Goal: Information Seeking & Learning: Learn about a topic

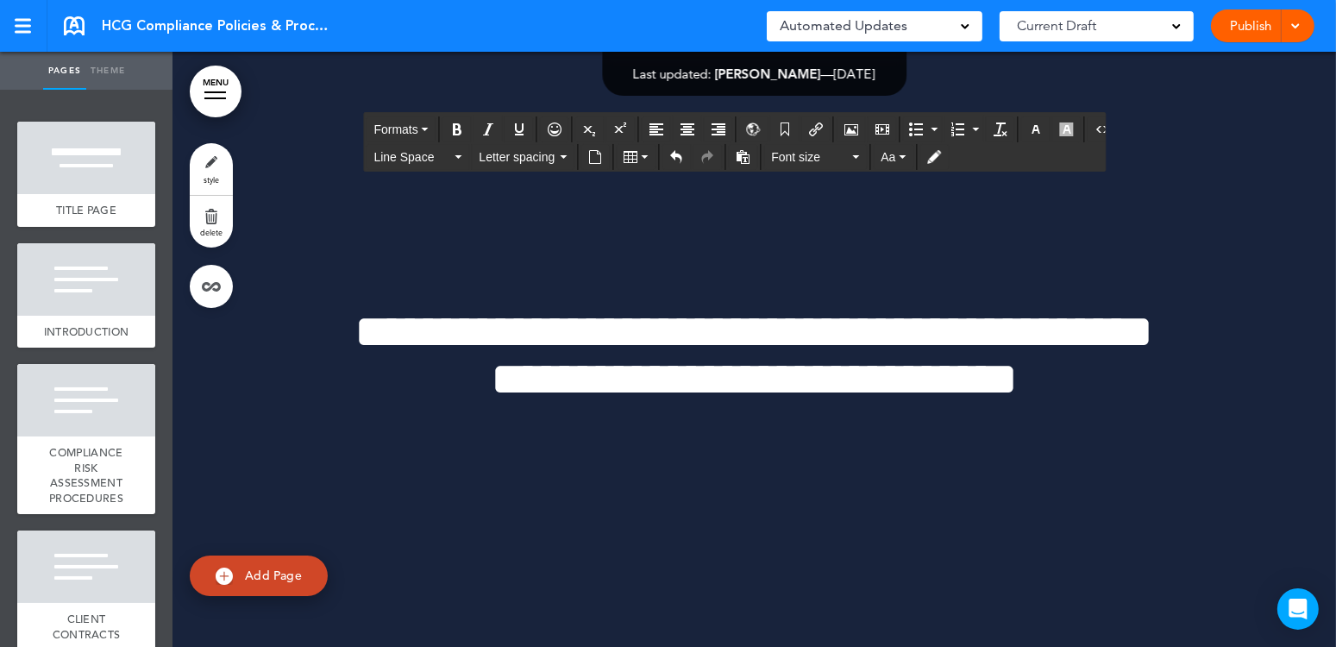
scroll to position [235028, 0]
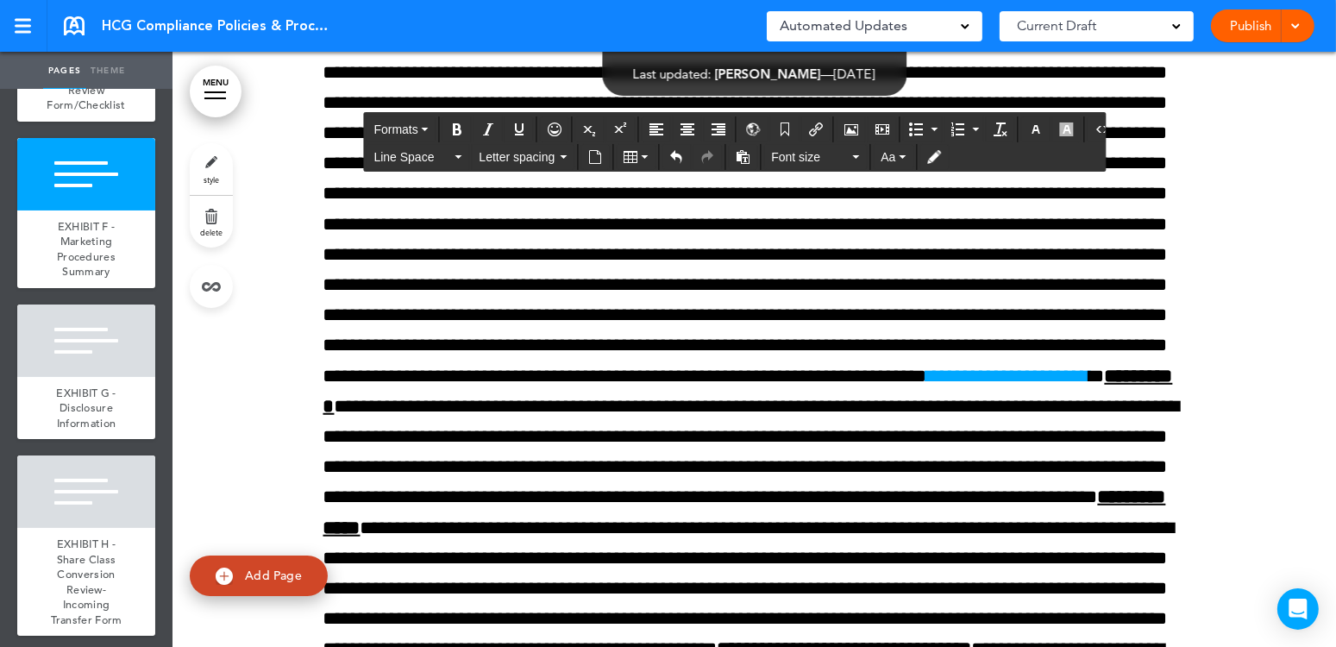
scroll to position [236236, 0]
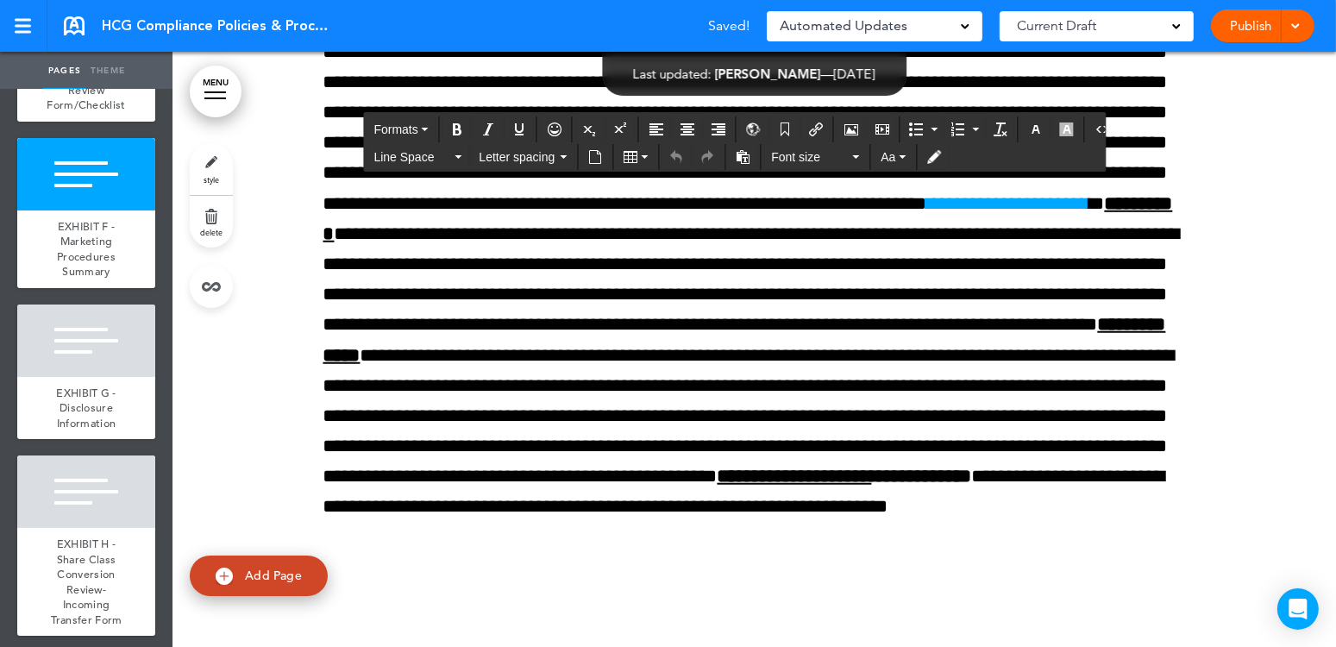
drag, startPoint x: 383, startPoint y: 386, endPoint x: 363, endPoint y: 391, distance: 20.5
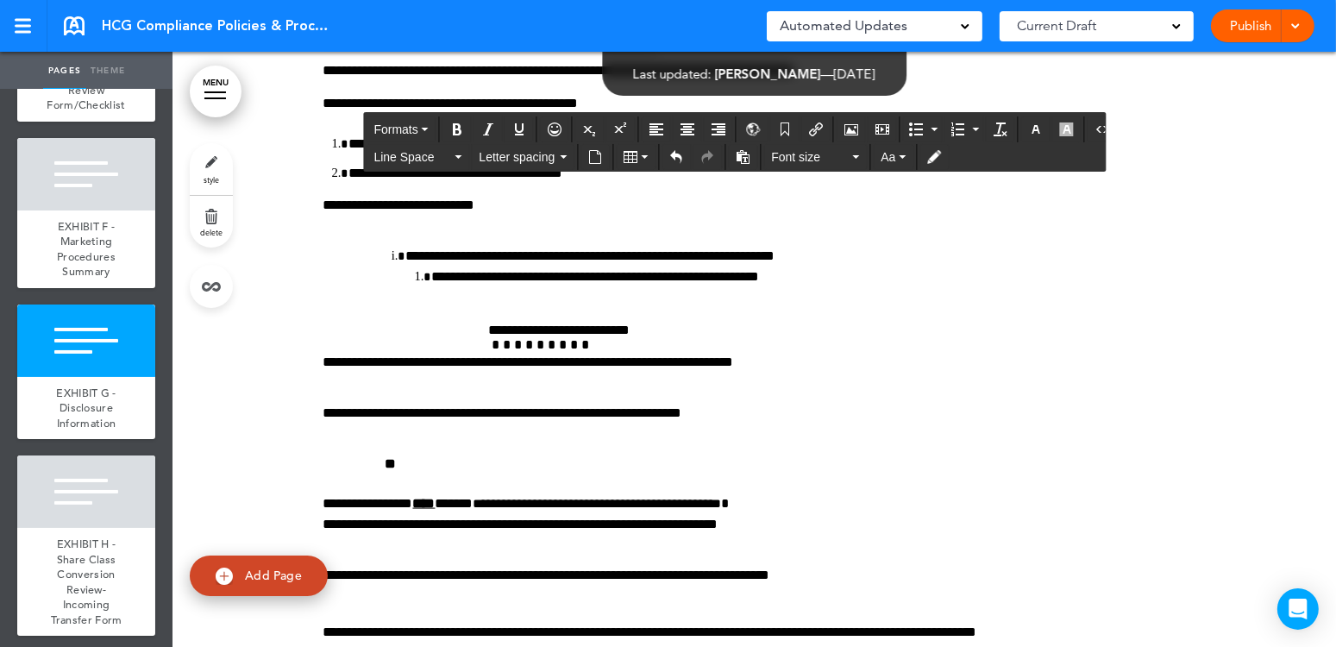
scroll to position [237529, 0]
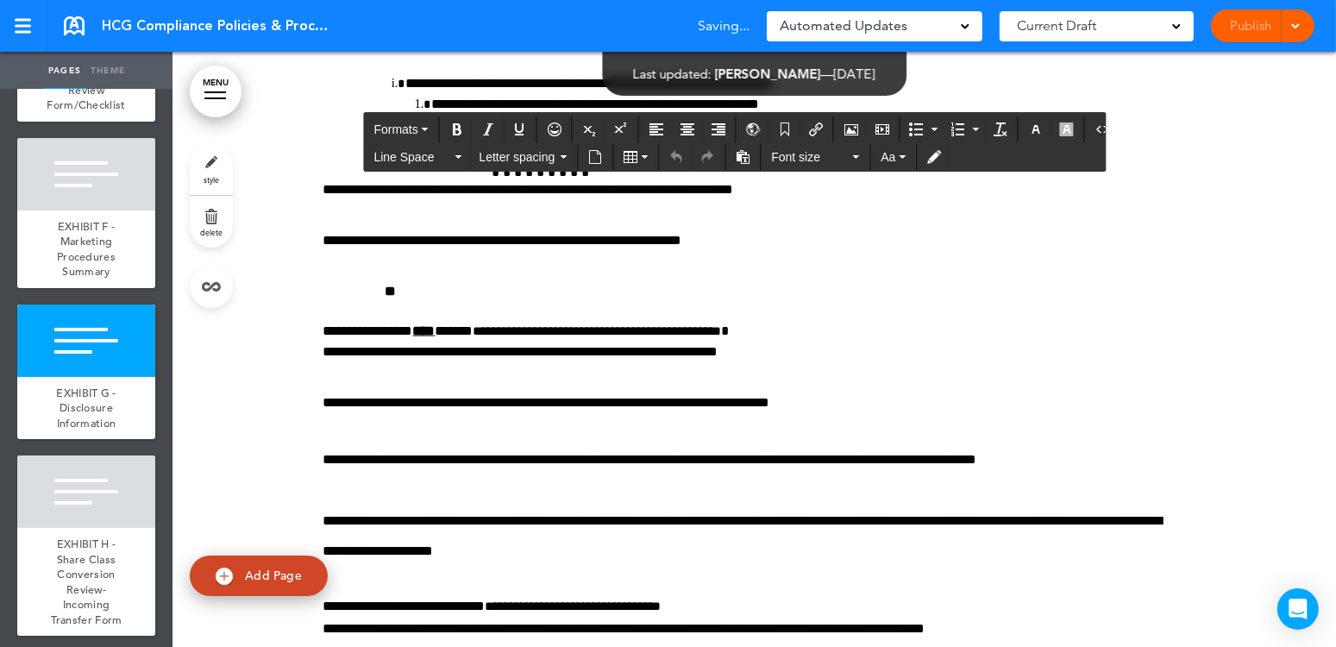
drag, startPoint x: 377, startPoint y: 327, endPoint x: 358, endPoint y: 330, distance: 19.3
drag, startPoint x: 377, startPoint y: 328, endPoint x: 366, endPoint y: 331, distance: 11.7
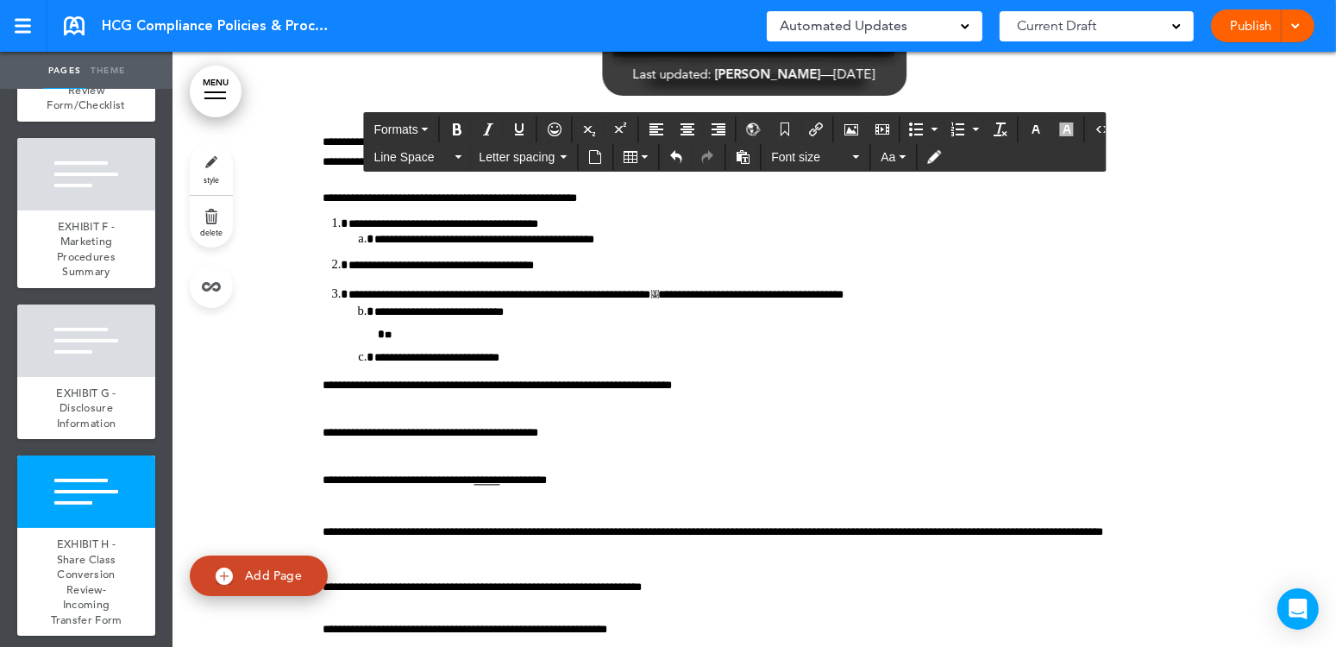
scroll to position [238823, 0]
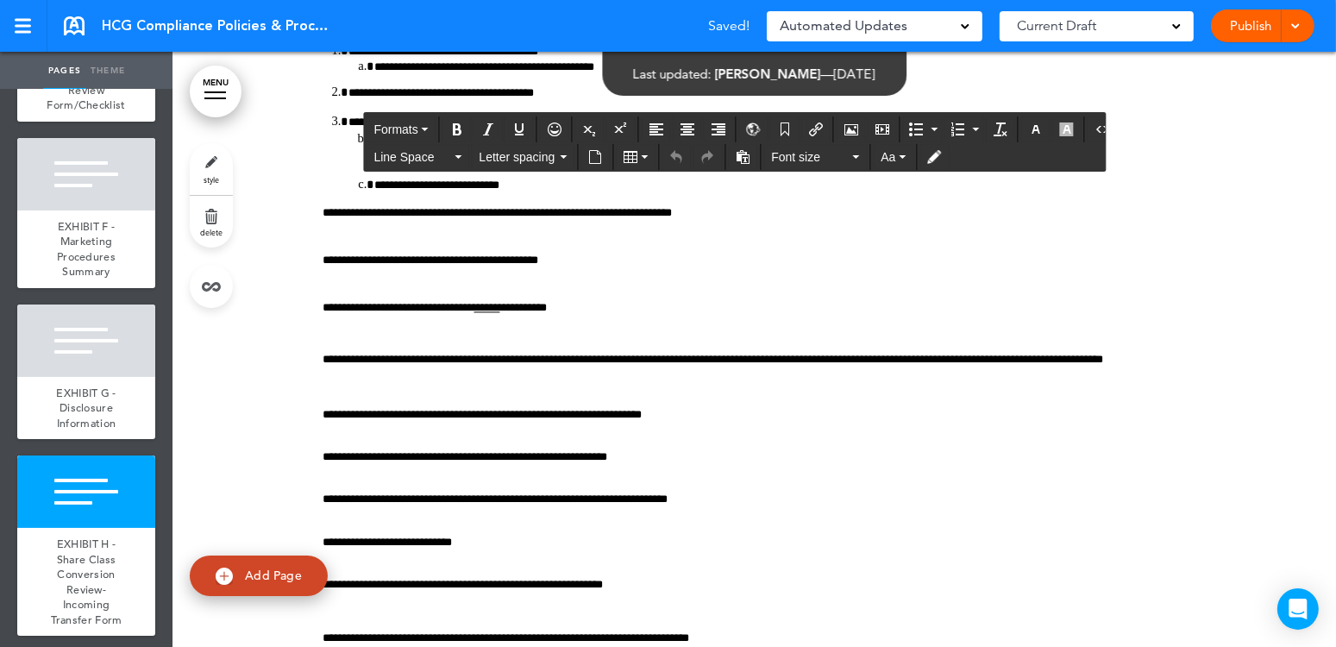
drag, startPoint x: 373, startPoint y: 427, endPoint x: 366, endPoint y: 433, distance: 9.2
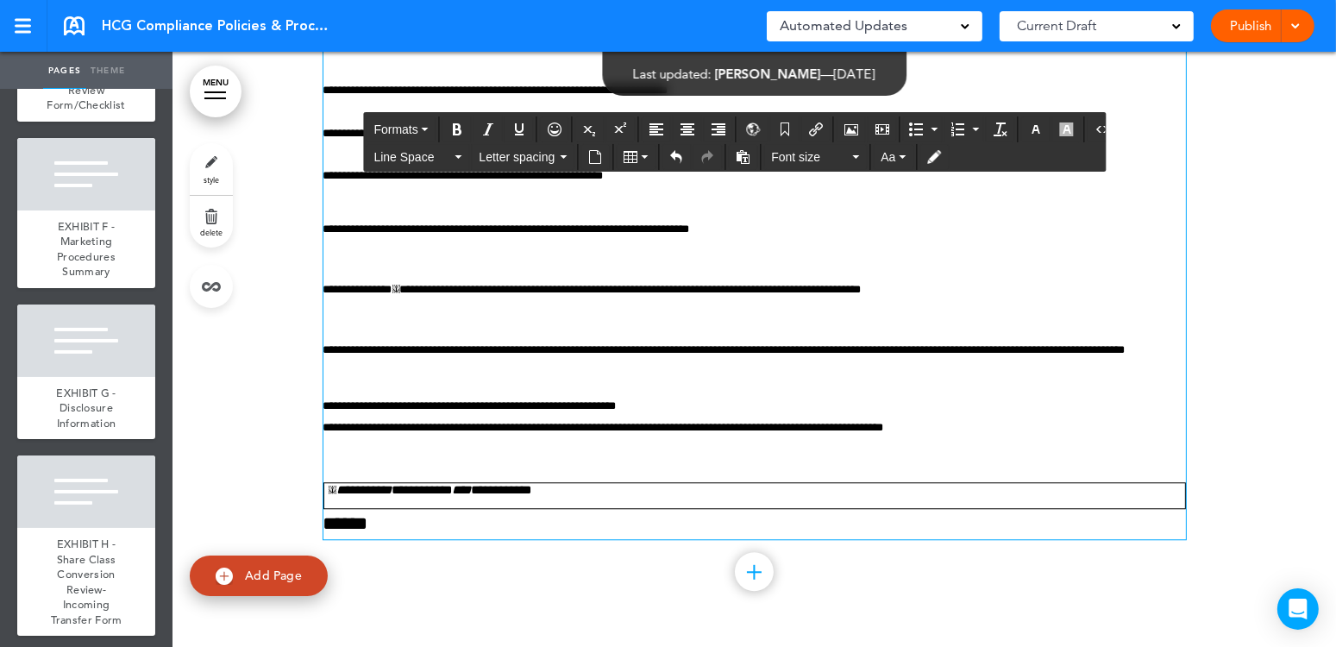
scroll to position [240243, 0]
click at [365, 526] on span "******" at bounding box center [345, 523] width 45 height 19
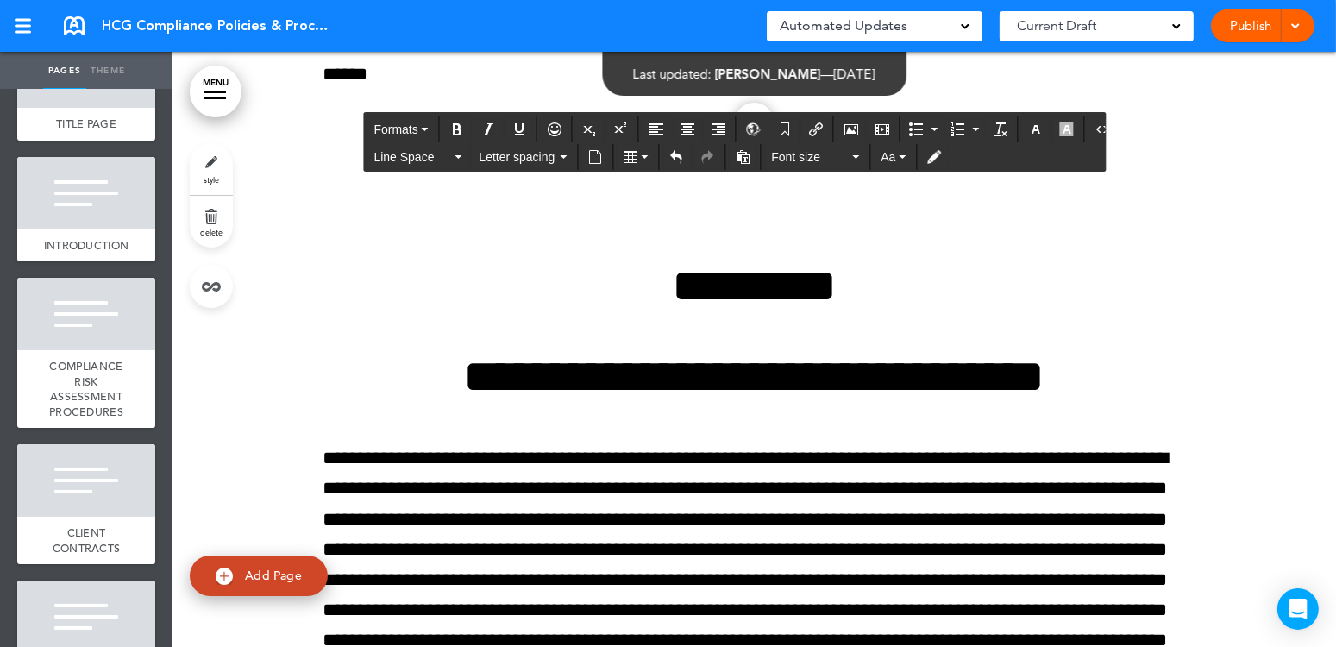
scroll to position [0, 0]
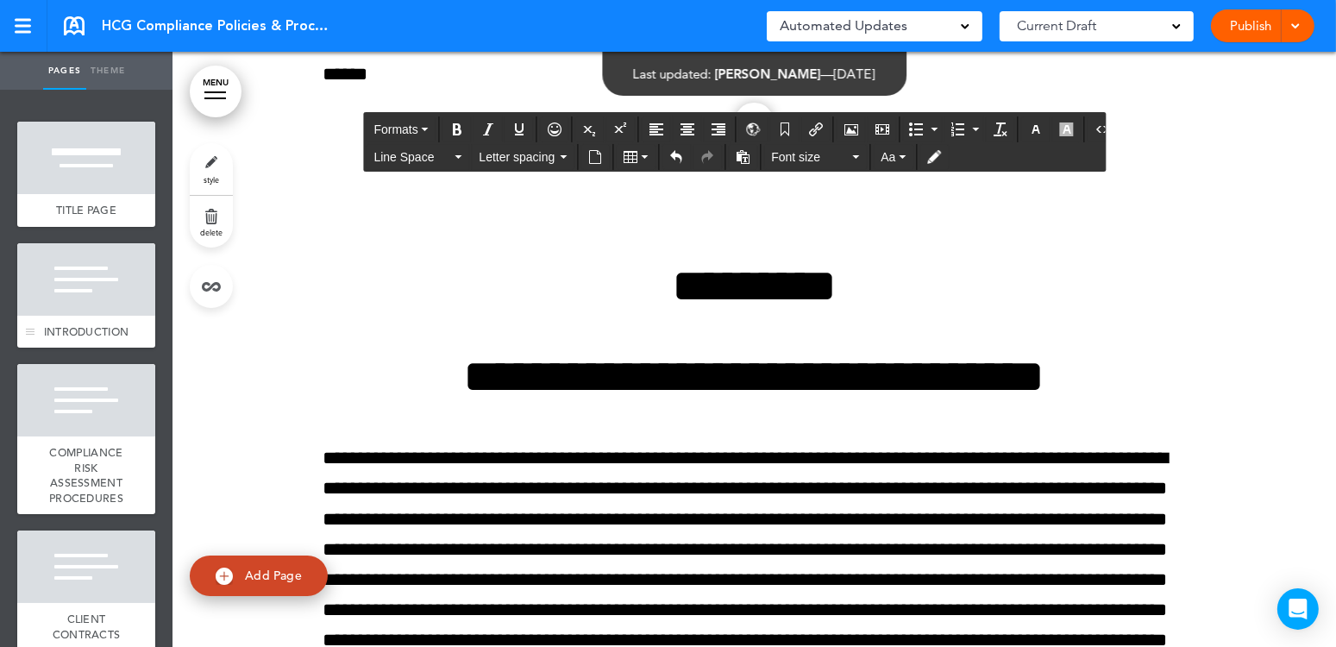
click at [100, 335] on span "INTRODUCTION" at bounding box center [86, 331] width 85 height 15
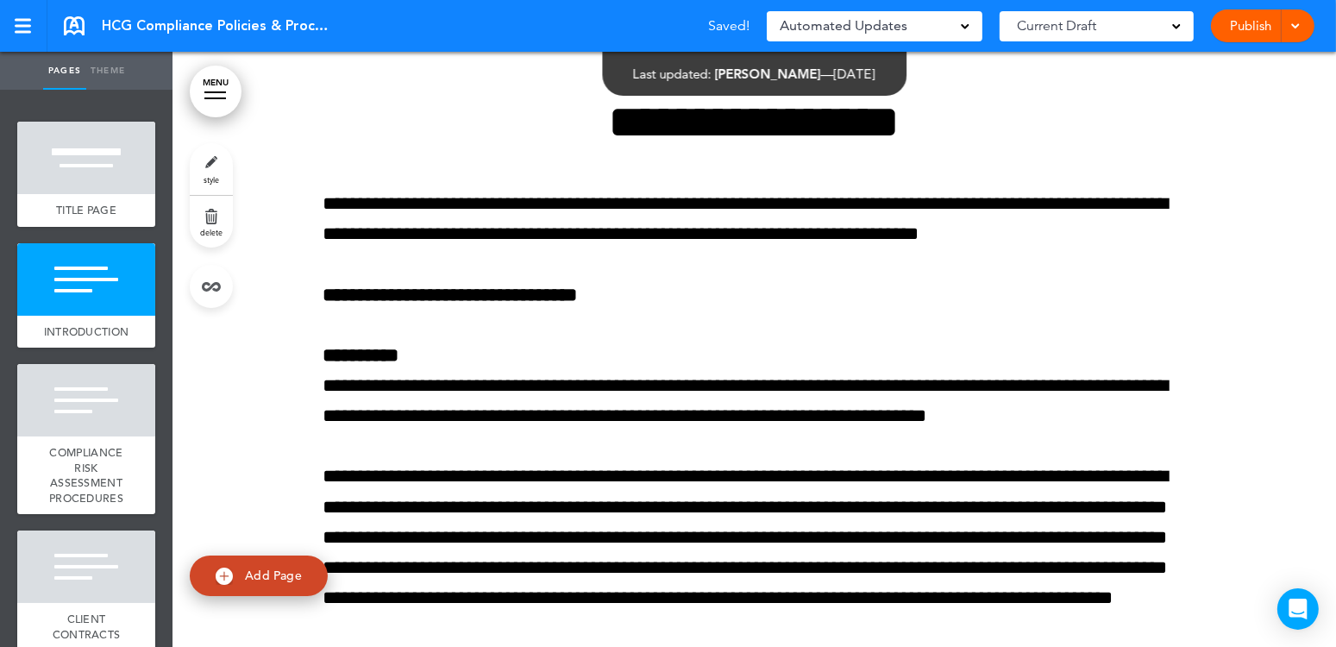
scroll to position [621, 0]
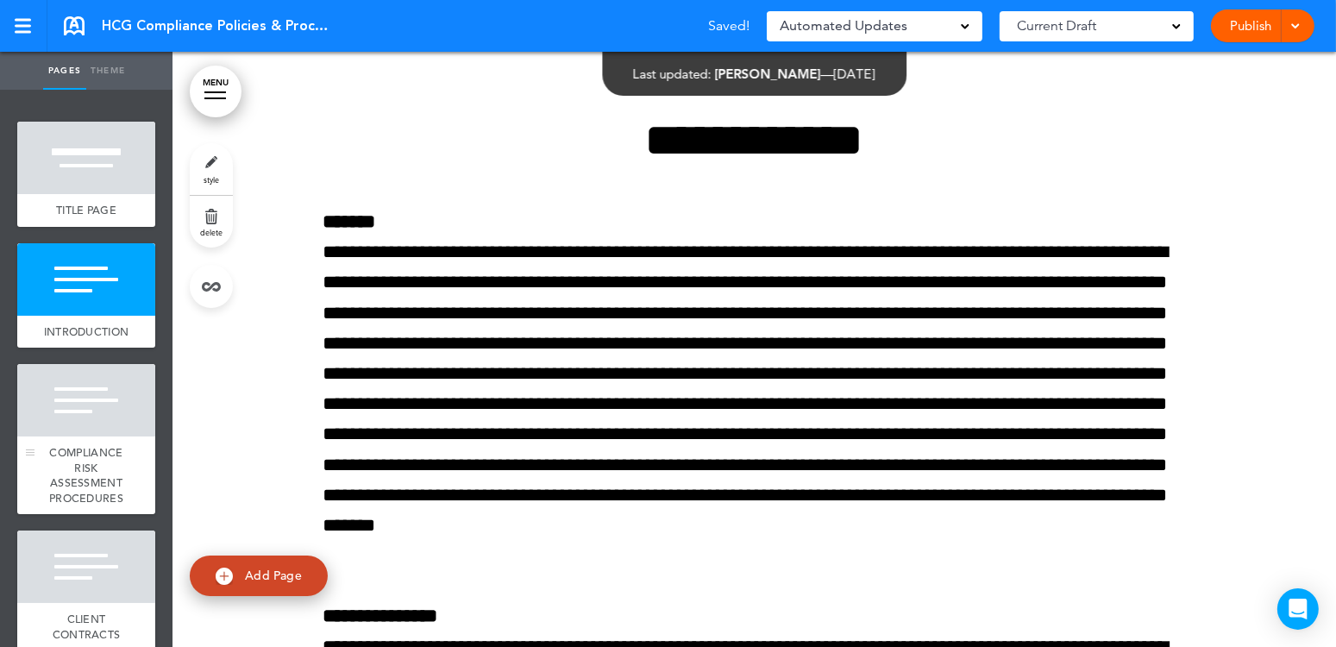
click at [78, 454] on div "COMPLIANCE RISK ASSESSMENT PROCEDURES" at bounding box center [86, 475] width 138 height 78
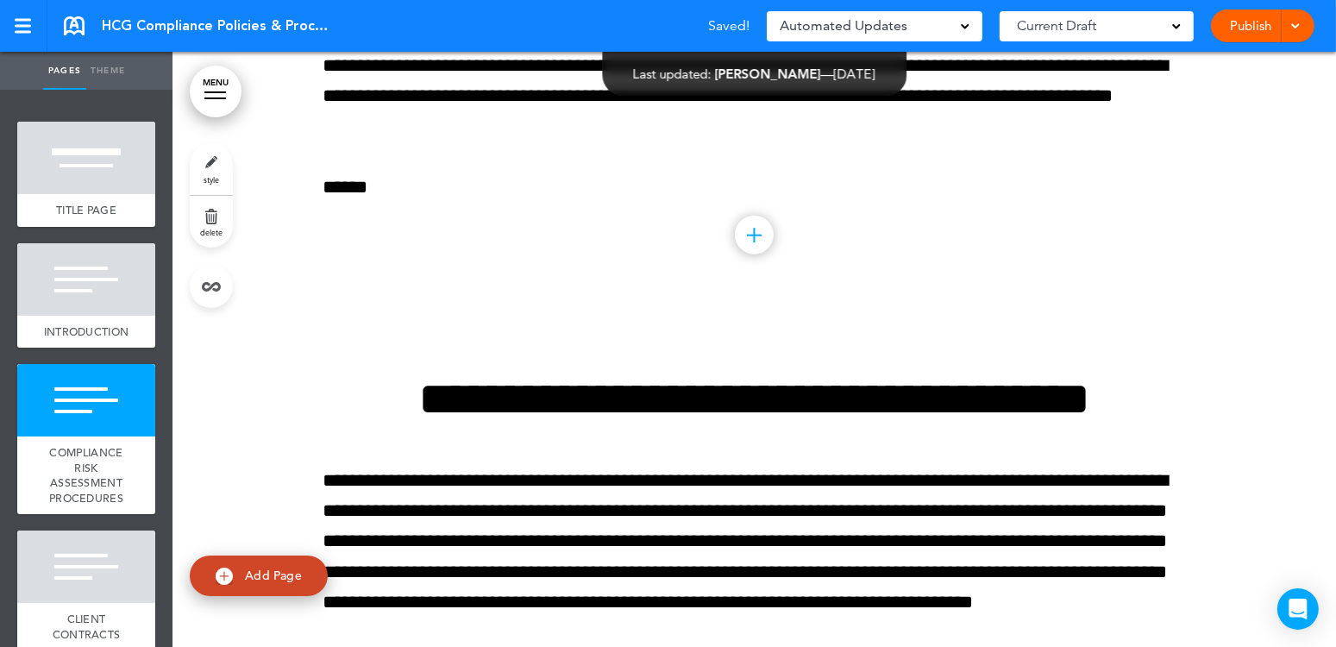
scroll to position [2055, 0]
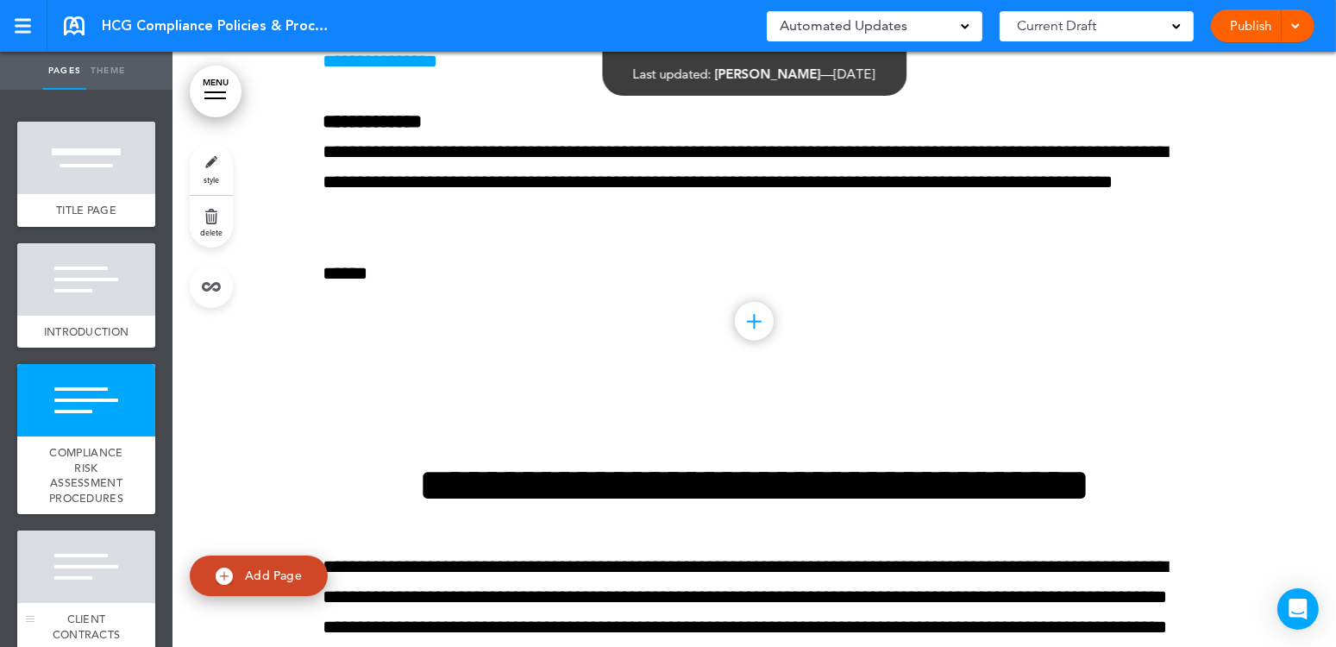
click at [66, 592] on div at bounding box center [86, 566] width 138 height 72
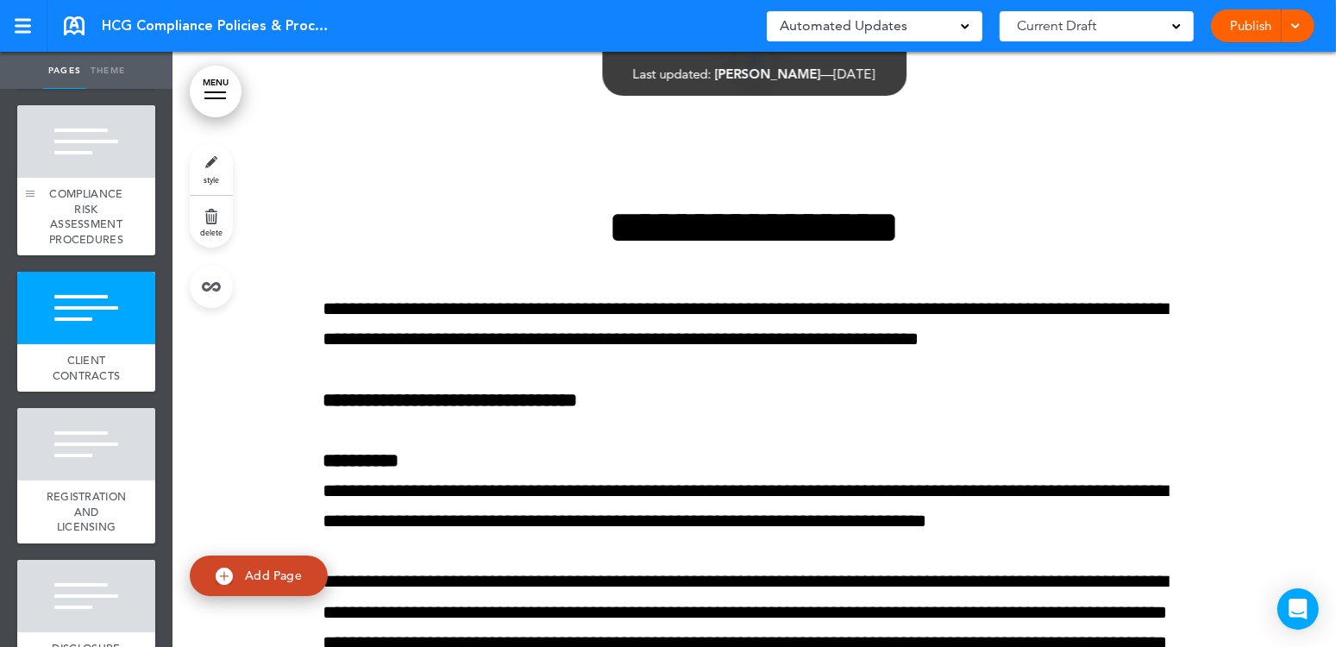
scroll to position [345, 0]
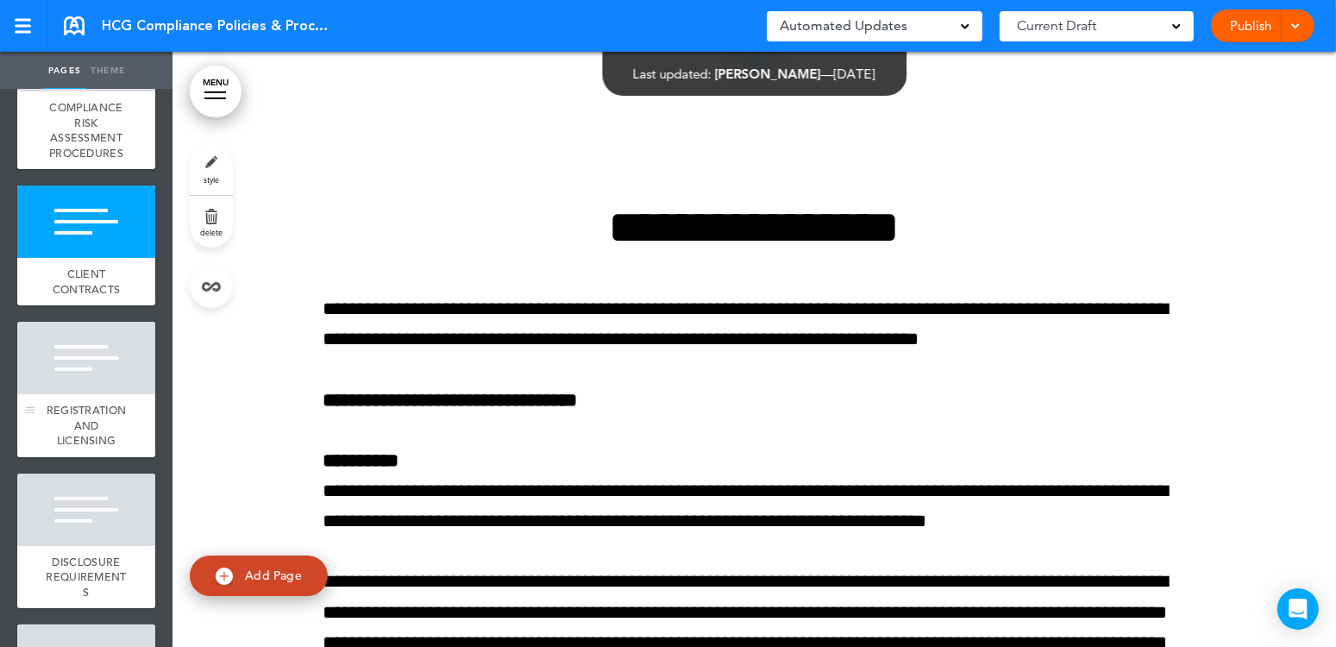
click at [82, 394] on div at bounding box center [86, 358] width 138 height 72
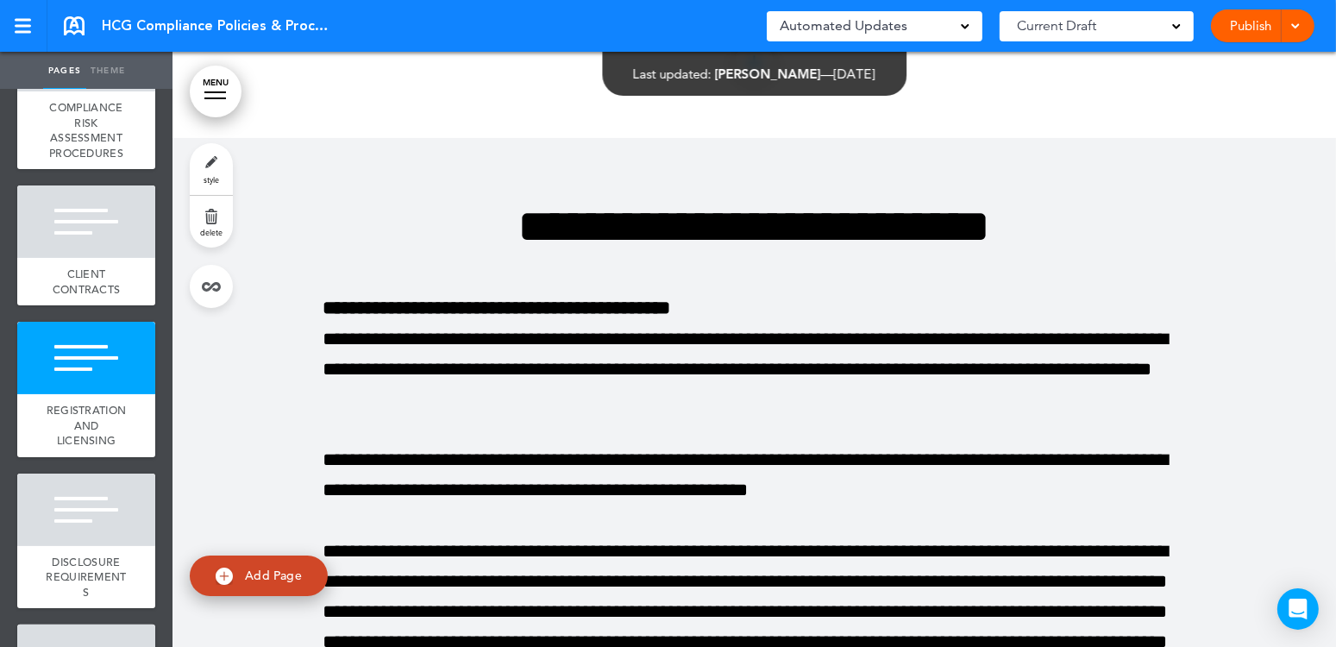
scroll to position [7493, 0]
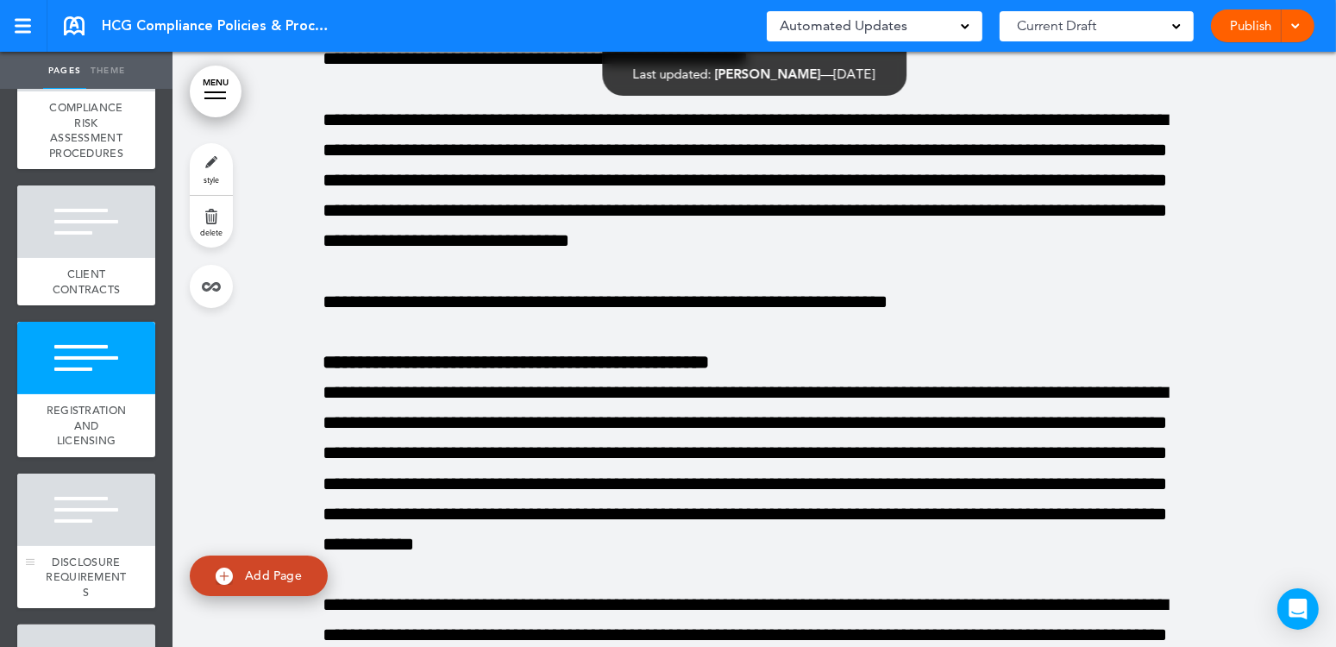
click at [70, 596] on span "DISCLOSURE REQUIREMENTS" at bounding box center [86, 576] width 80 height 45
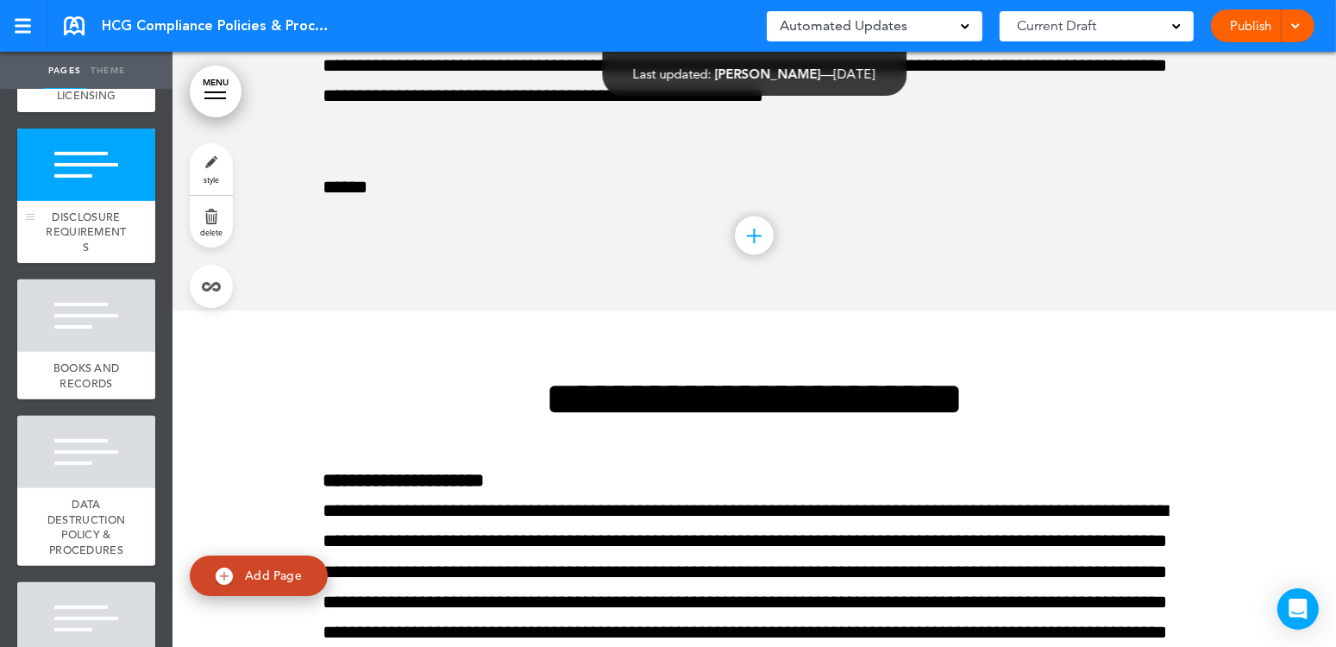
scroll to position [776, 0]
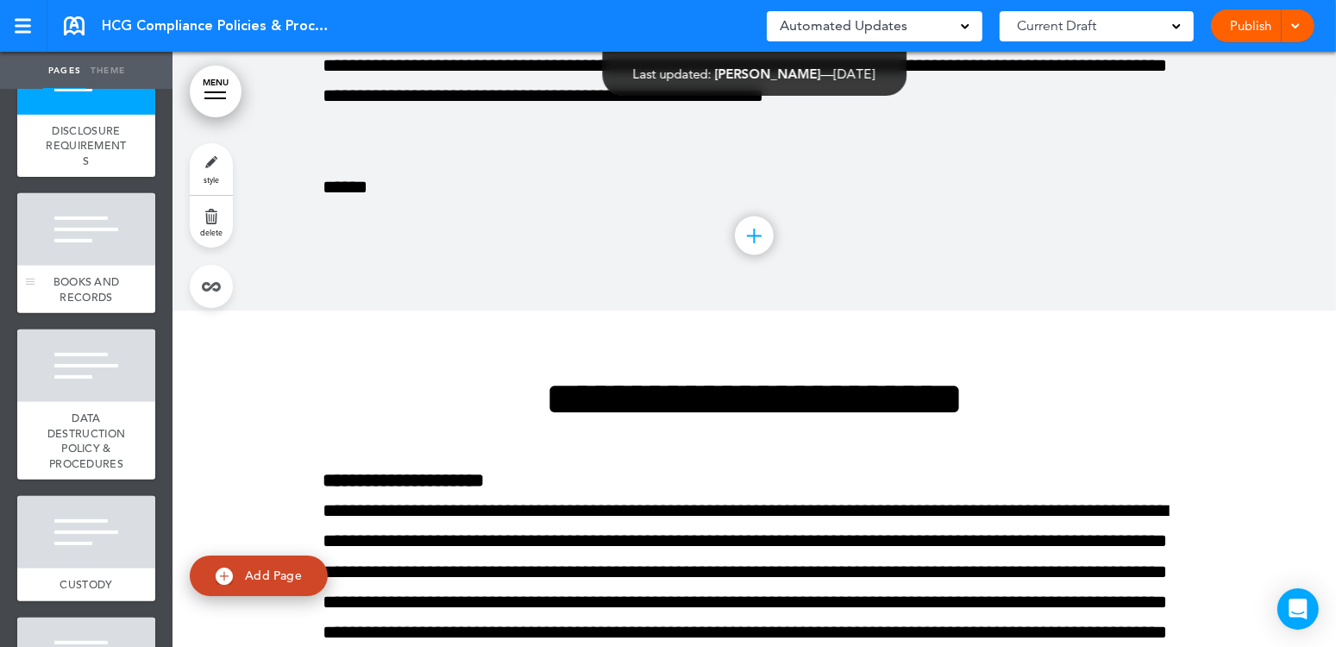
click at [58, 294] on div "BOOKS AND RECORDS" at bounding box center [86, 289] width 138 height 47
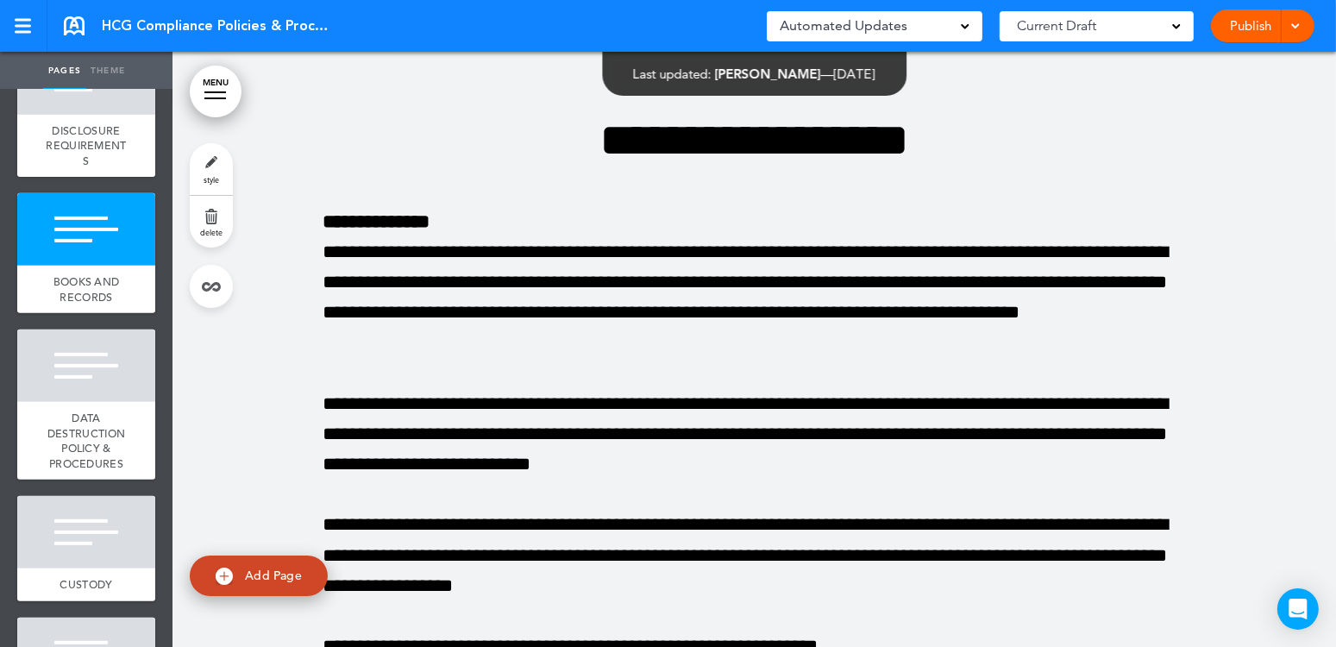
scroll to position [18140, 0]
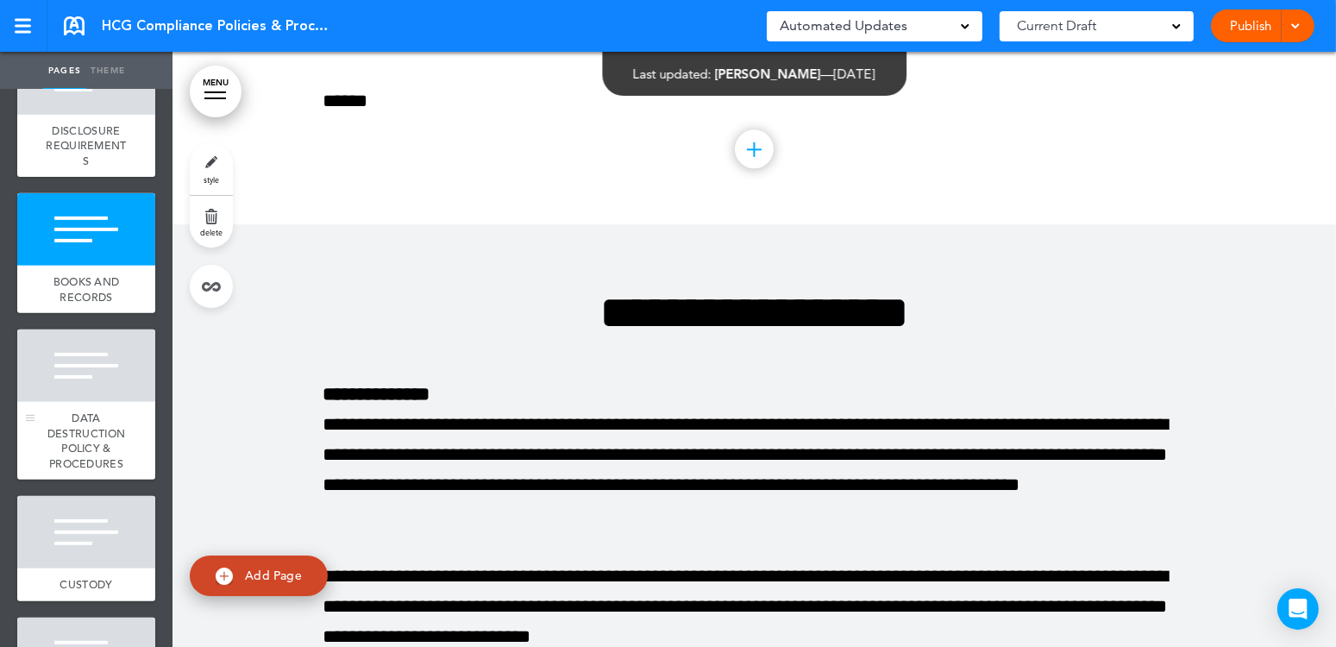
click at [112, 473] on div "DATA DESTRUCTION POLICY & PROCEDURES" at bounding box center [86, 441] width 138 height 78
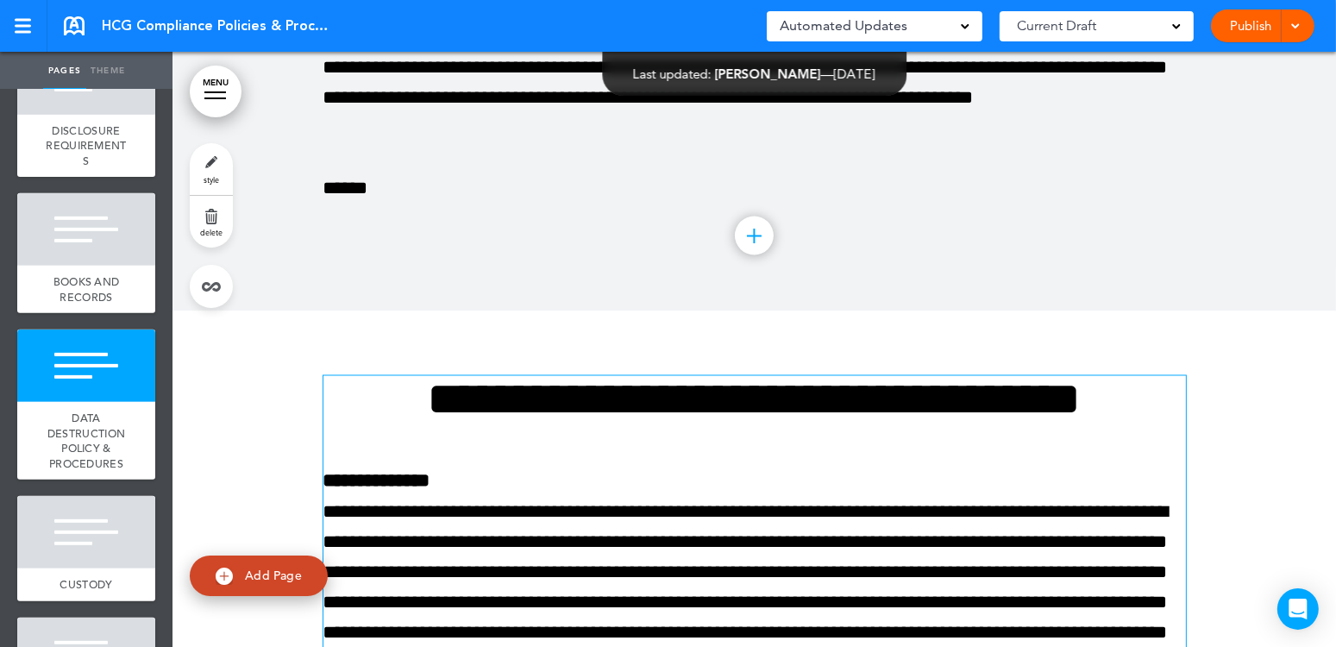
scroll to position [23924, 0]
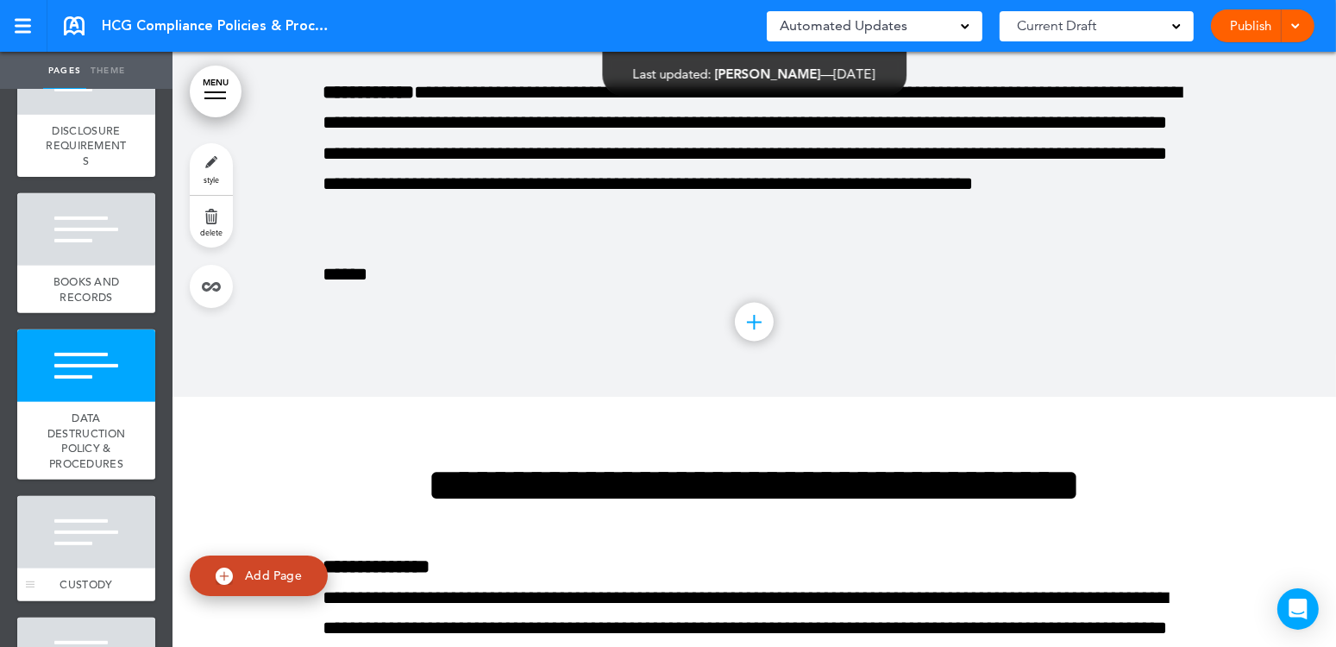
click at [82, 568] on div at bounding box center [86, 532] width 138 height 72
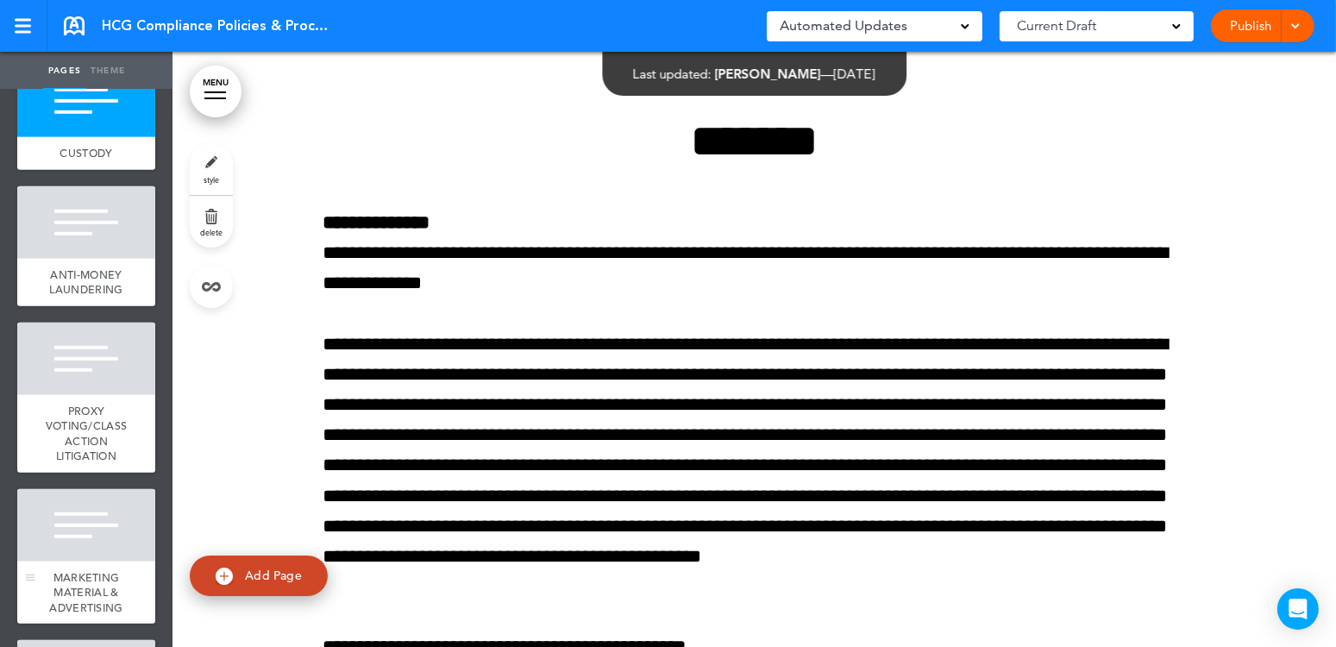
scroll to position [1293, 0]
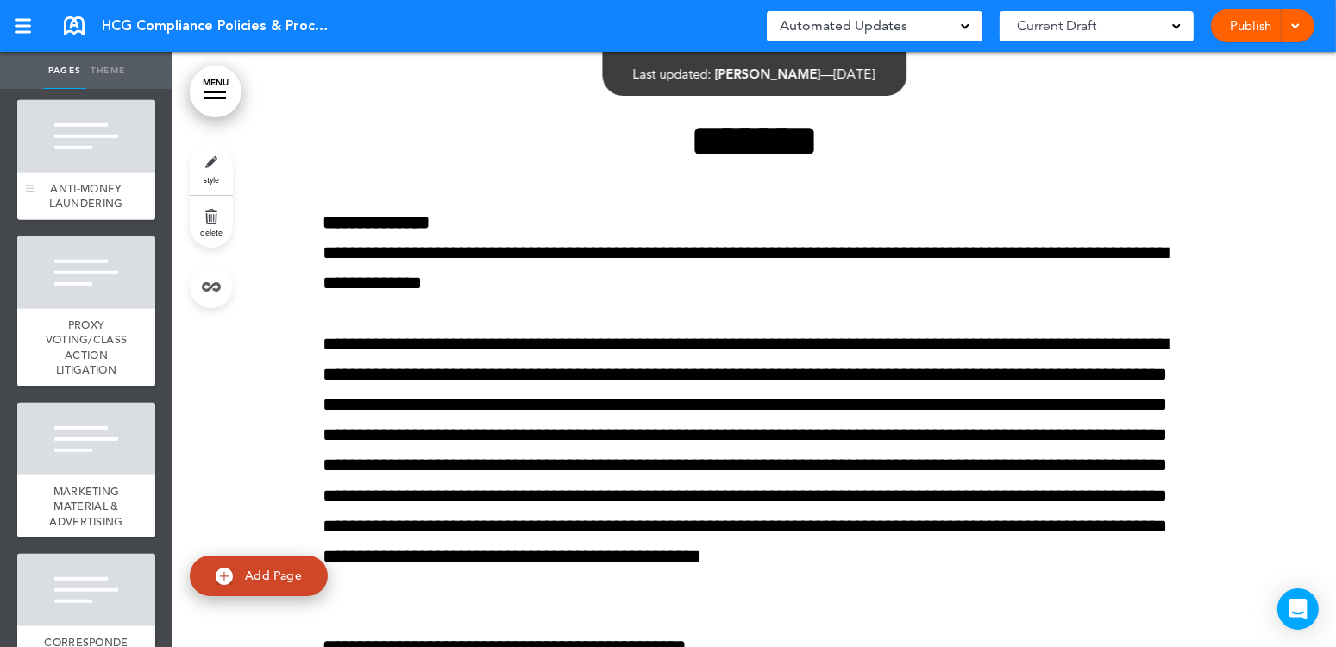
click at [57, 172] on div at bounding box center [86, 136] width 138 height 72
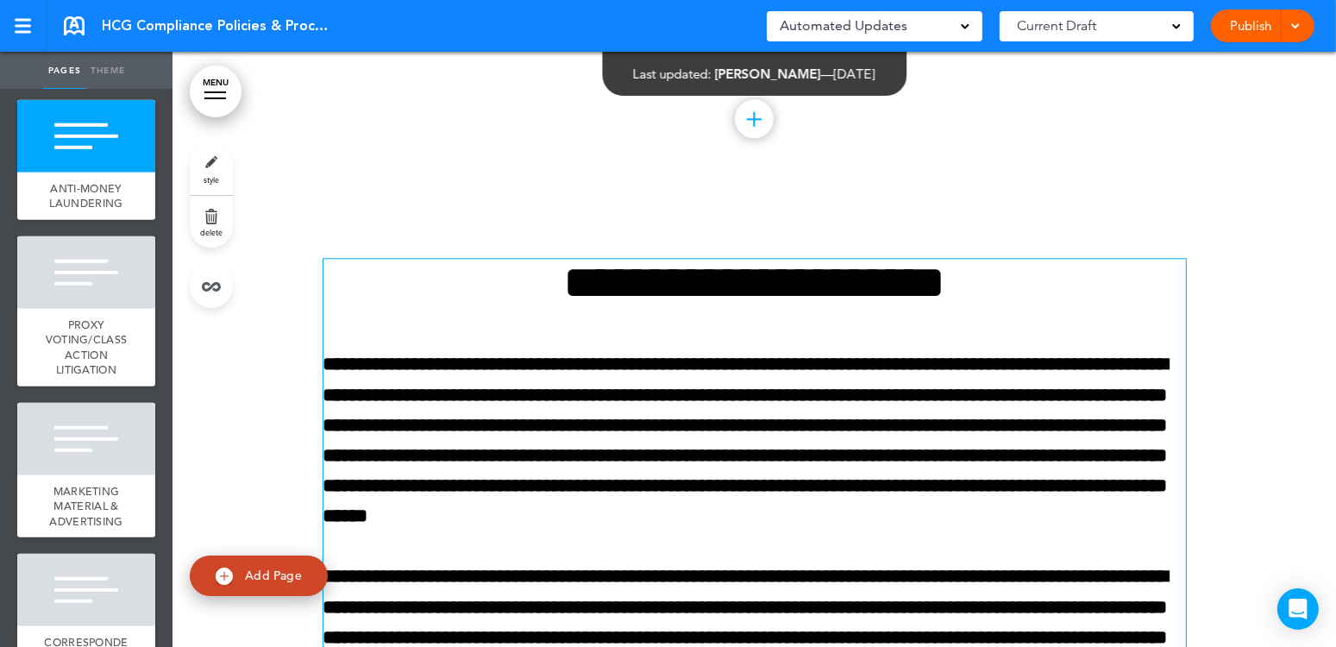
scroll to position [31843, 0]
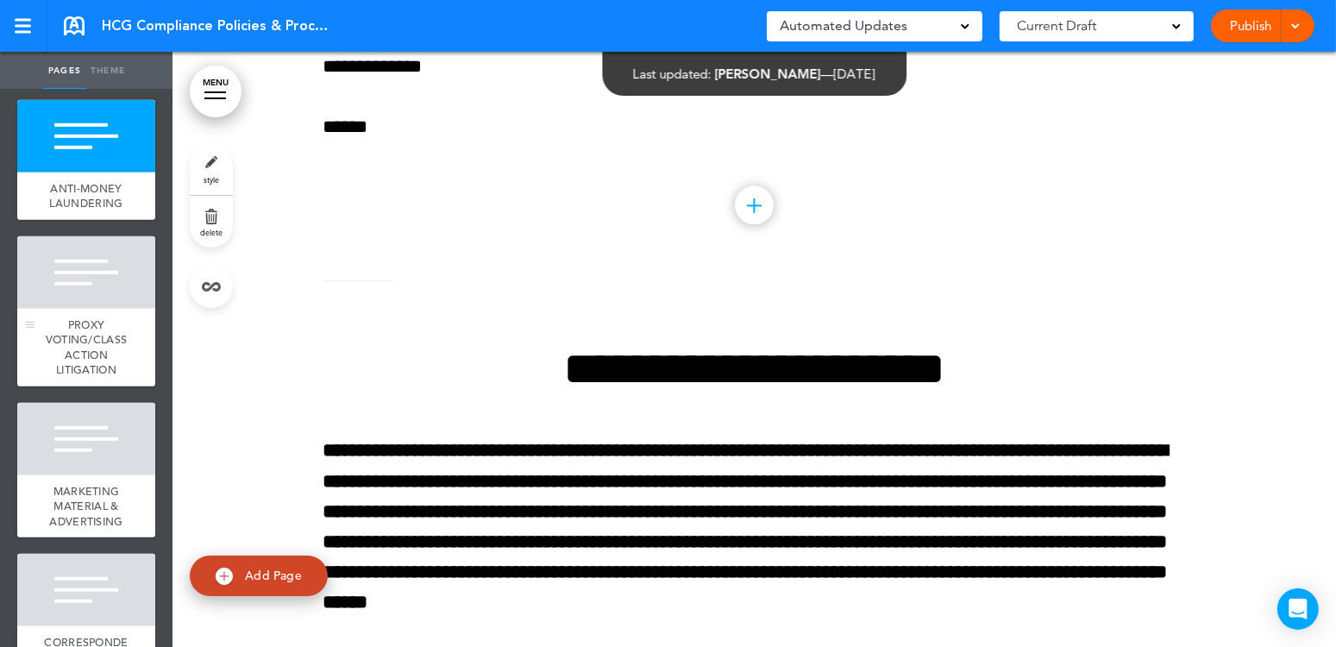
click at [54, 384] on div "PROXY VOTING/CLASS ACTION LITIGATION" at bounding box center [86, 348] width 138 height 78
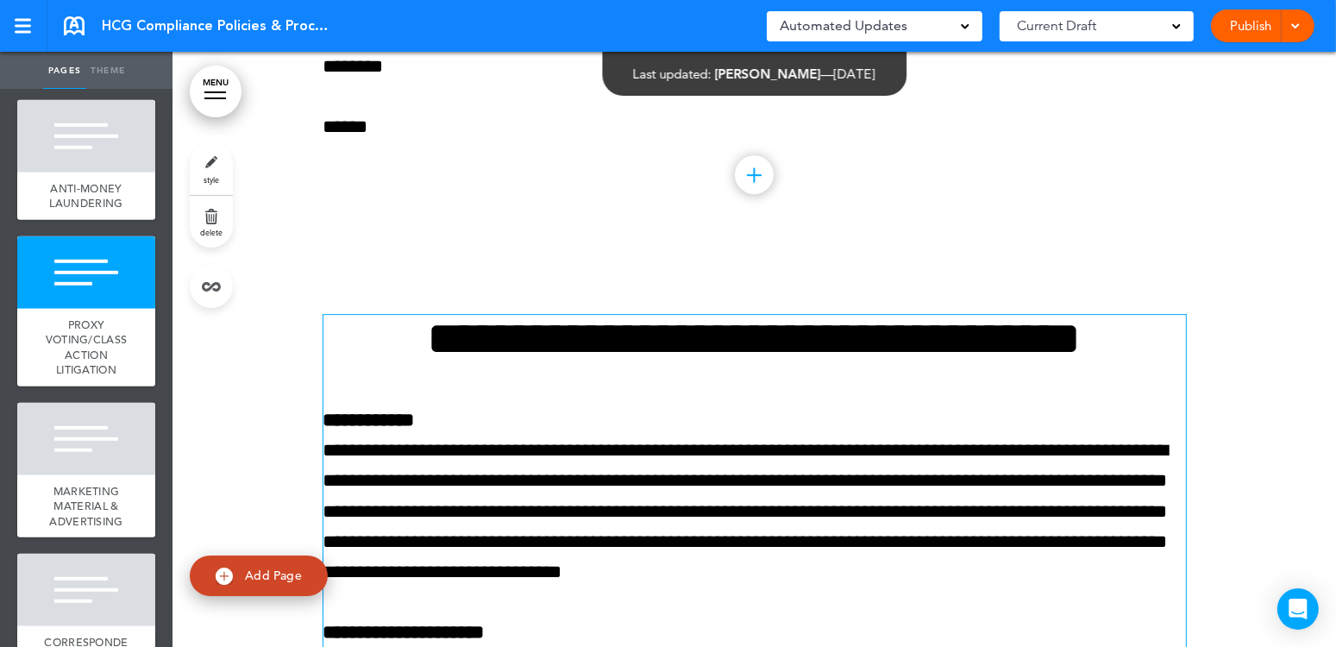
scroll to position [33445, 0]
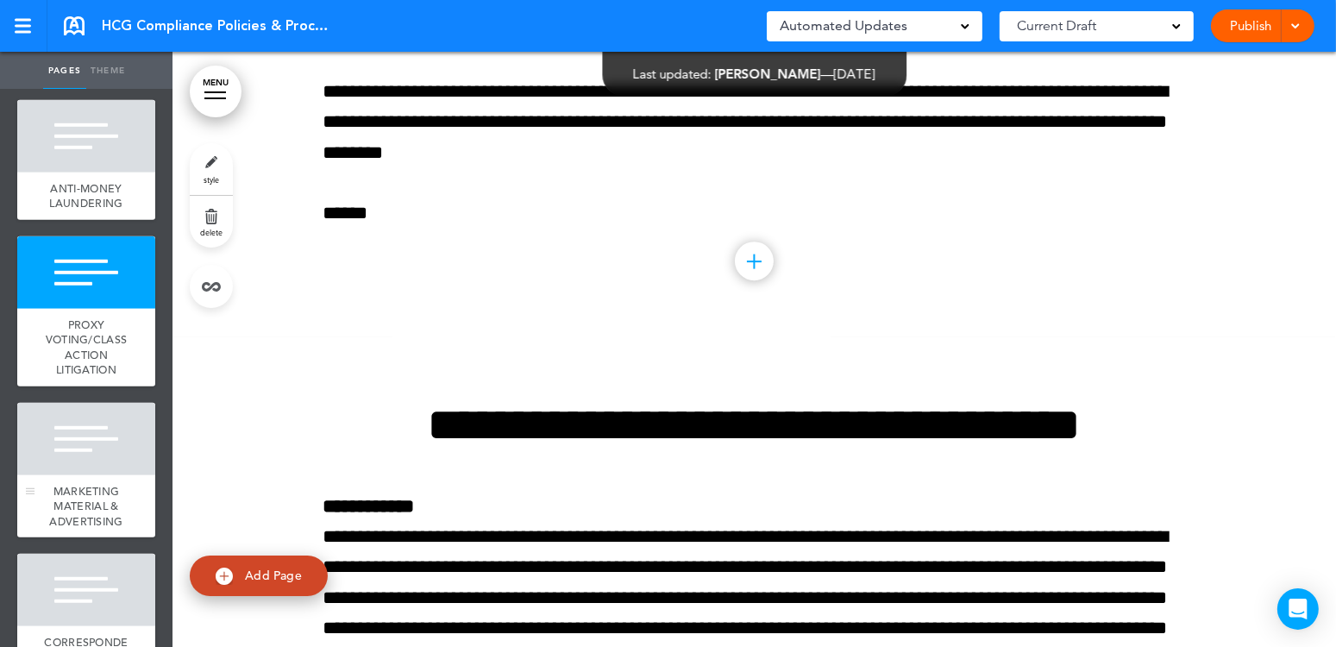
click at [99, 529] on span "MARKETING MATERIAL & ADVERTISING" at bounding box center [85, 506] width 73 height 45
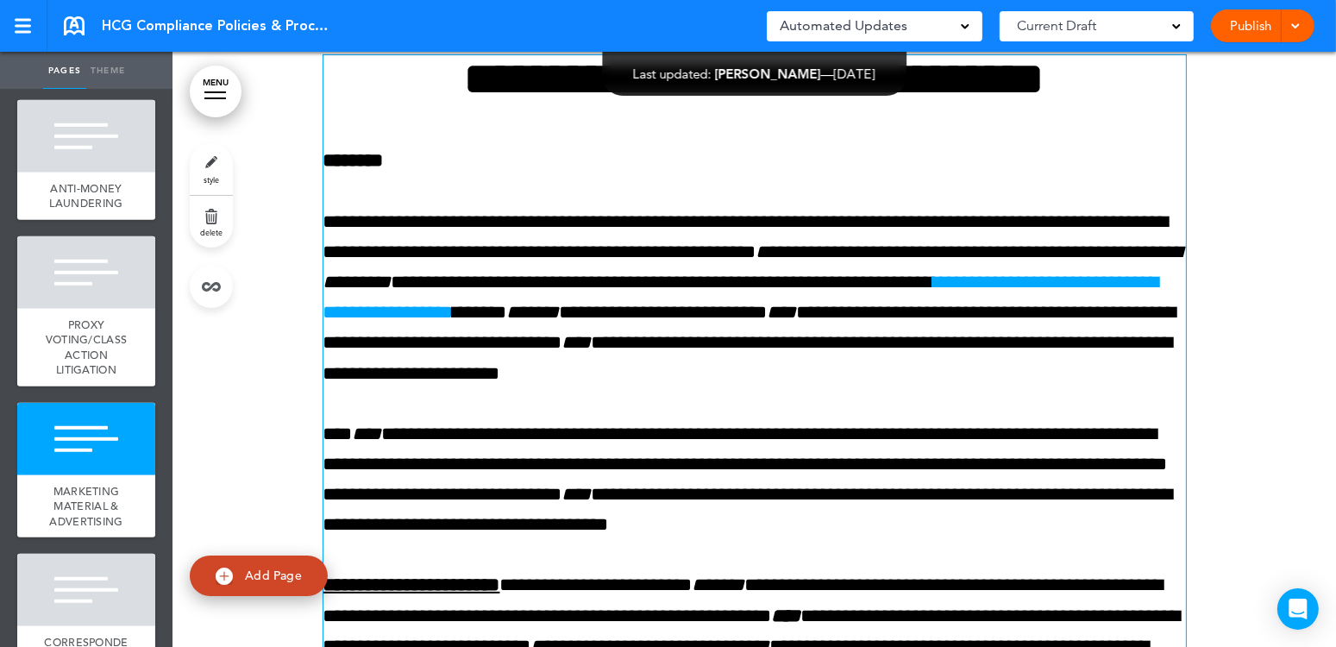
scroll to position [34826, 0]
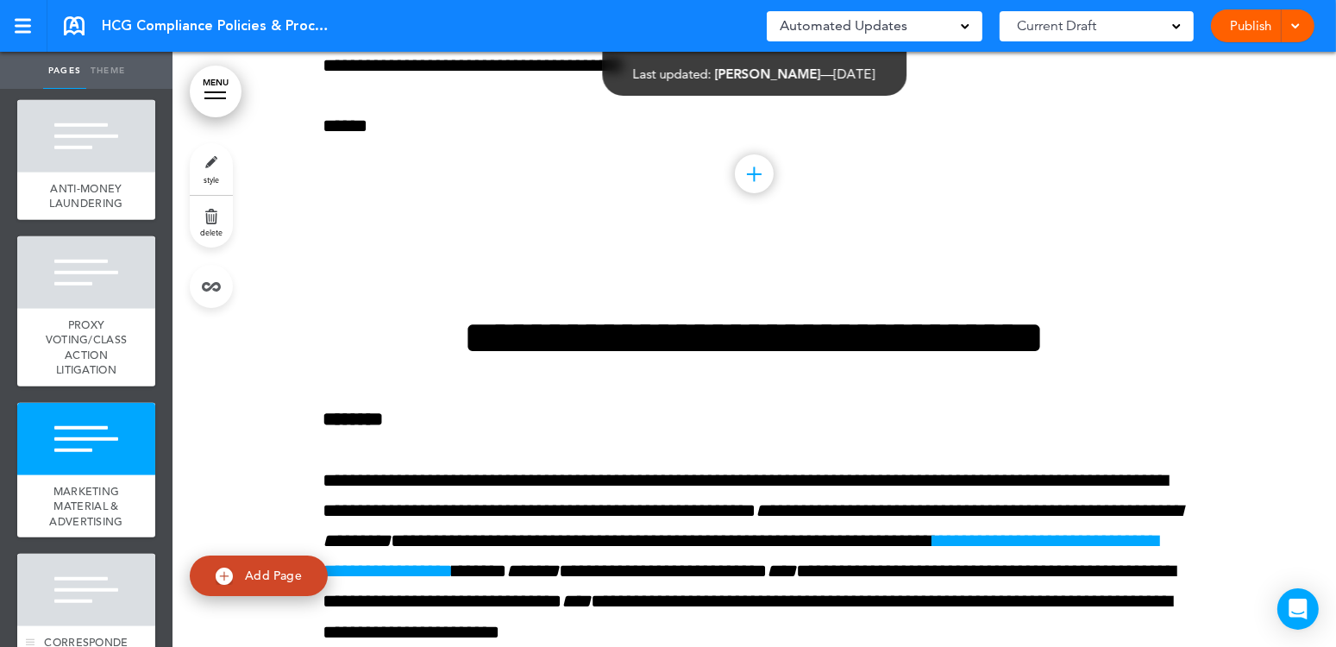
click at [78, 626] on div at bounding box center [86, 590] width 138 height 72
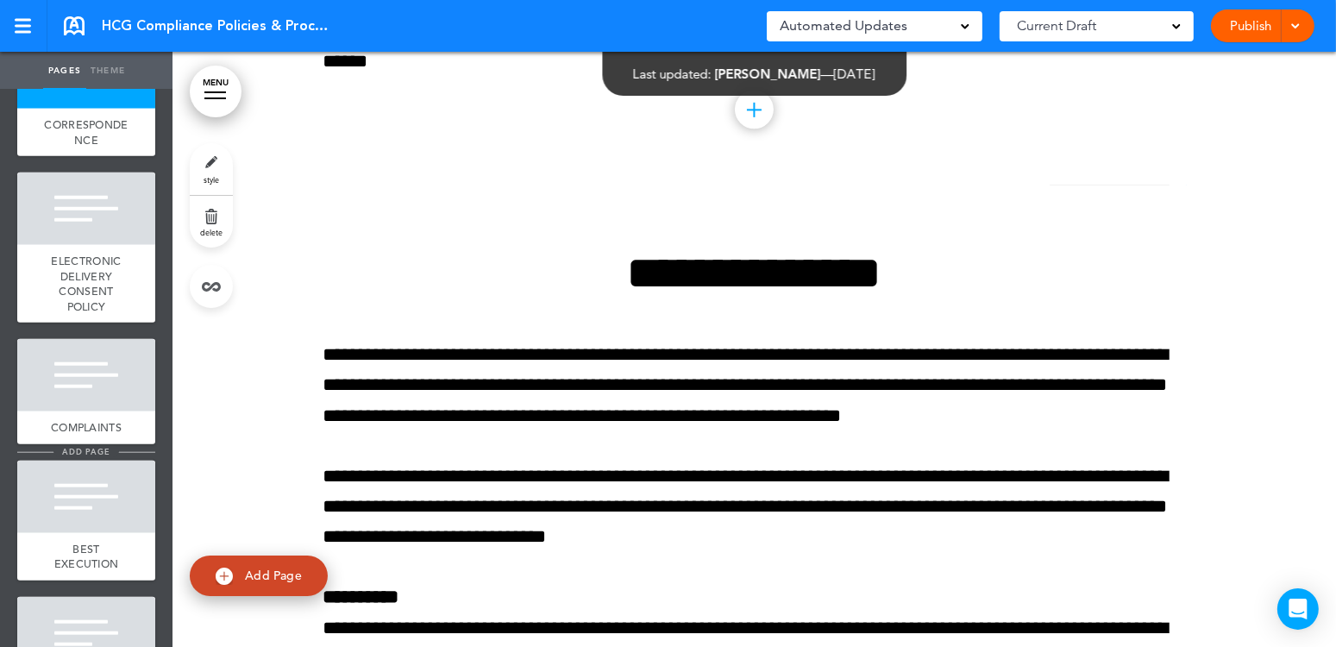
scroll to position [1897, 0]
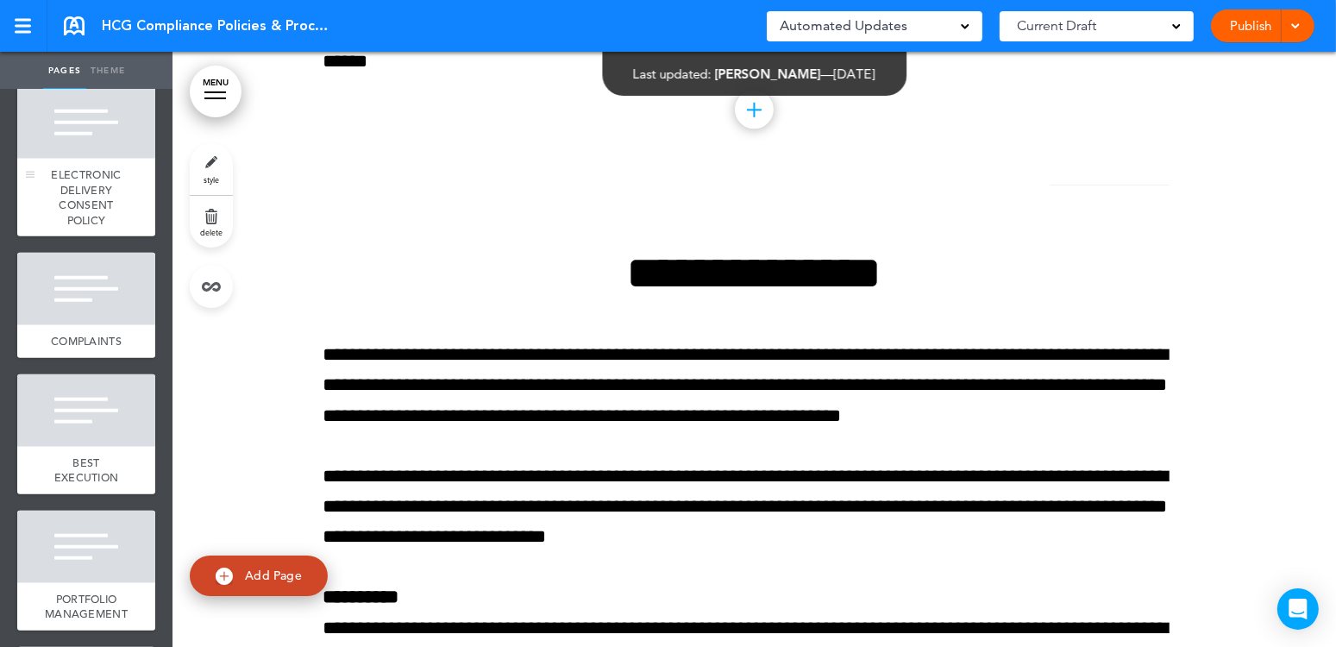
click at [76, 228] on span "ELECTRONIC DELIVERY CONSENT POLICY" at bounding box center [87, 197] width 70 height 60
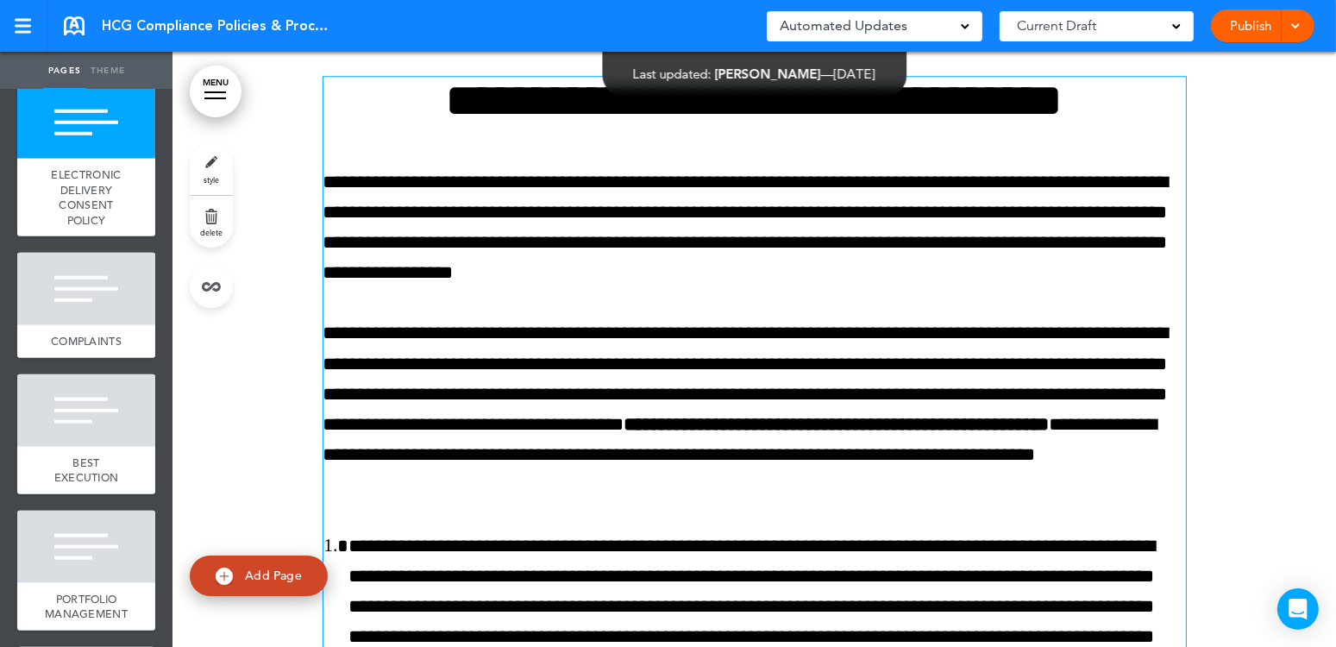
scroll to position [60069, 0]
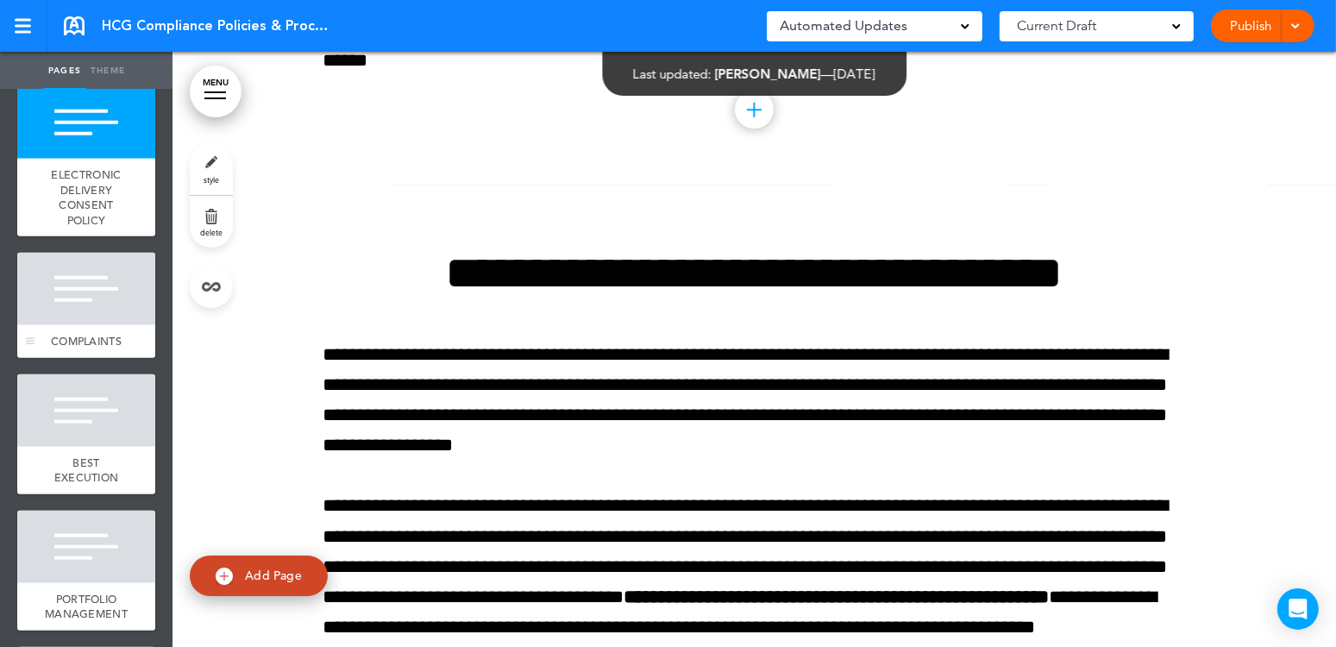
click at [69, 325] on div at bounding box center [86, 289] width 138 height 72
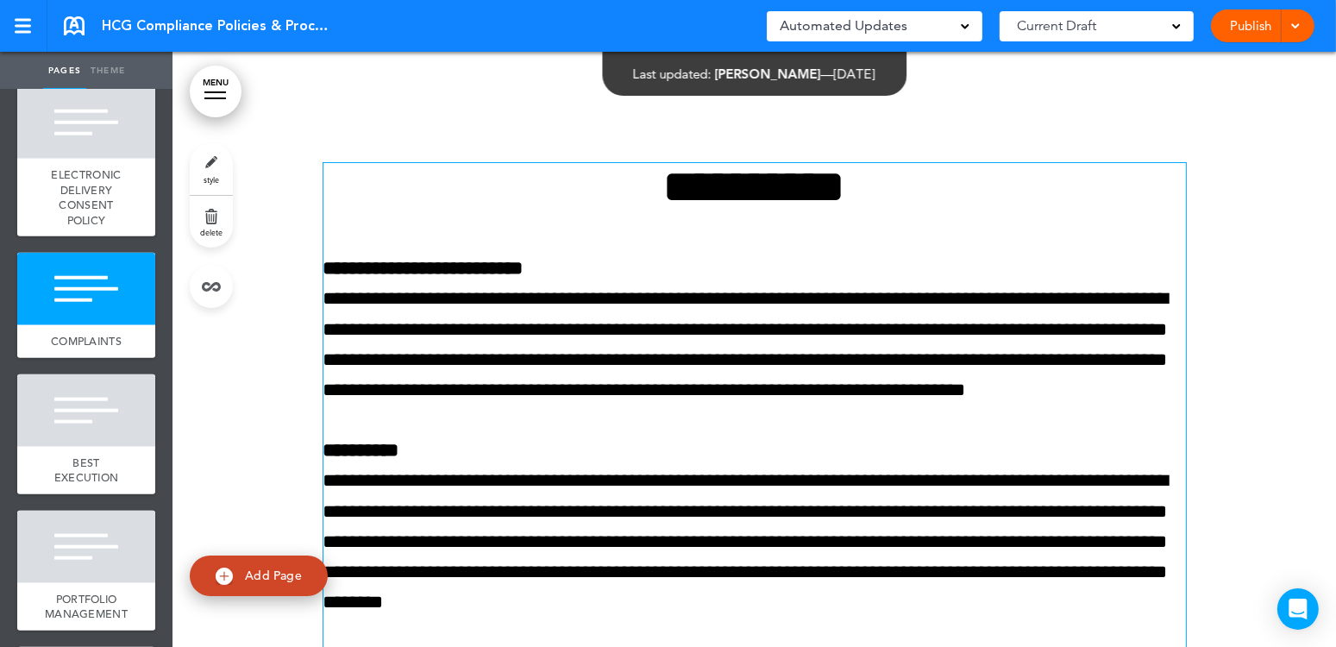
scroll to position [62029, 0]
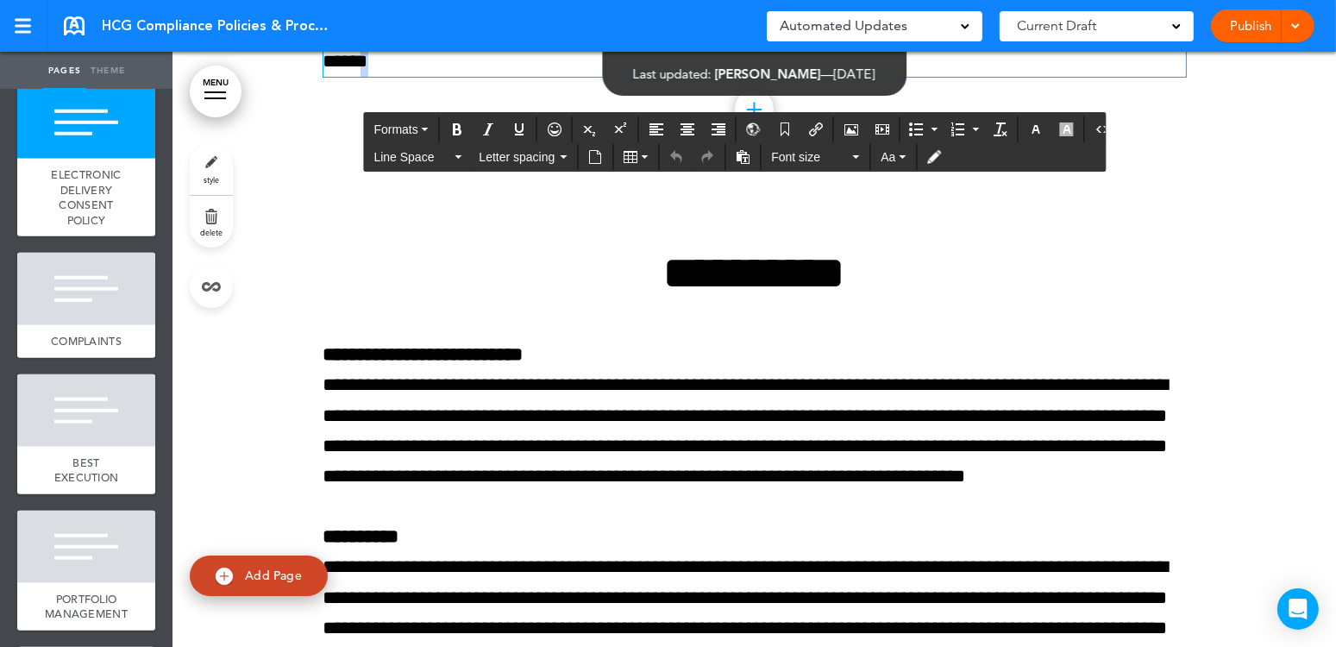
click at [366, 77] on p "******" at bounding box center [754, 62] width 862 height 30
click at [92, 325] on div at bounding box center [86, 289] width 138 height 72
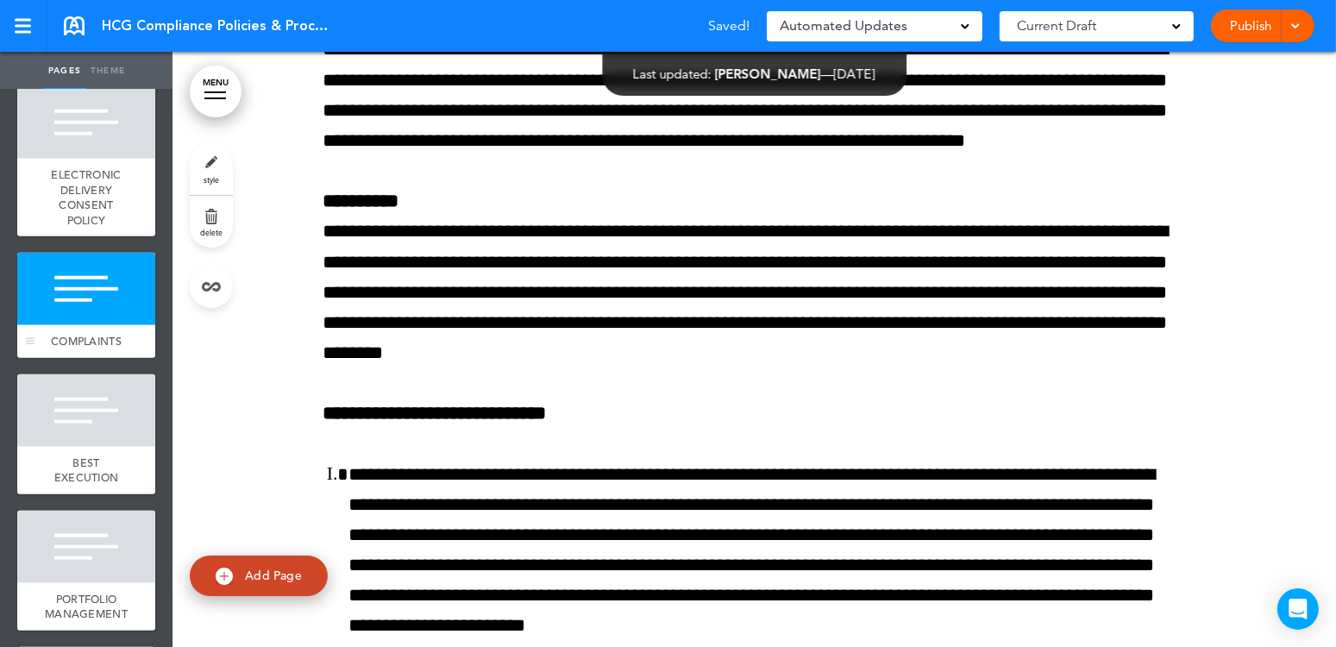
scroll to position [62374, 0]
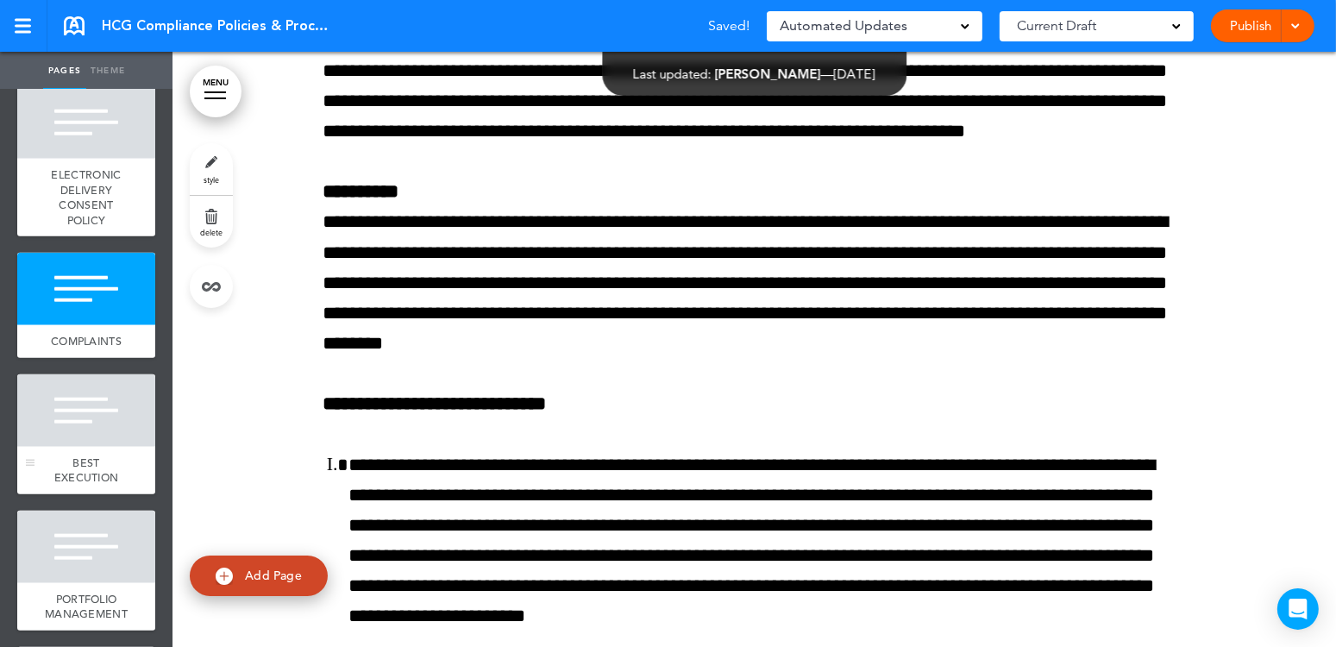
click at [97, 447] on div at bounding box center [86, 410] width 138 height 72
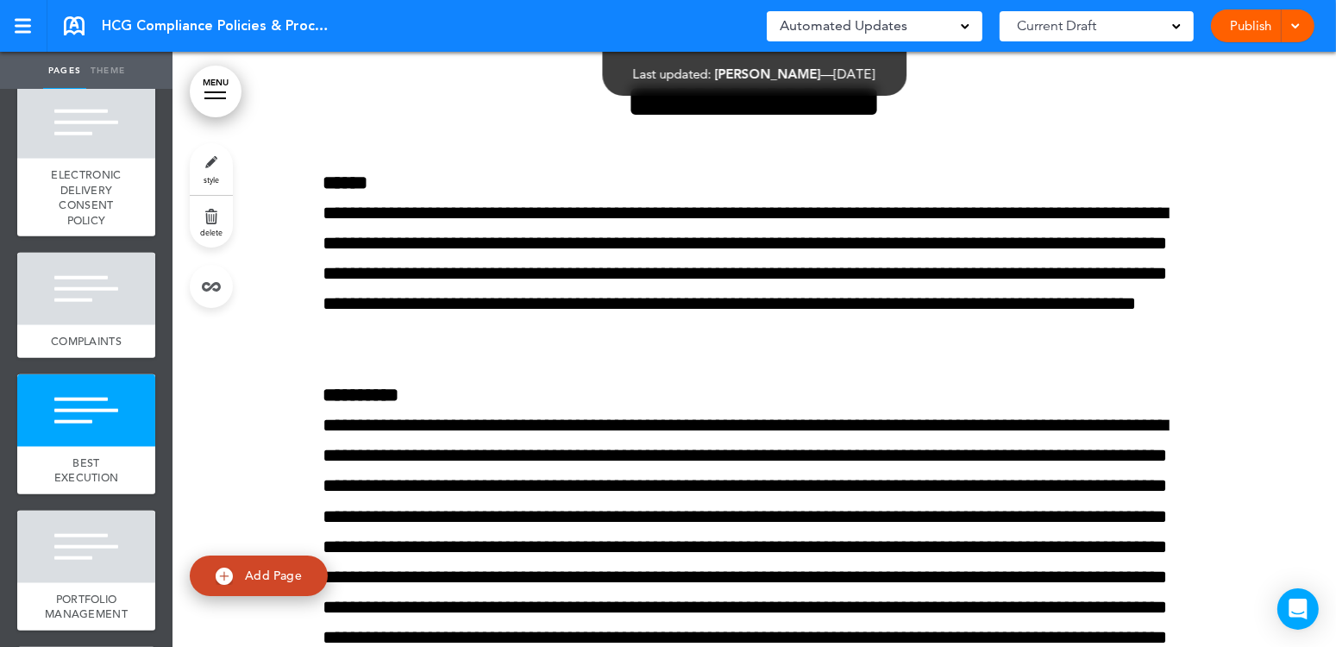
scroll to position [64490, 0]
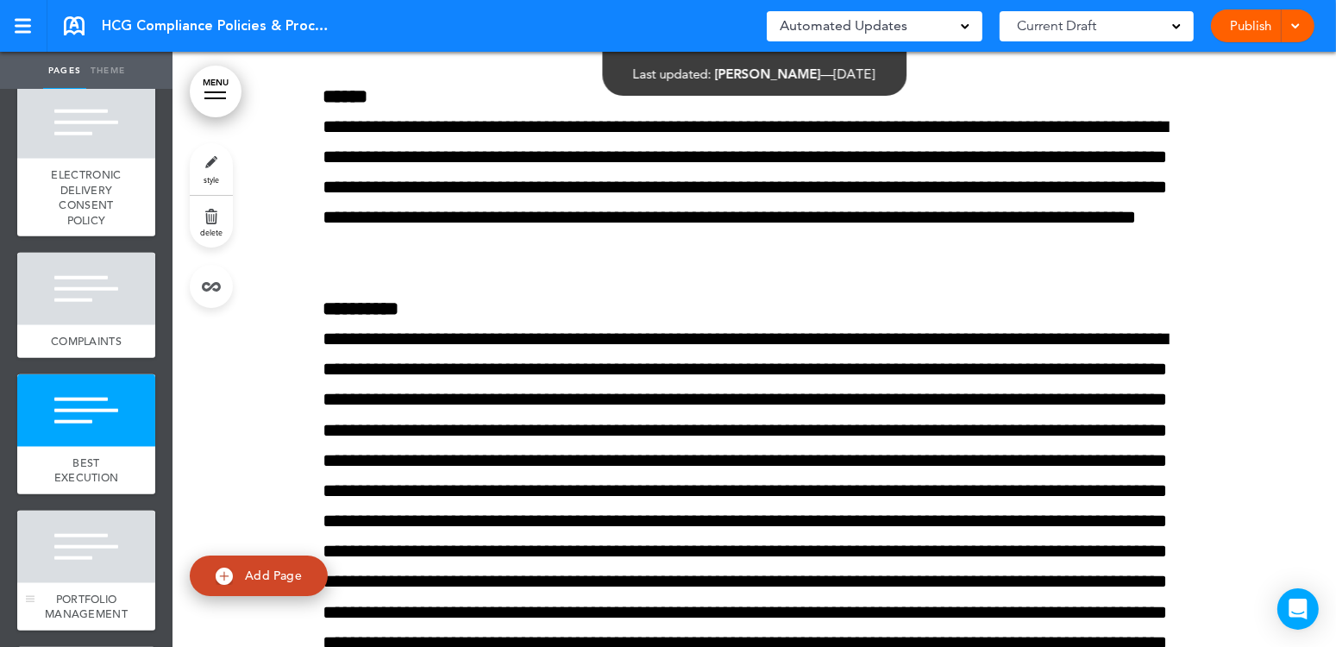
click at [108, 583] on div at bounding box center [86, 546] width 138 height 72
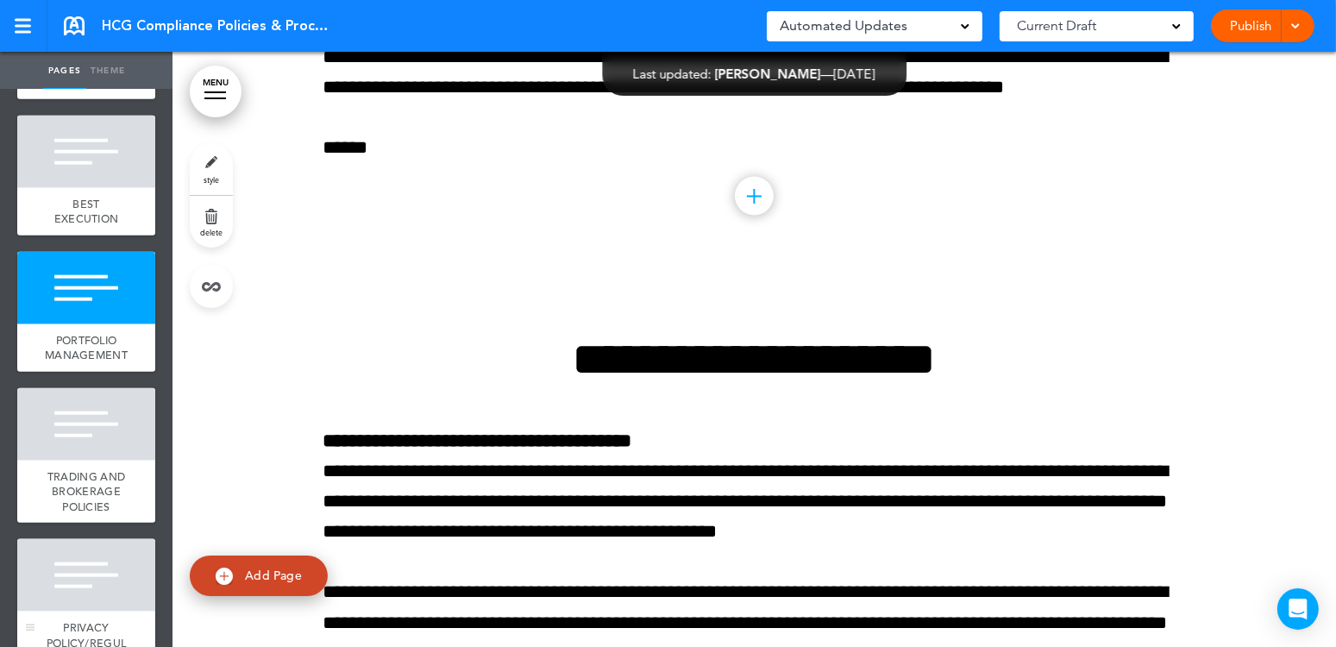
scroll to position [2414, 0]
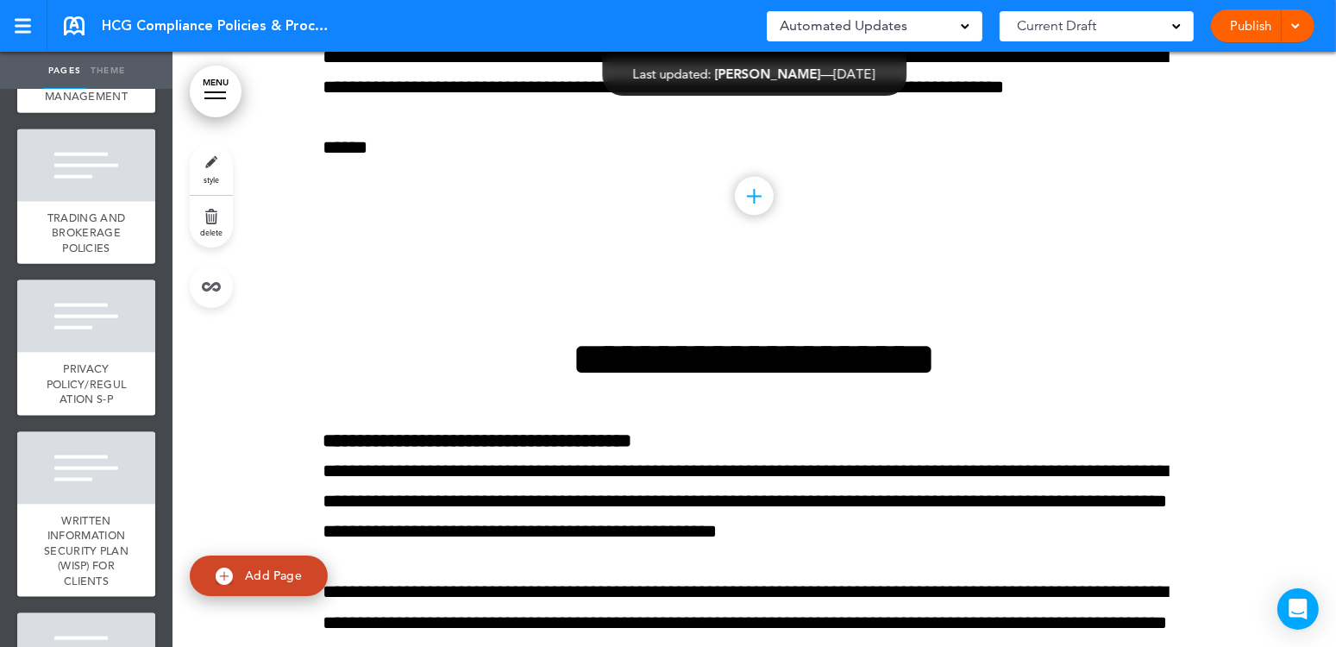
click at [90, 66] on div at bounding box center [86, 29] width 138 height 72
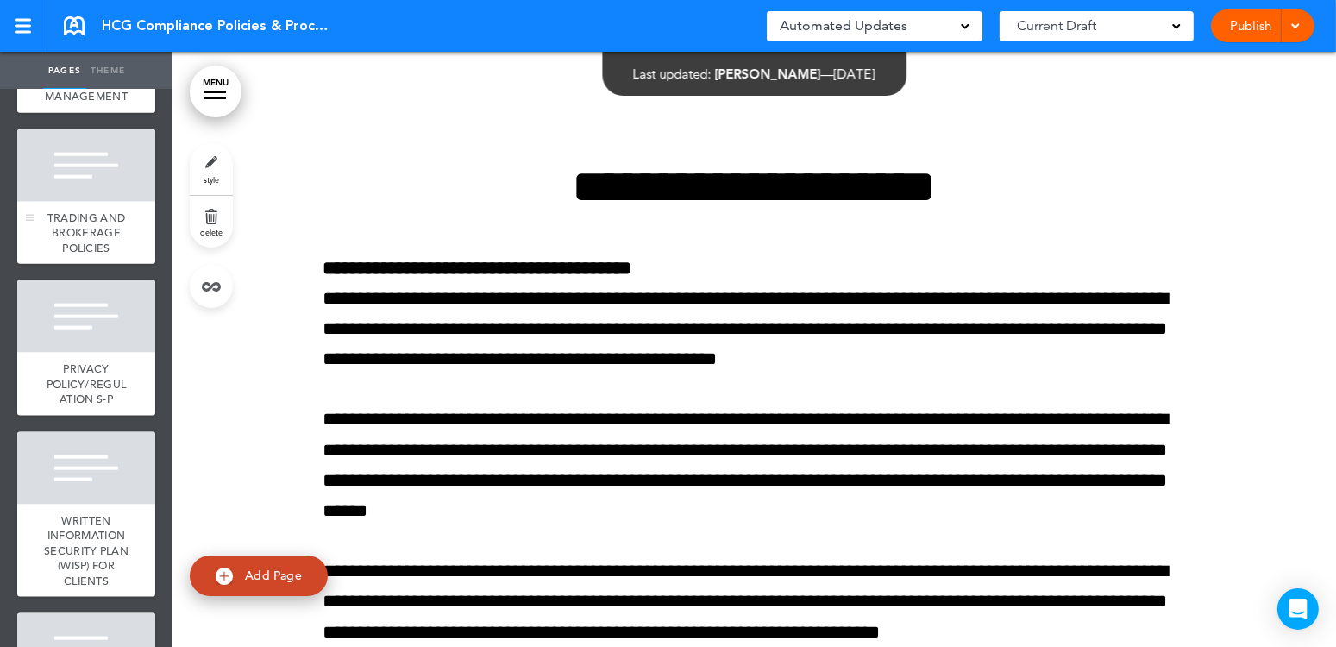
click at [56, 202] on div at bounding box center [86, 165] width 138 height 72
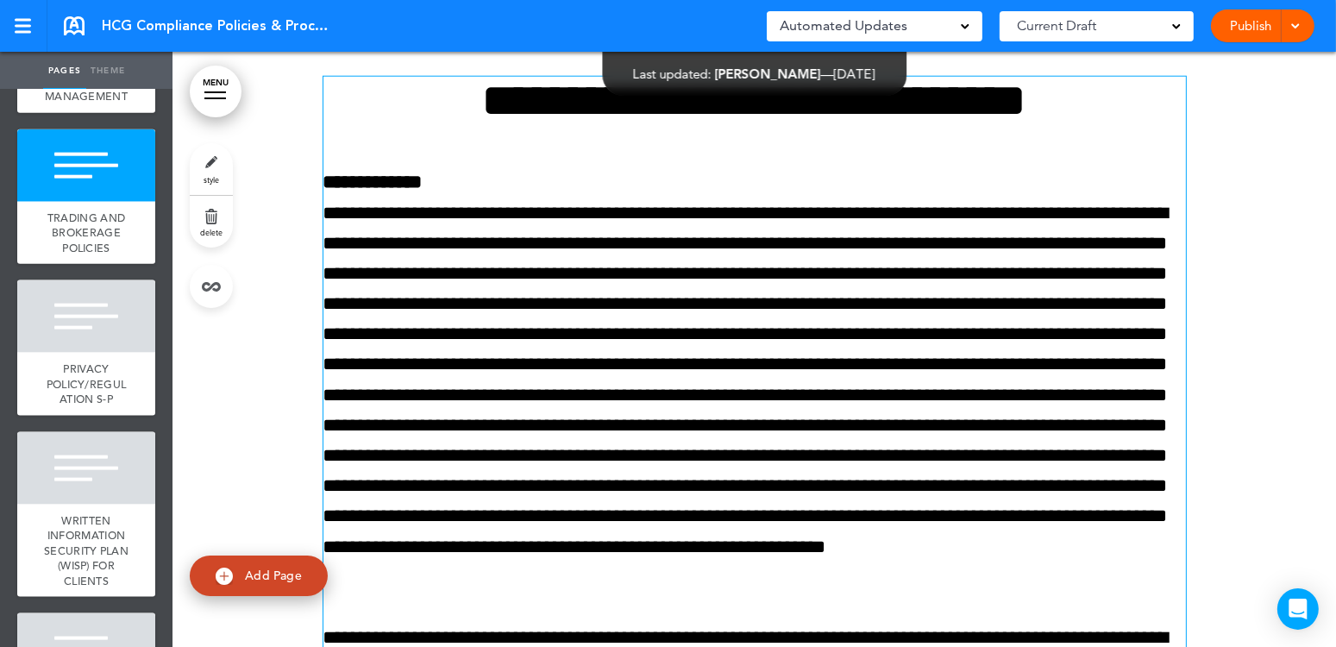
scroll to position [70938, 0]
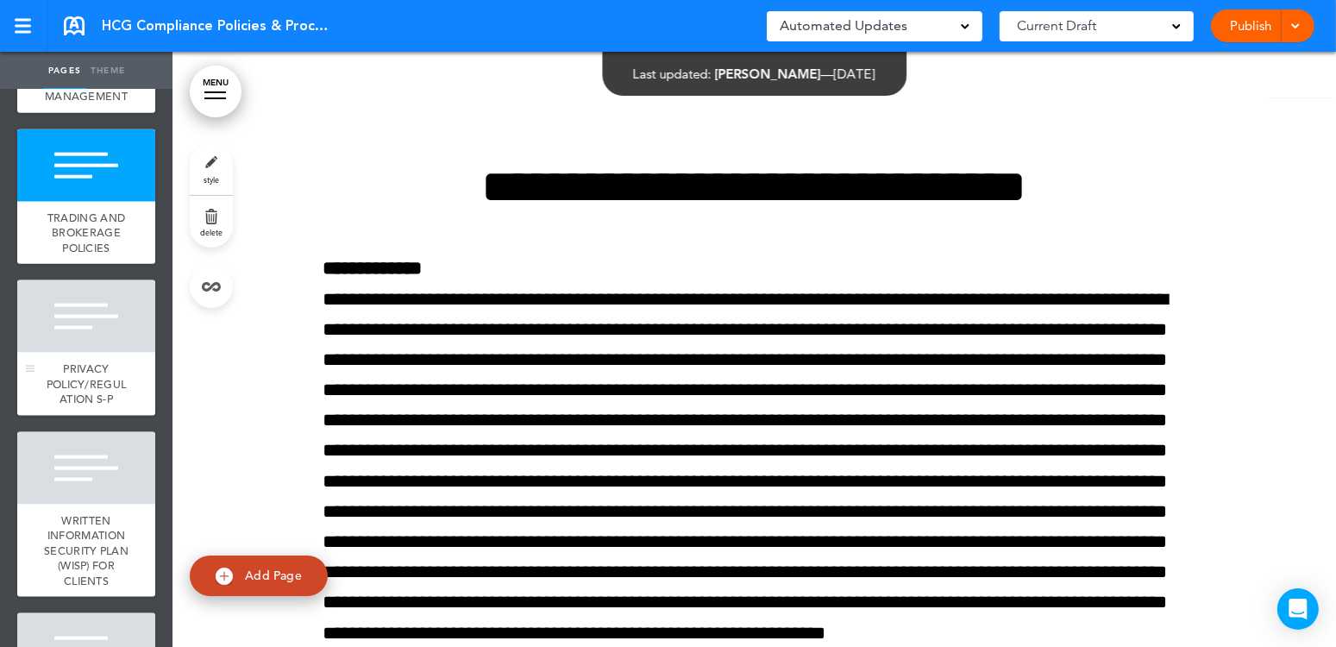
click at [59, 353] on div at bounding box center [86, 316] width 138 height 72
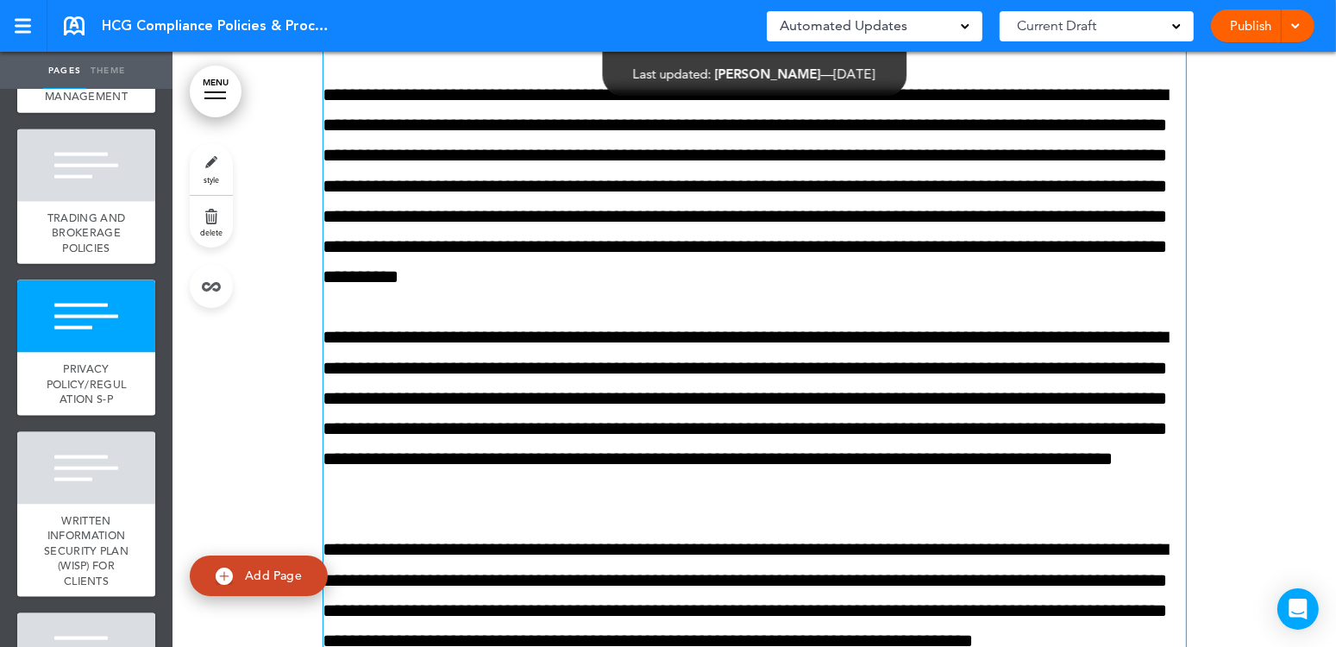
scroll to position [79318, 0]
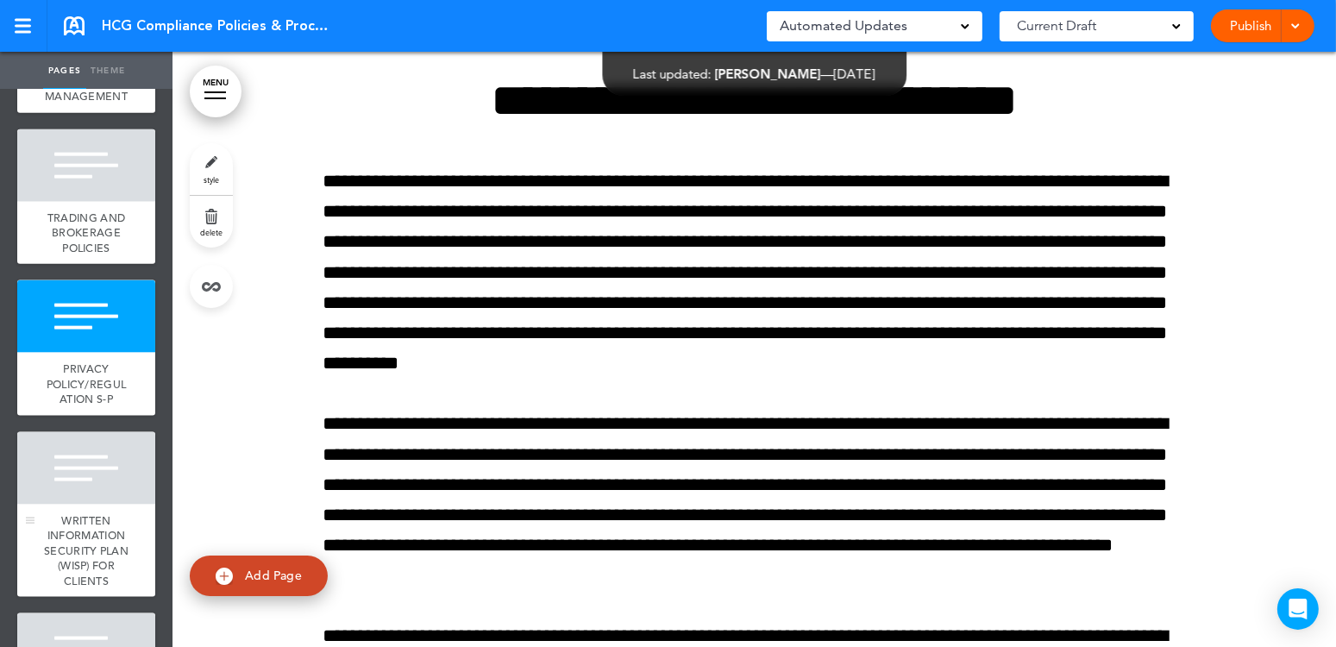
click at [87, 504] on div at bounding box center [86, 468] width 138 height 72
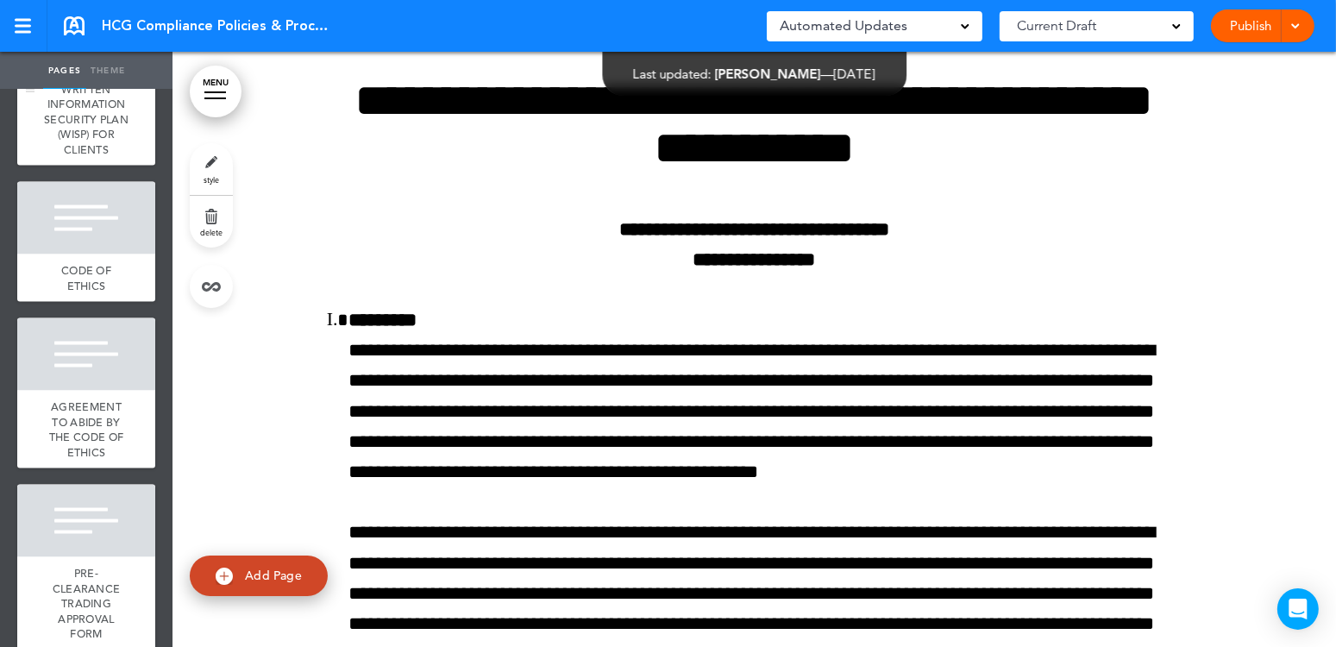
scroll to position [2932, 0]
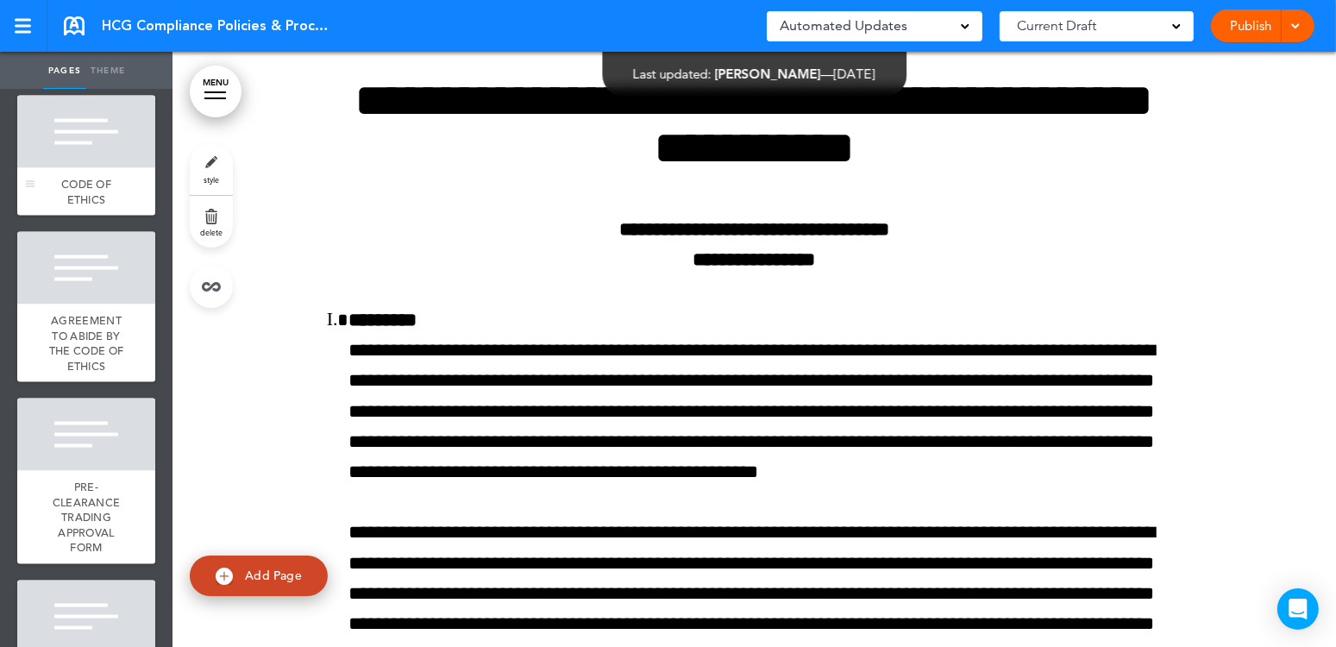
click at [72, 168] on div at bounding box center [86, 132] width 138 height 72
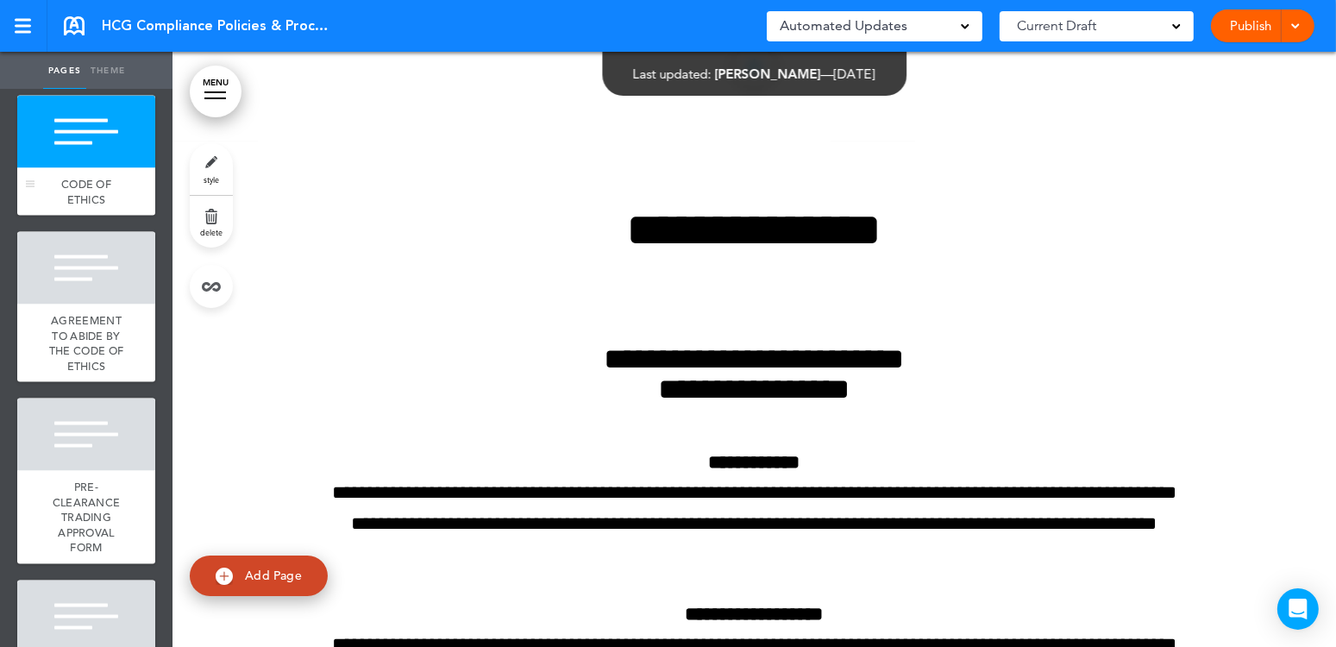
scroll to position [97617, 0]
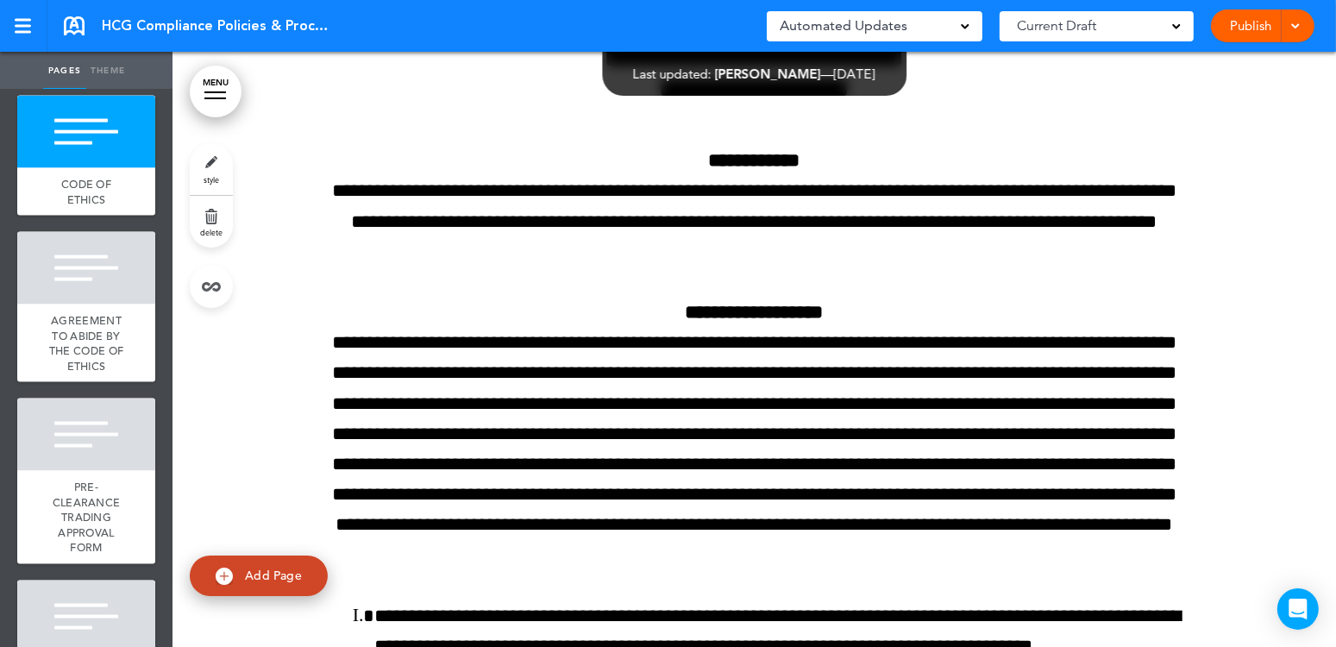
click at [56, 80] on div "WRITTEN INFORMATION SECURITY PLAN (WISP) FOR CLIENTS" at bounding box center [86, 33] width 138 height 93
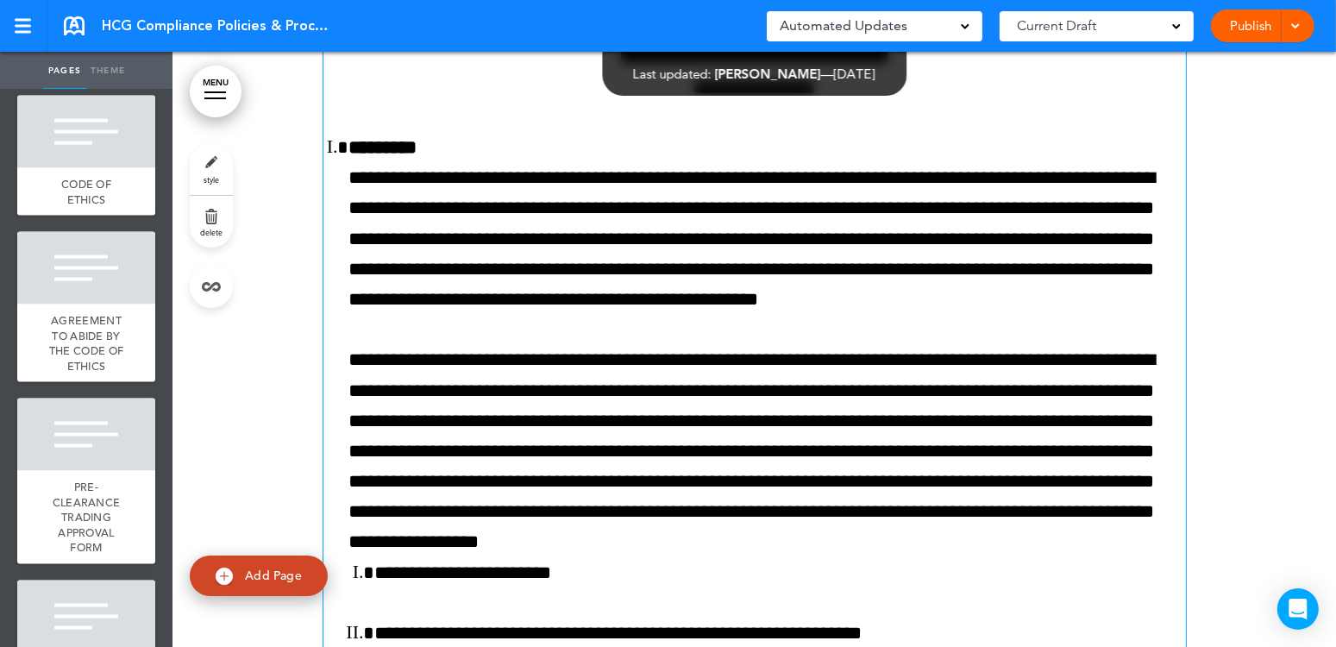
scroll to position [84856, 0]
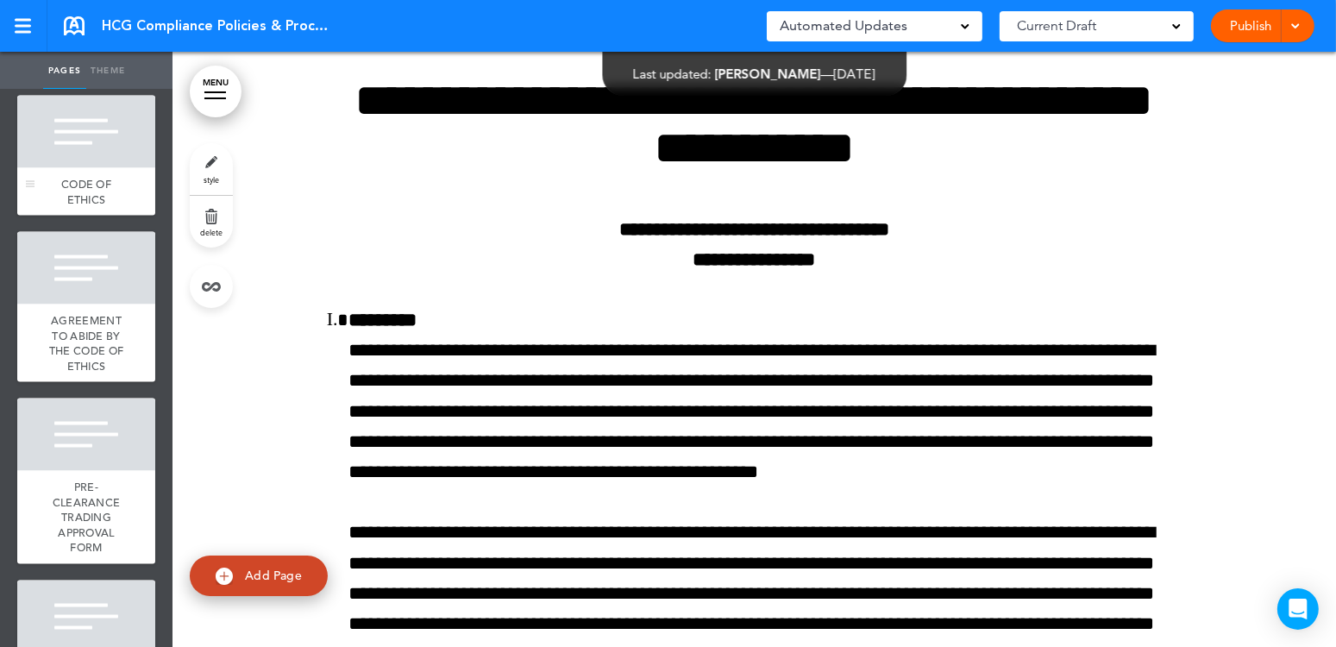
click at [53, 216] on div "CODE OF ETHICS" at bounding box center [86, 191] width 138 height 47
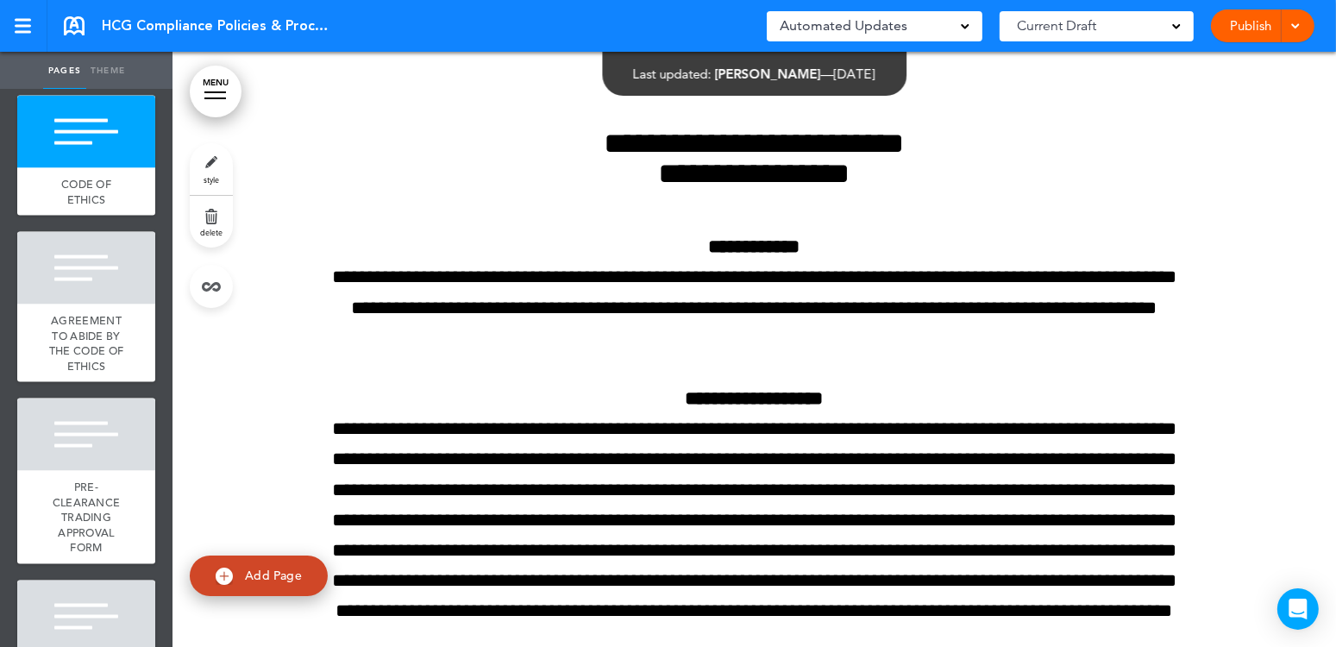
scroll to position [97445, 0]
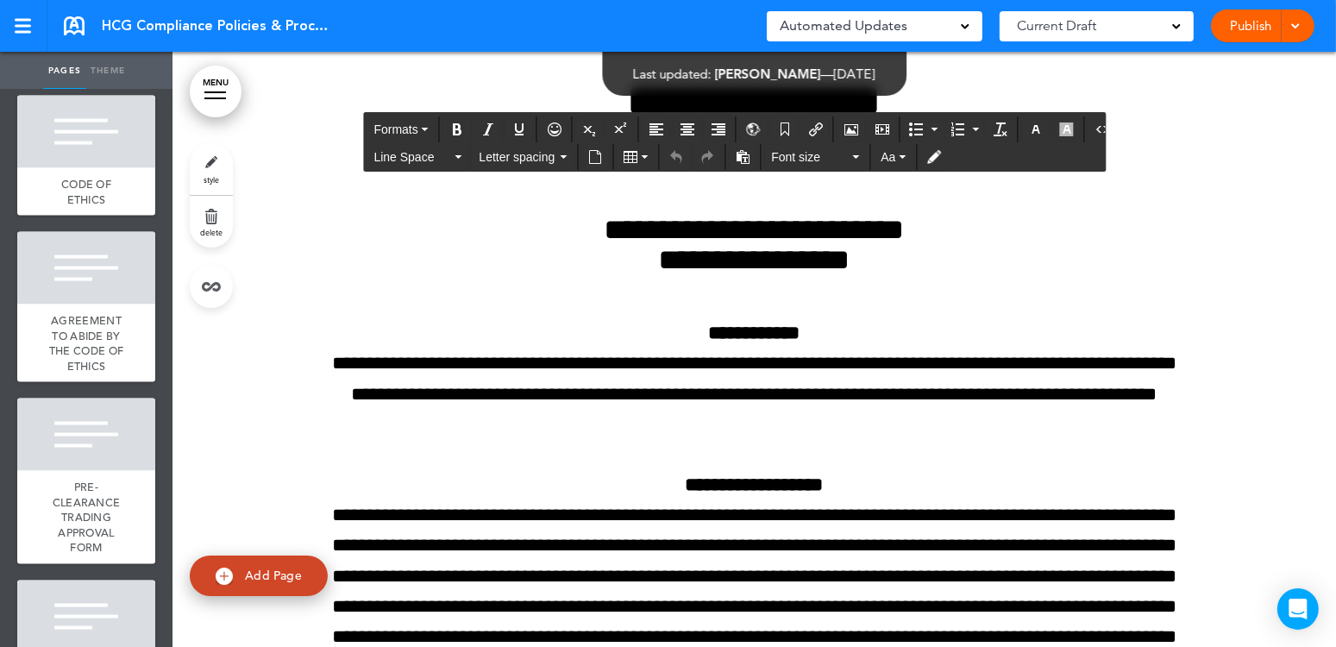
drag, startPoint x: 379, startPoint y: 100, endPoint x: 362, endPoint y: 106, distance: 17.5
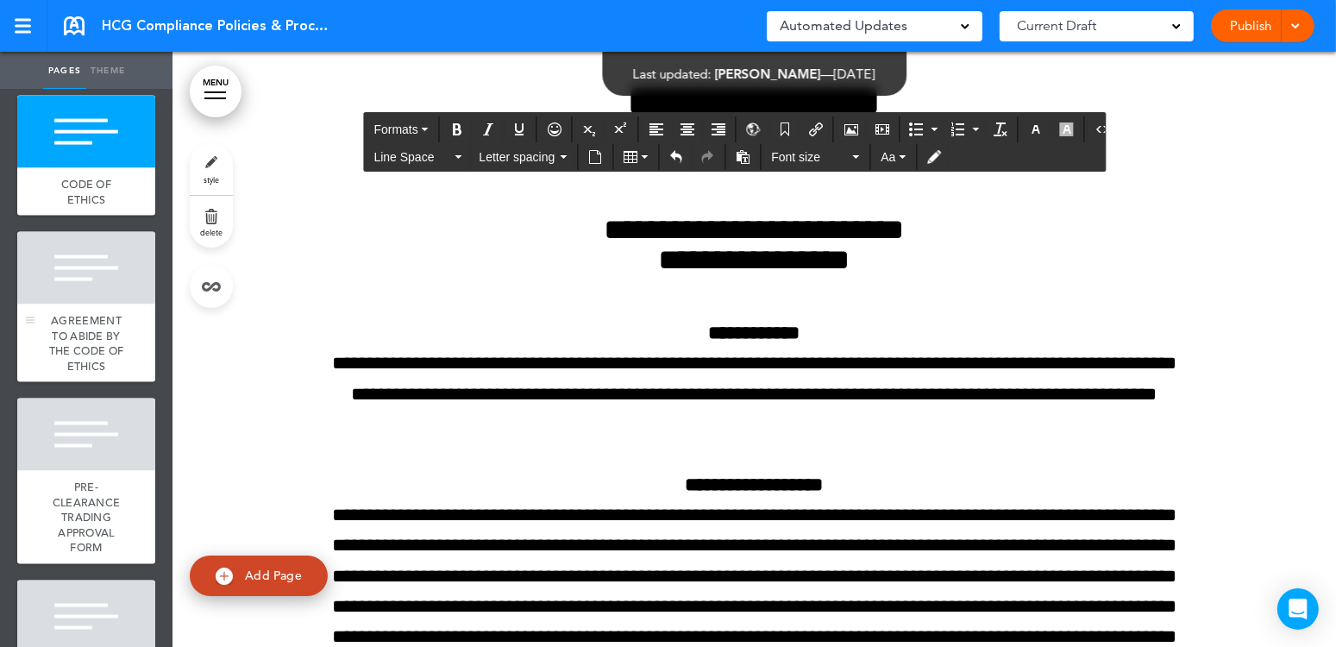
drag, startPoint x: 78, startPoint y: 377, endPoint x: 102, endPoint y: 386, distance: 25.9
click at [78, 304] on div at bounding box center [86, 268] width 138 height 72
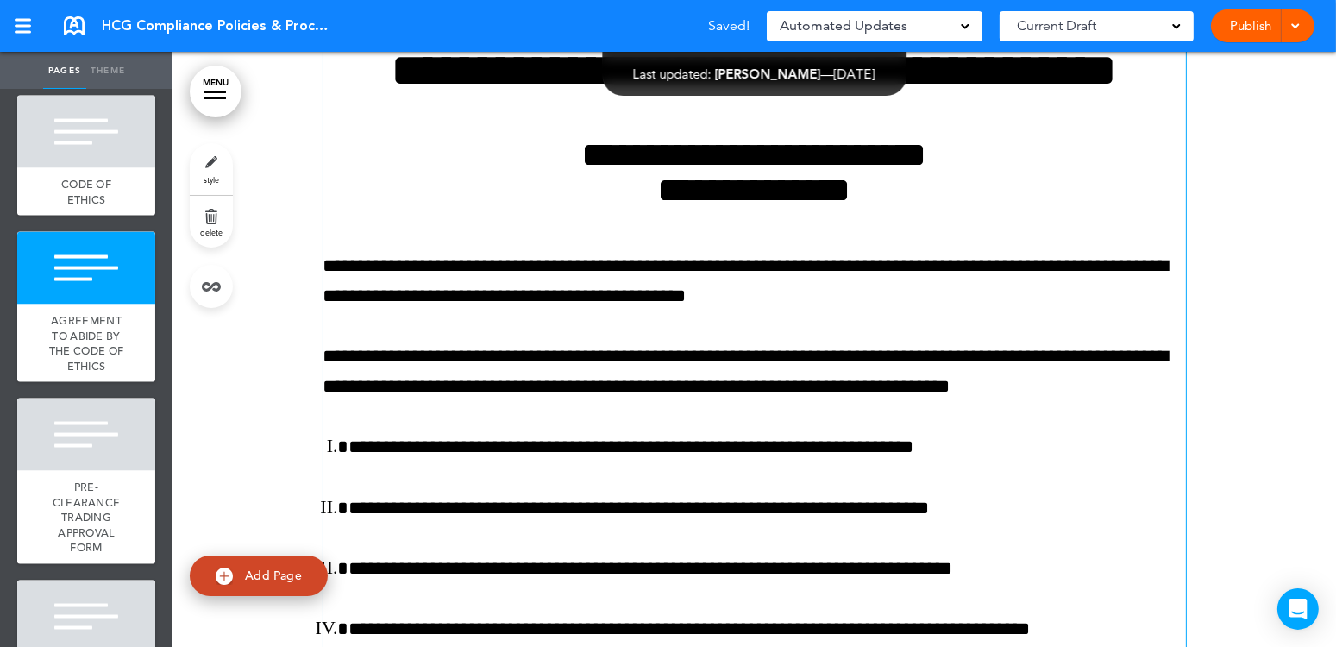
scroll to position [114671, 0]
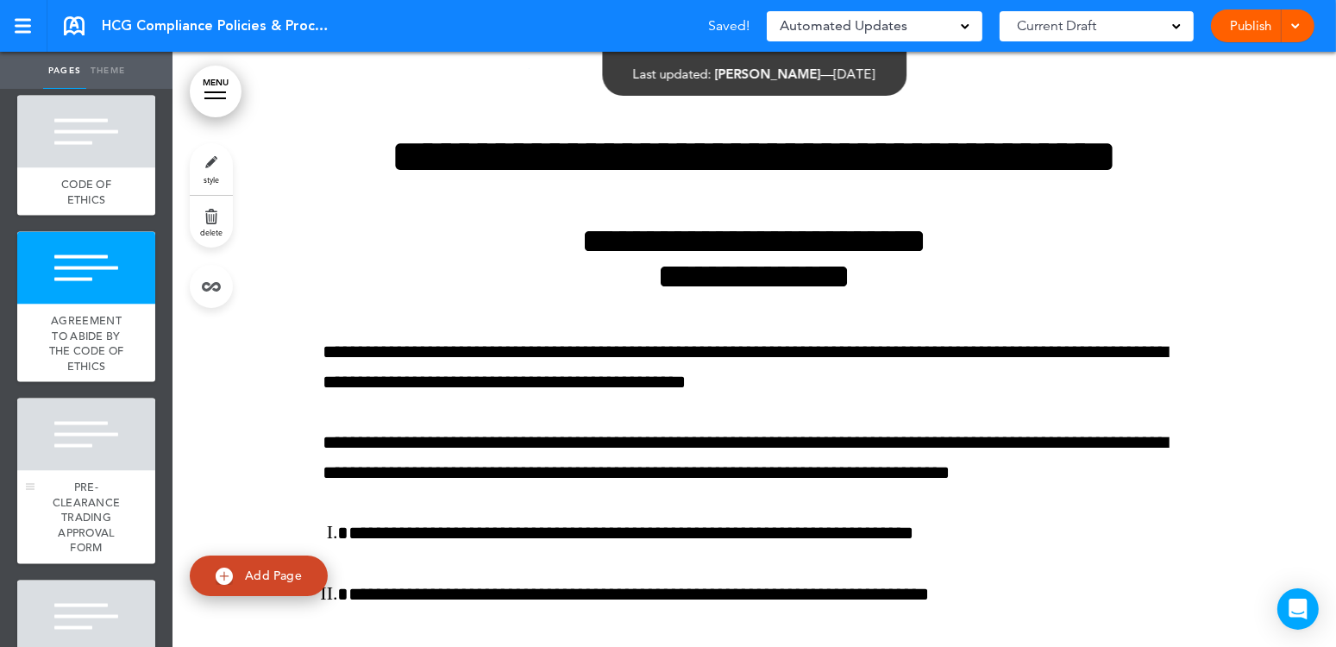
click at [57, 471] on div at bounding box center [86, 434] width 138 height 72
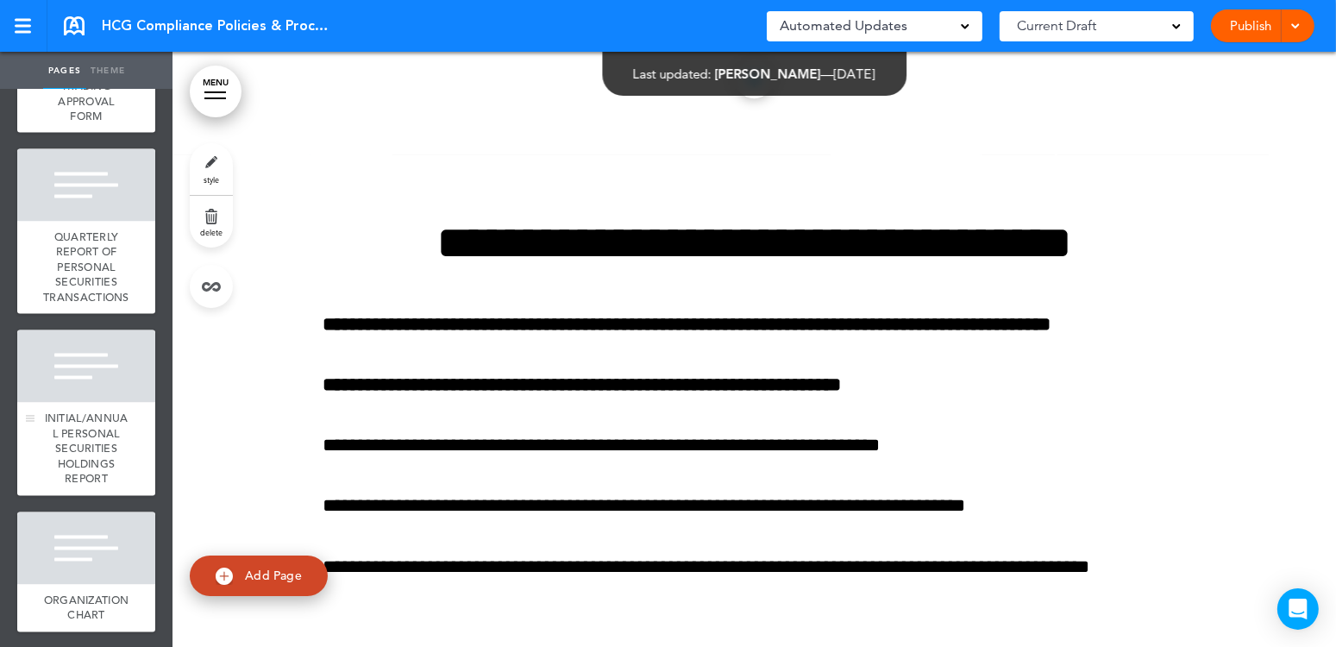
scroll to position [3449, 0]
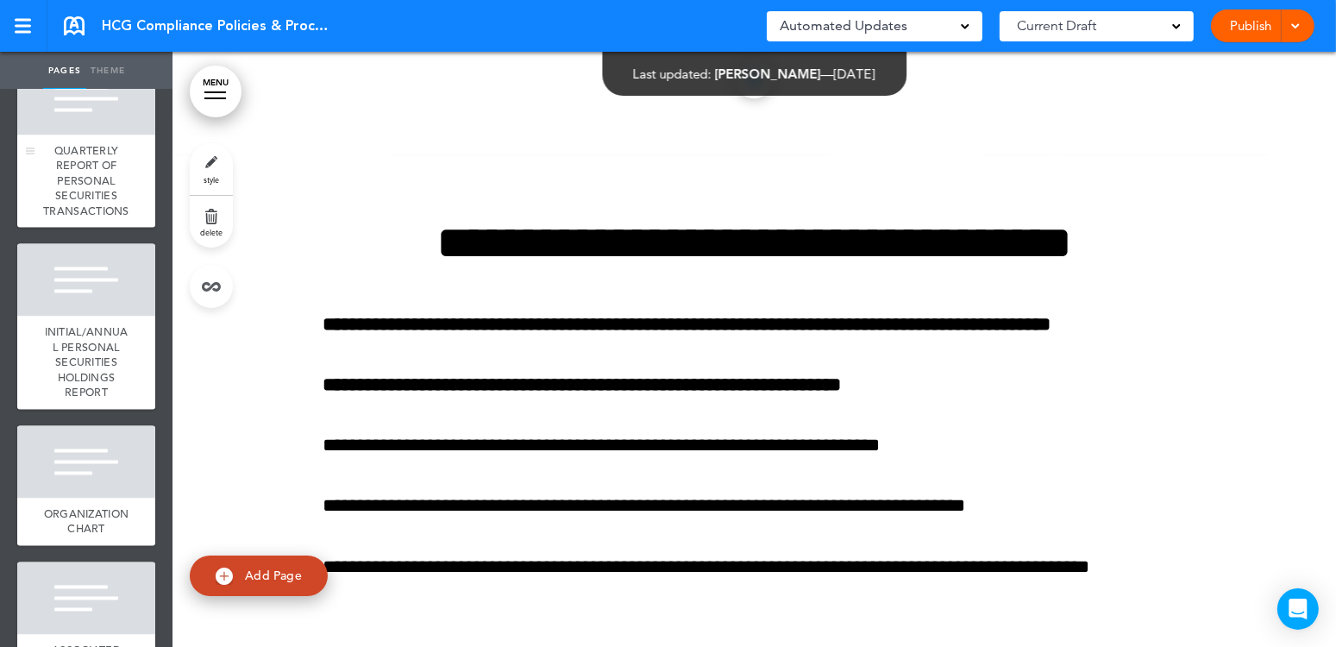
click at [74, 135] on div at bounding box center [86, 99] width 138 height 72
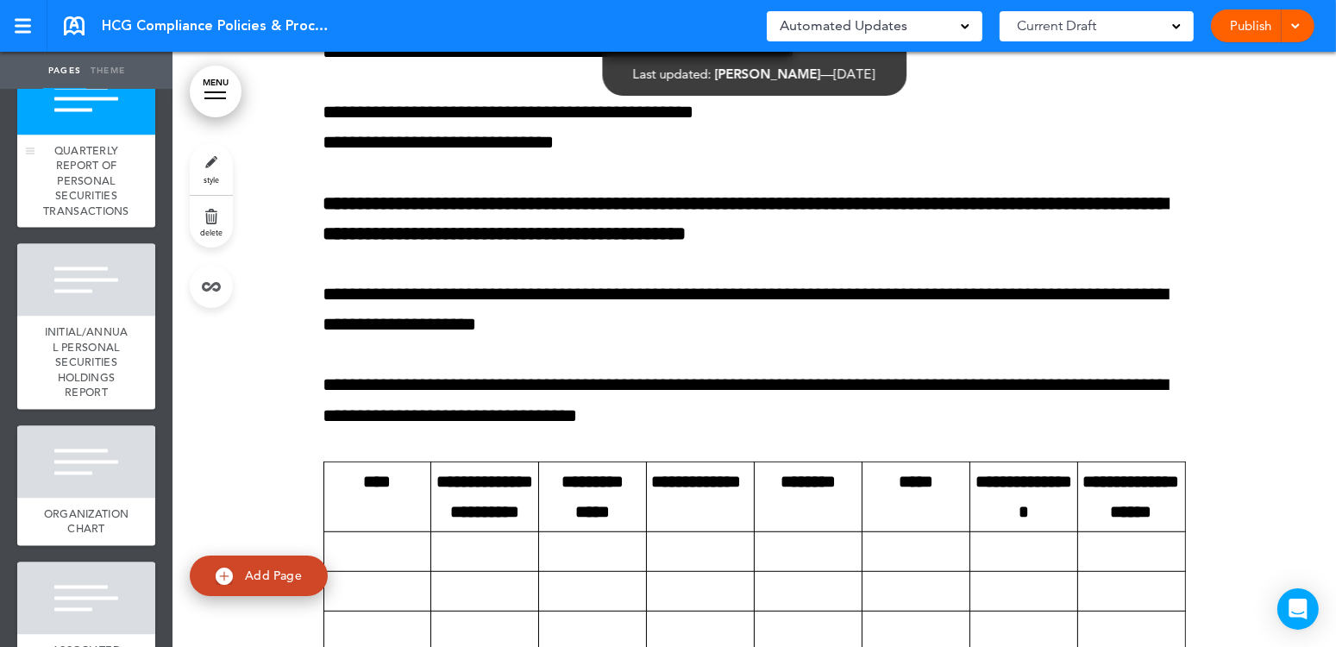
scroll to position [118476, 0]
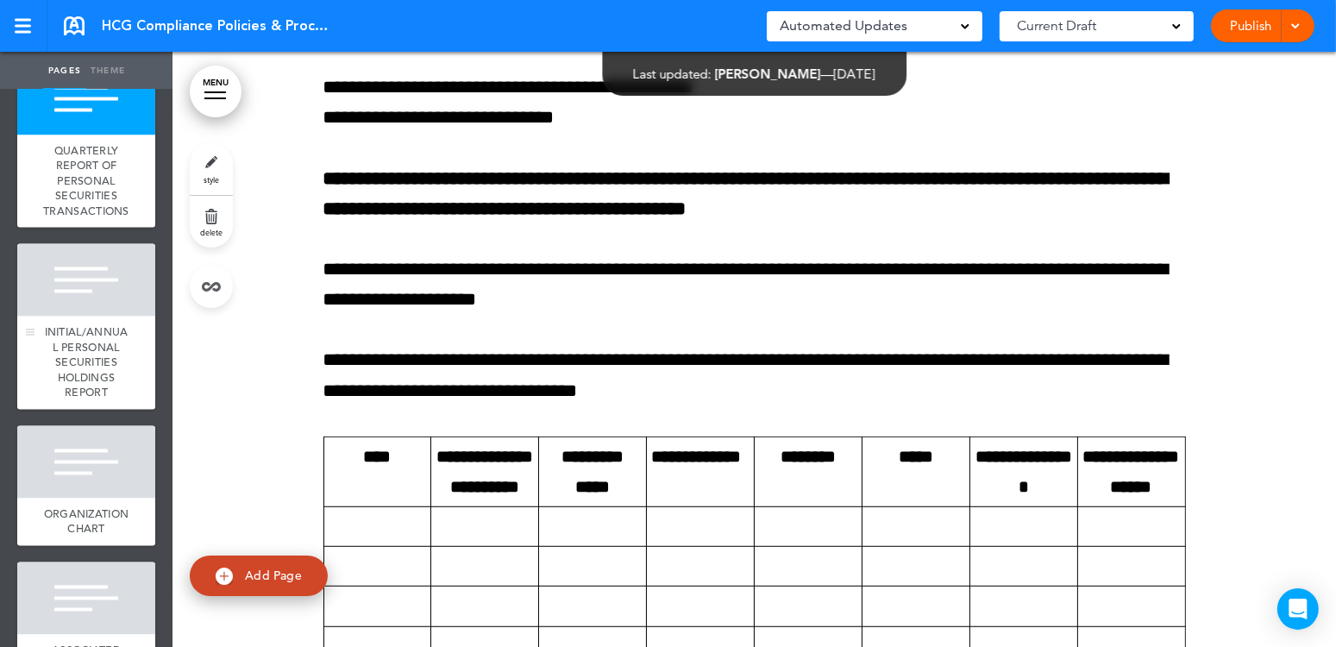
click at [74, 316] on div at bounding box center [86, 280] width 138 height 72
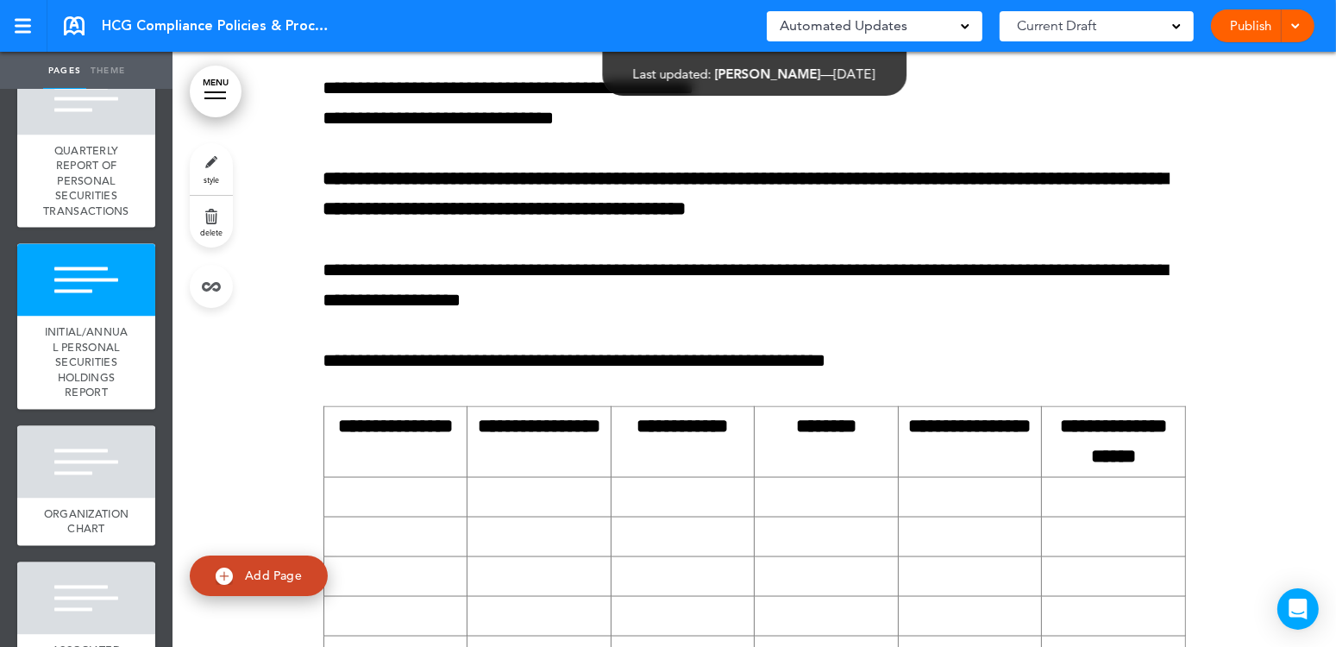
scroll to position [119801, 0]
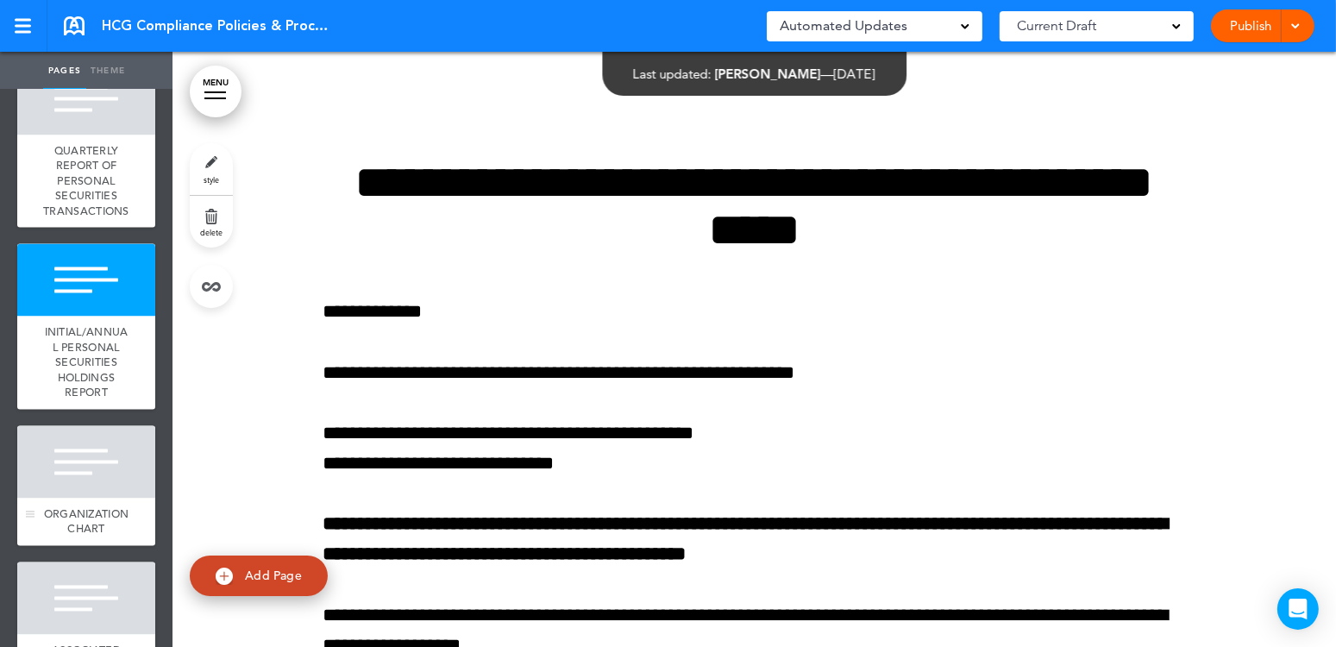
click at [78, 498] on div at bounding box center [86, 462] width 138 height 72
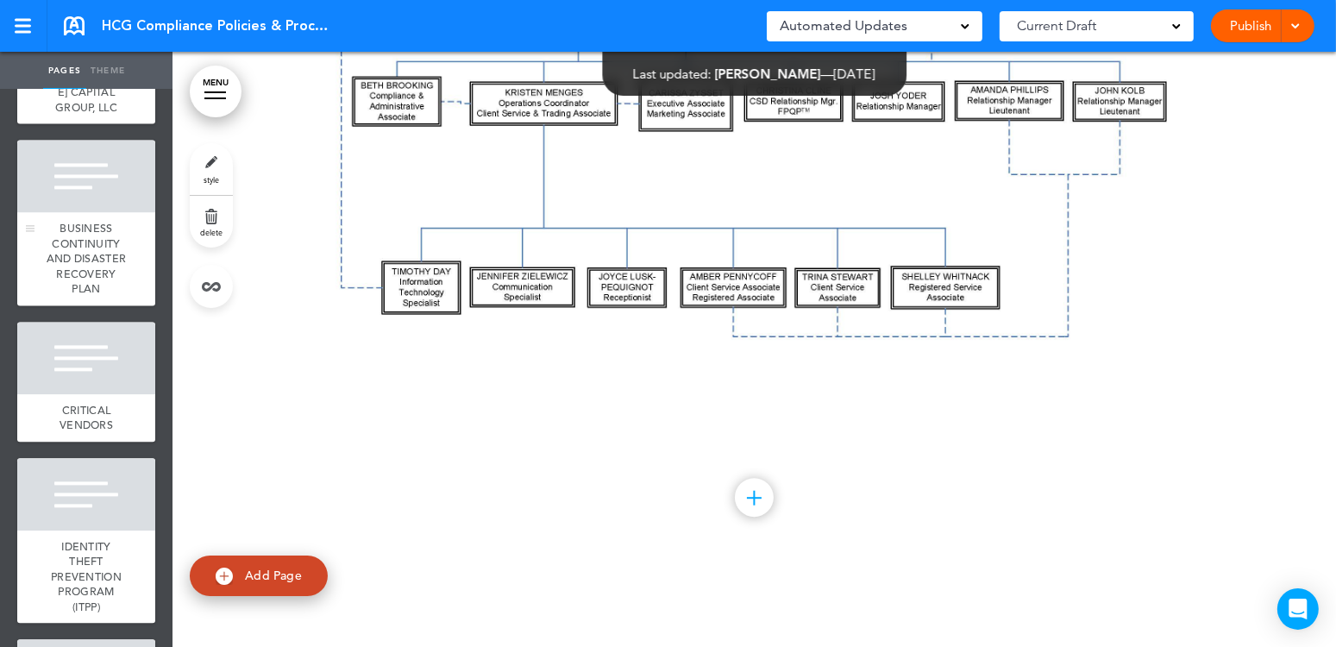
scroll to position [3967, 0]
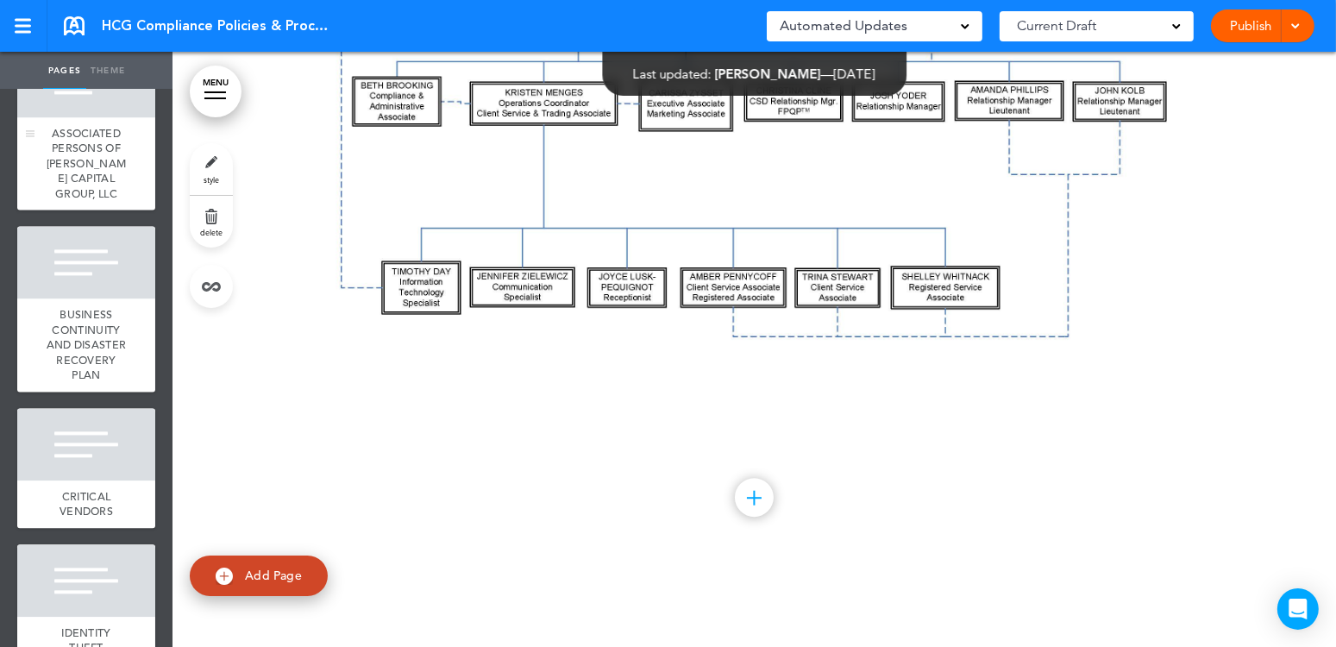
click at [67, 210] on div "ASSOCIATED PERSONS OF [PERSON_NAME] CAPITAL GROUP, LLC" at bounding box center [86, 163] width 138 height 93
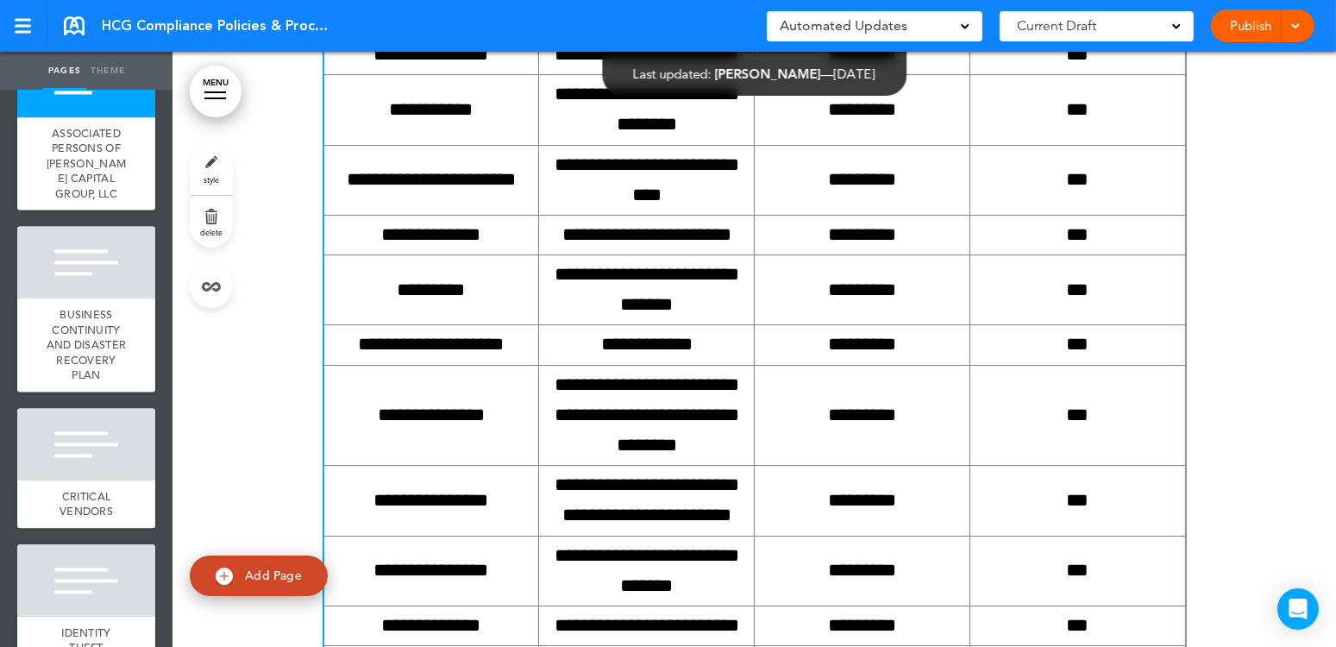
scroll to position [123551, 0]
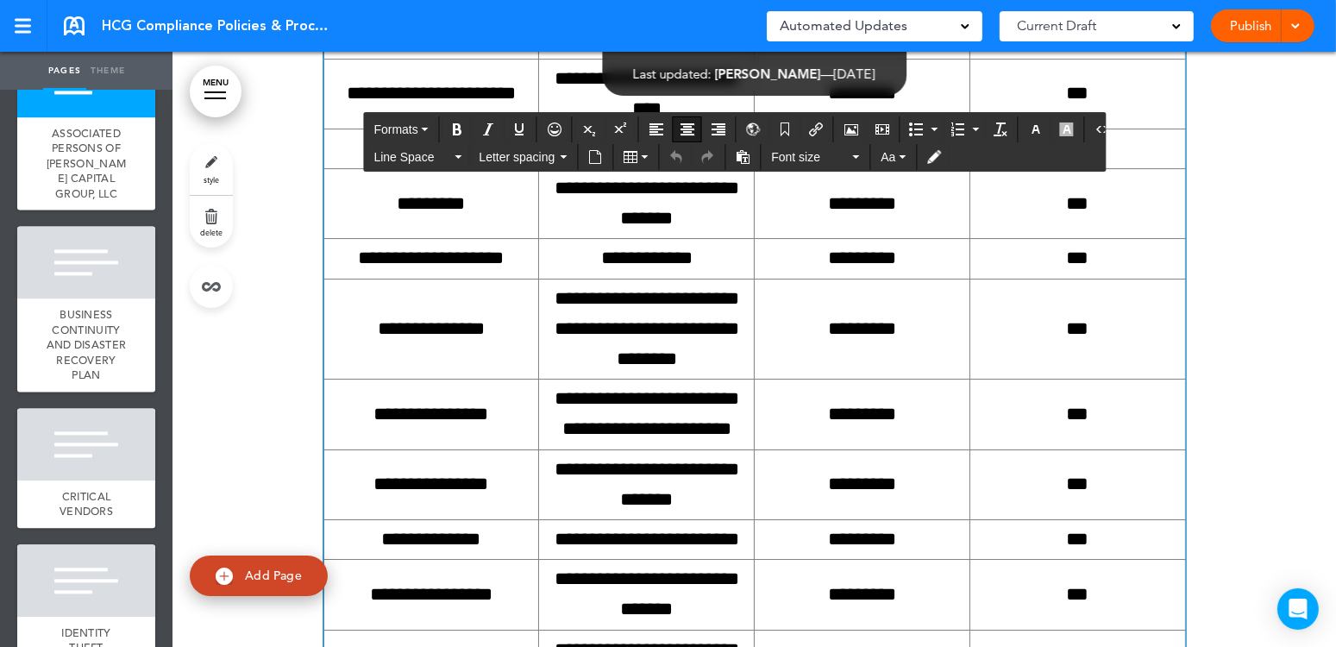
drag, startPoint x: 607, startPoint y: 319, endPoint x: 553, endPoint y: 328, distance: 55.0
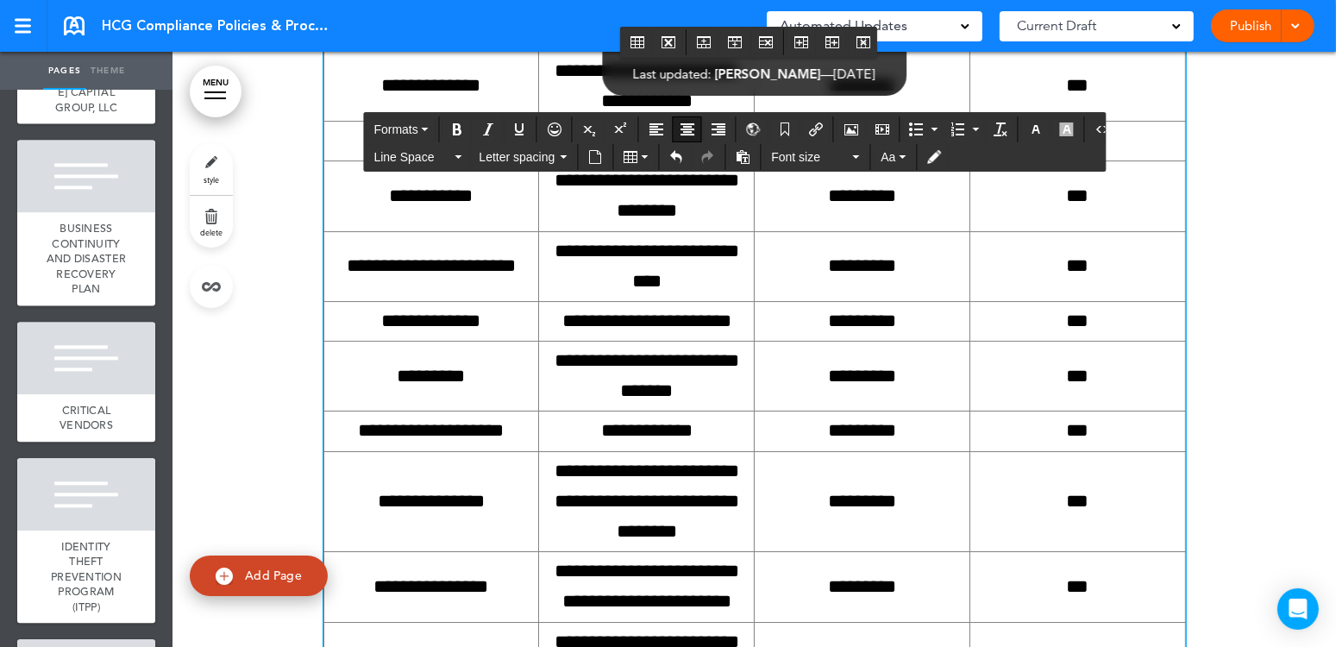
scroll to position [3967, 0]
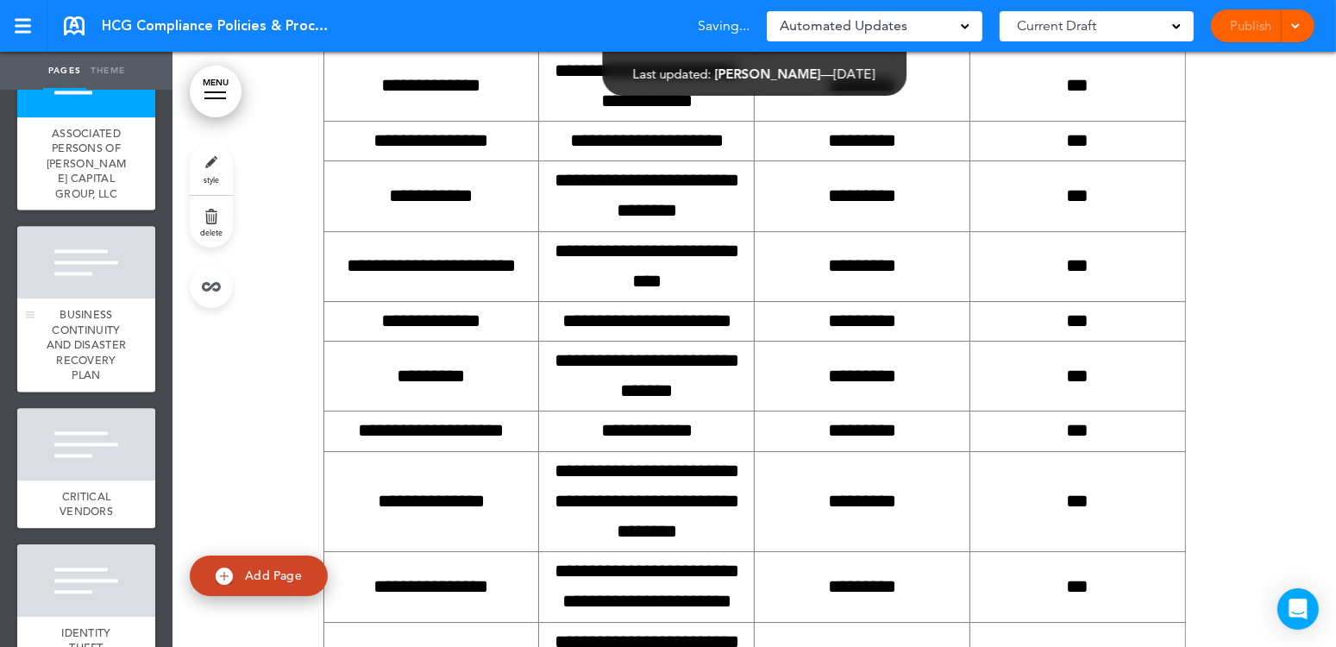
click at [85, 298] on div at bounding box center [86, 262] width 138 height 72
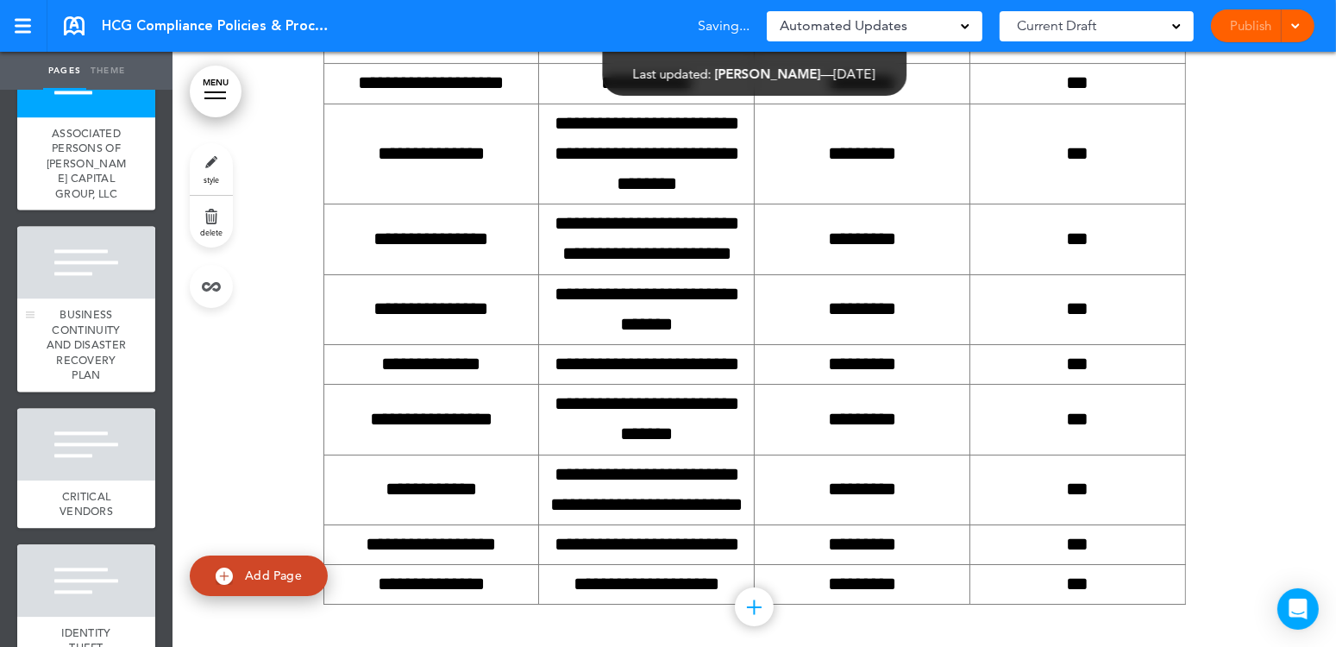
scroll to position [52, 0]
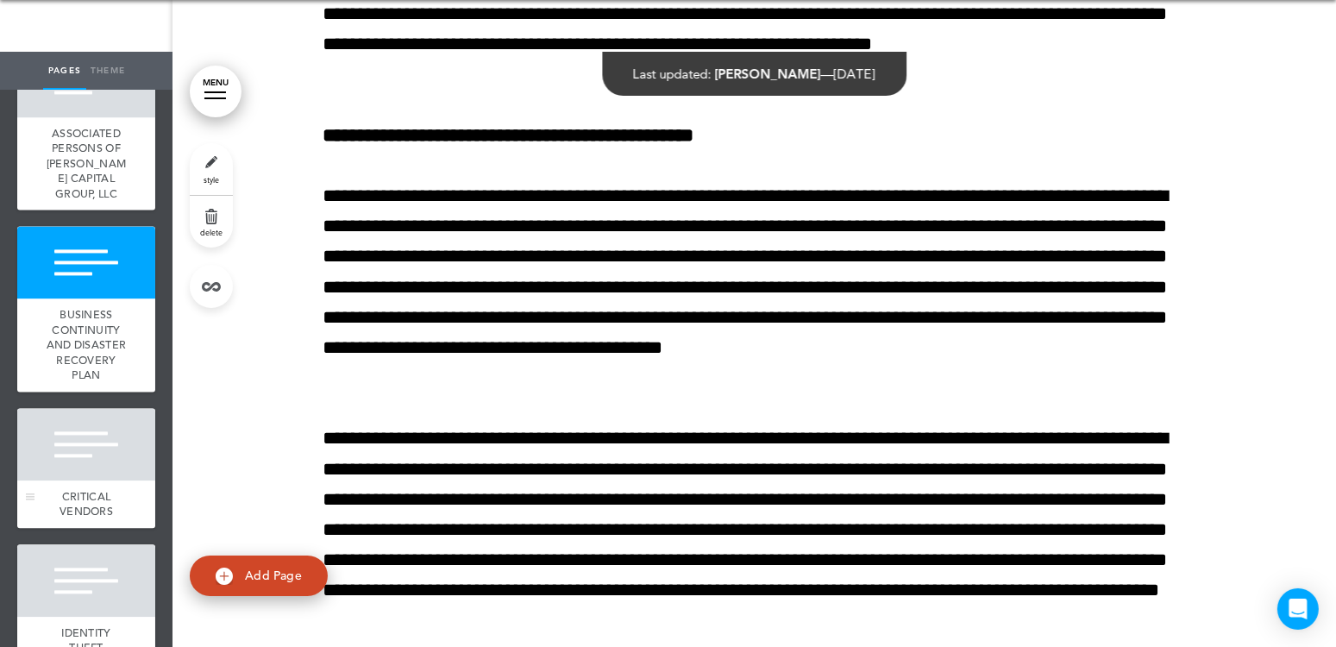
click at [85, 480] on div at bounding box center [86, 444] width 138 height 72
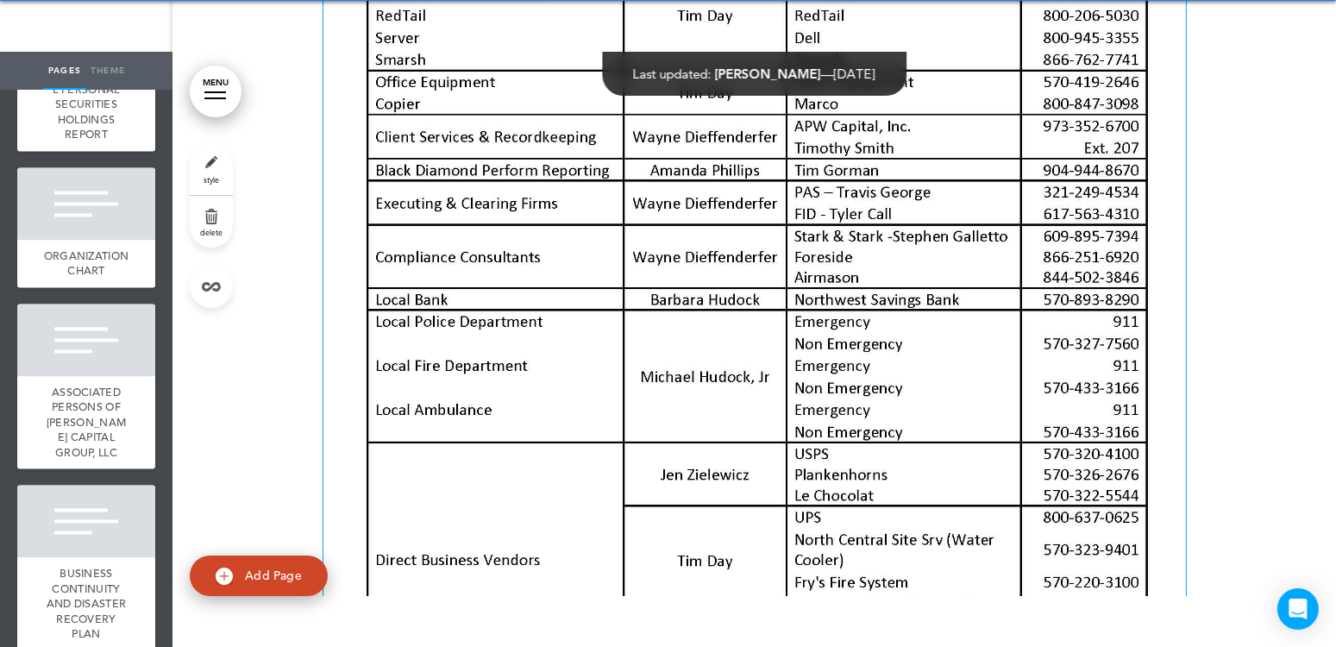
scroll to position [128031, 0]
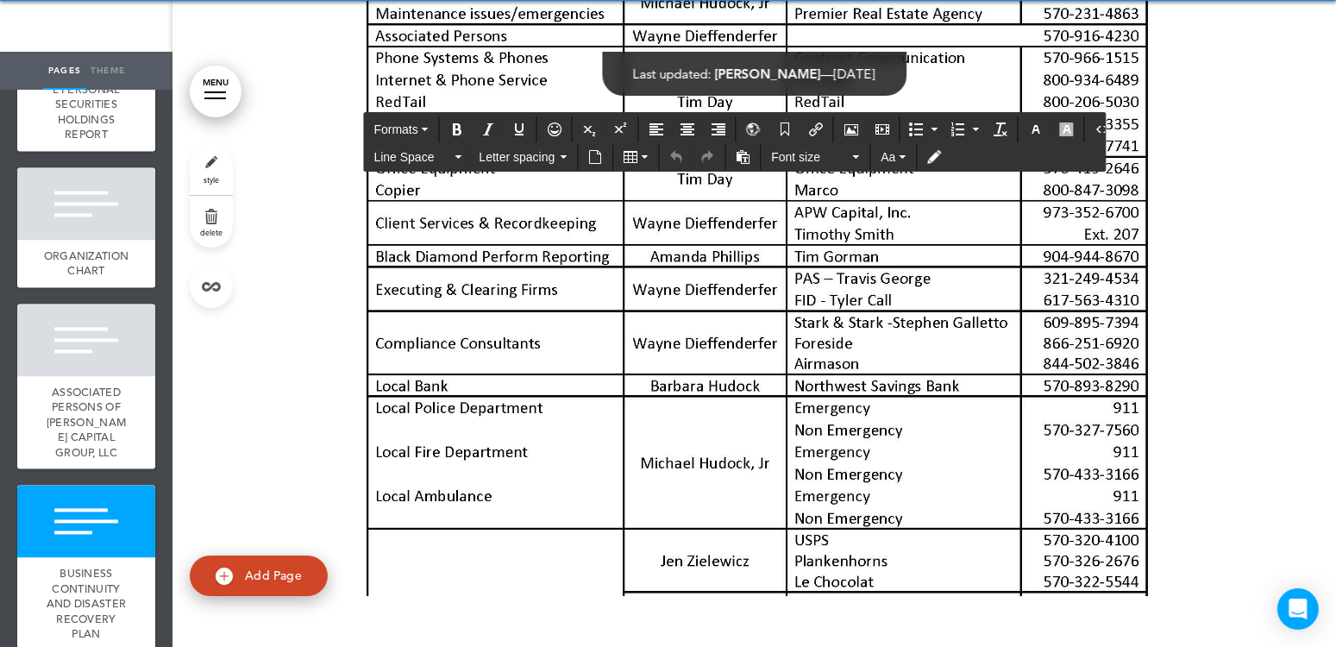
drag, startPoint x: 379, startPoint y: 50, endPoint x: 364, endPoint y: 55, distance: 15.5
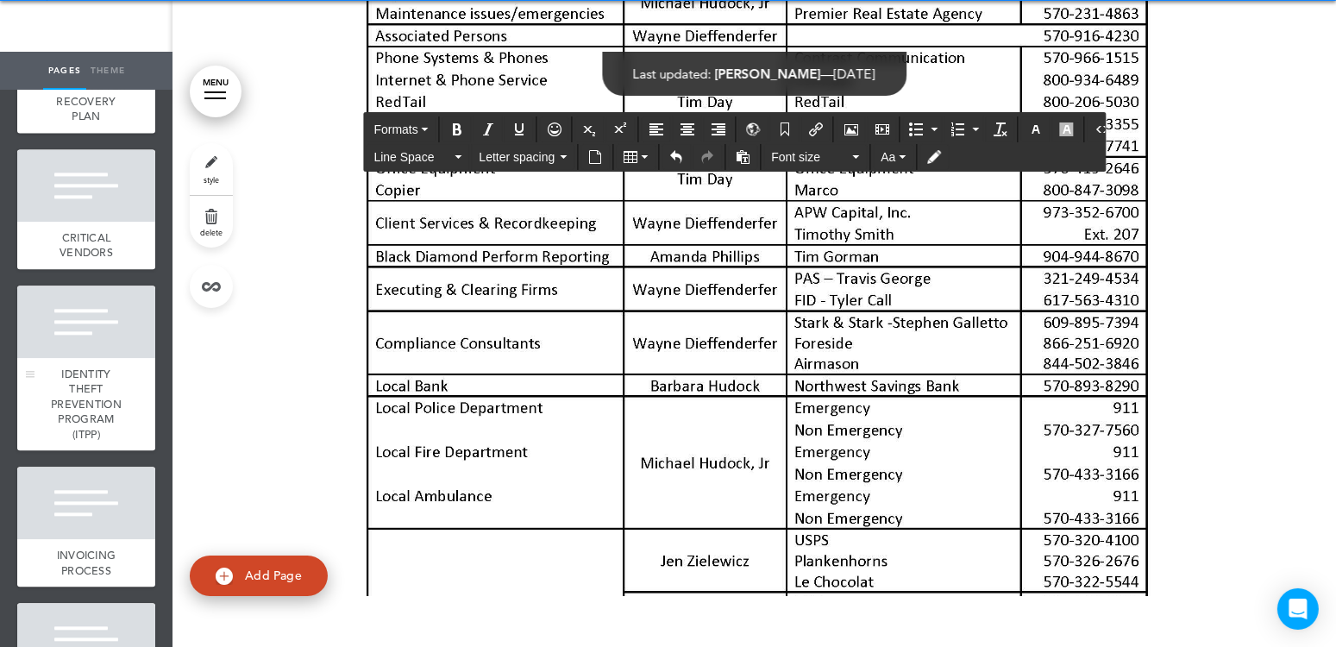
scroll to position [4311, 0]
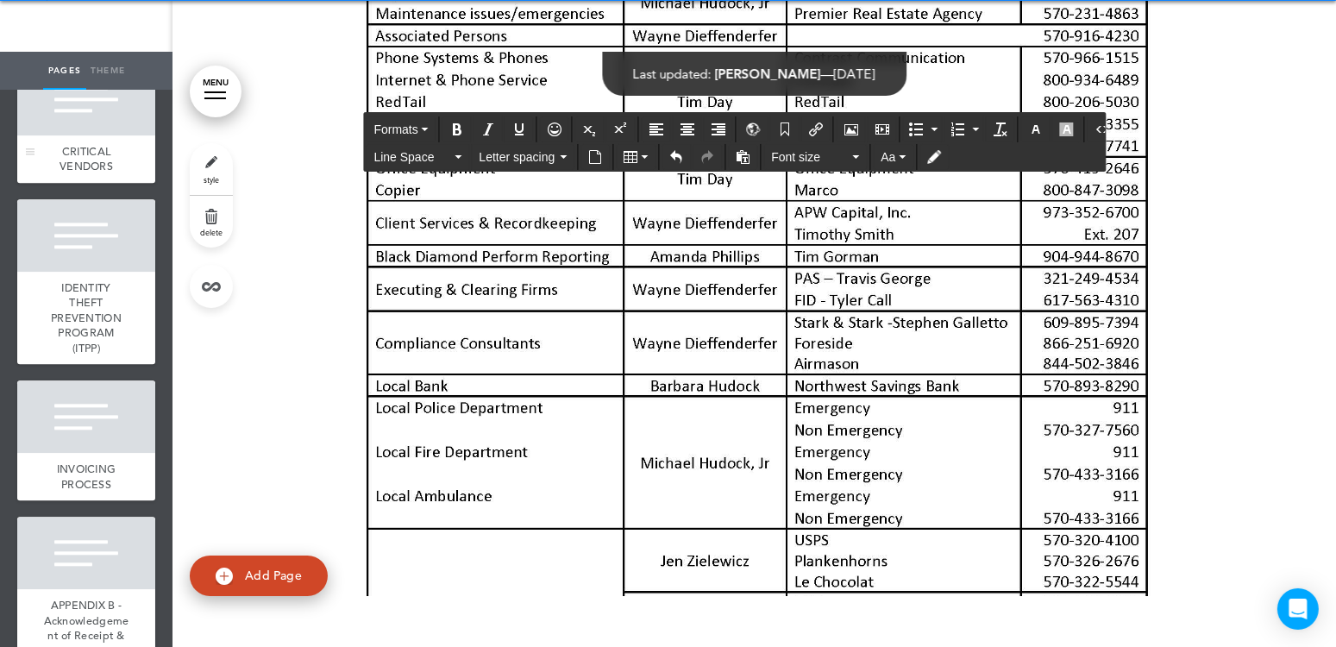
click at [91, 135] on div at bounding box center [86, 99] width 138 height 72
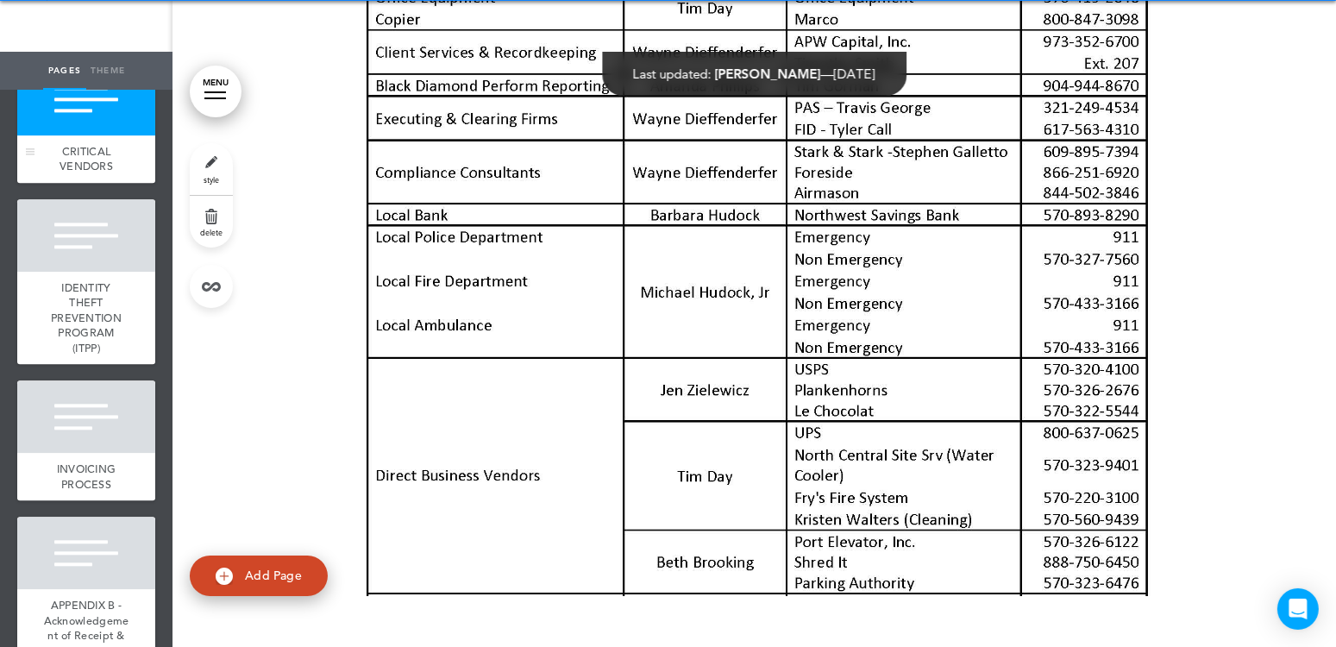
scroll to position [128204, 0]
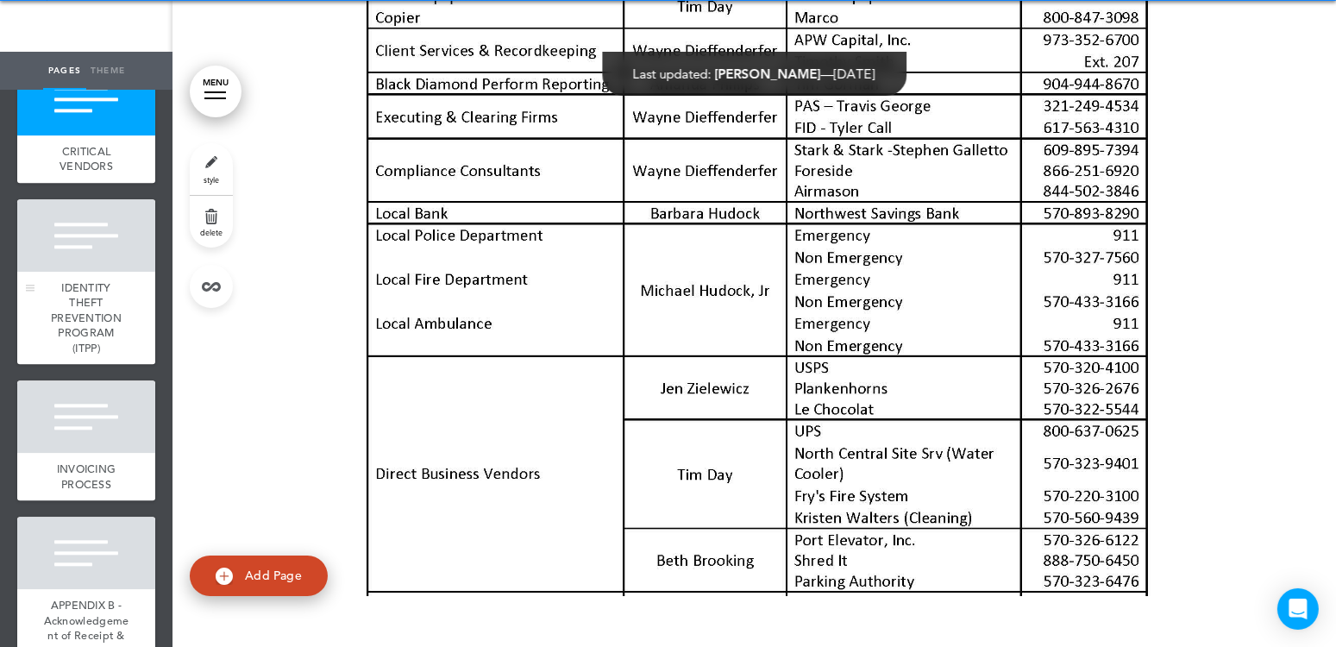
click at [56, 272] on div at bounding box center [86, 235] width 138 height 72
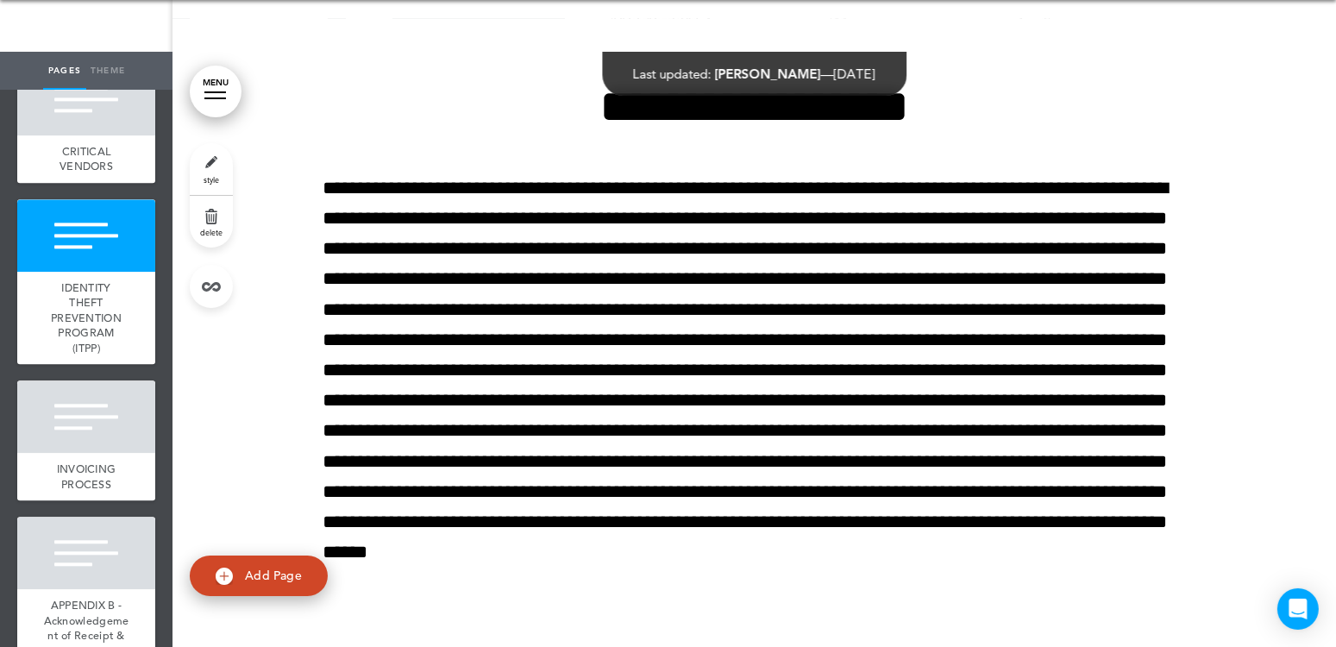
scroll to position [135591, 0]
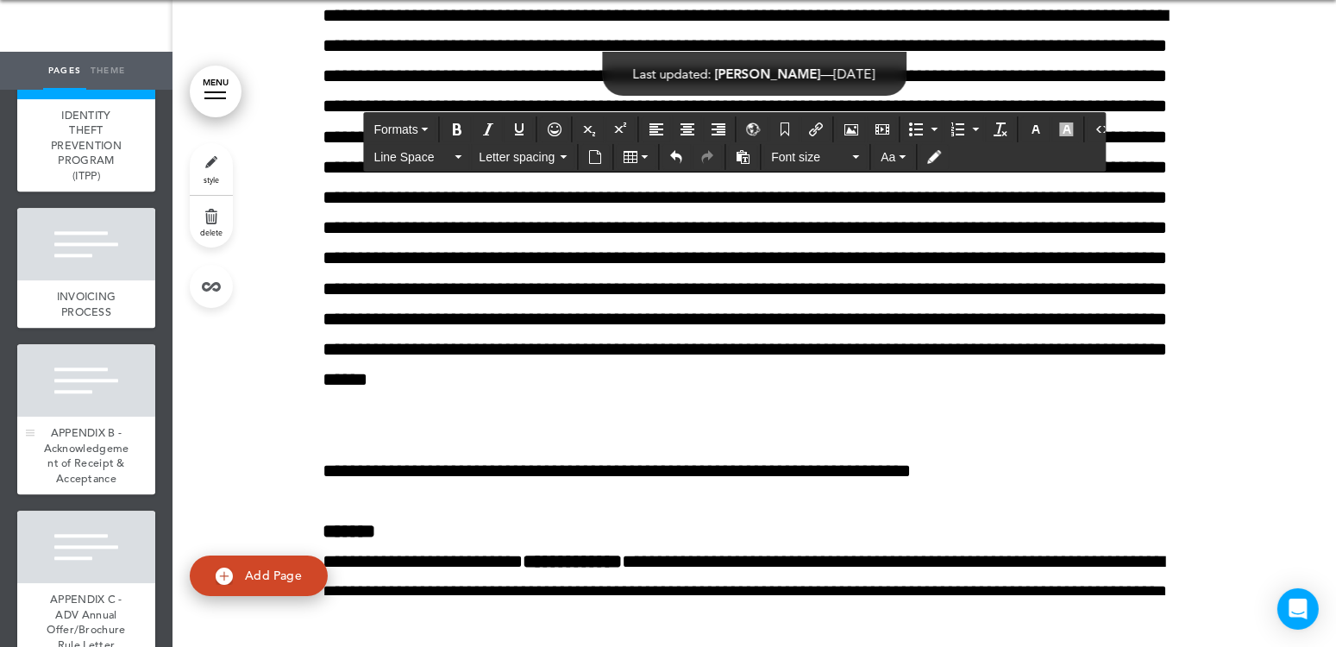
scroll to position [4570, 0]
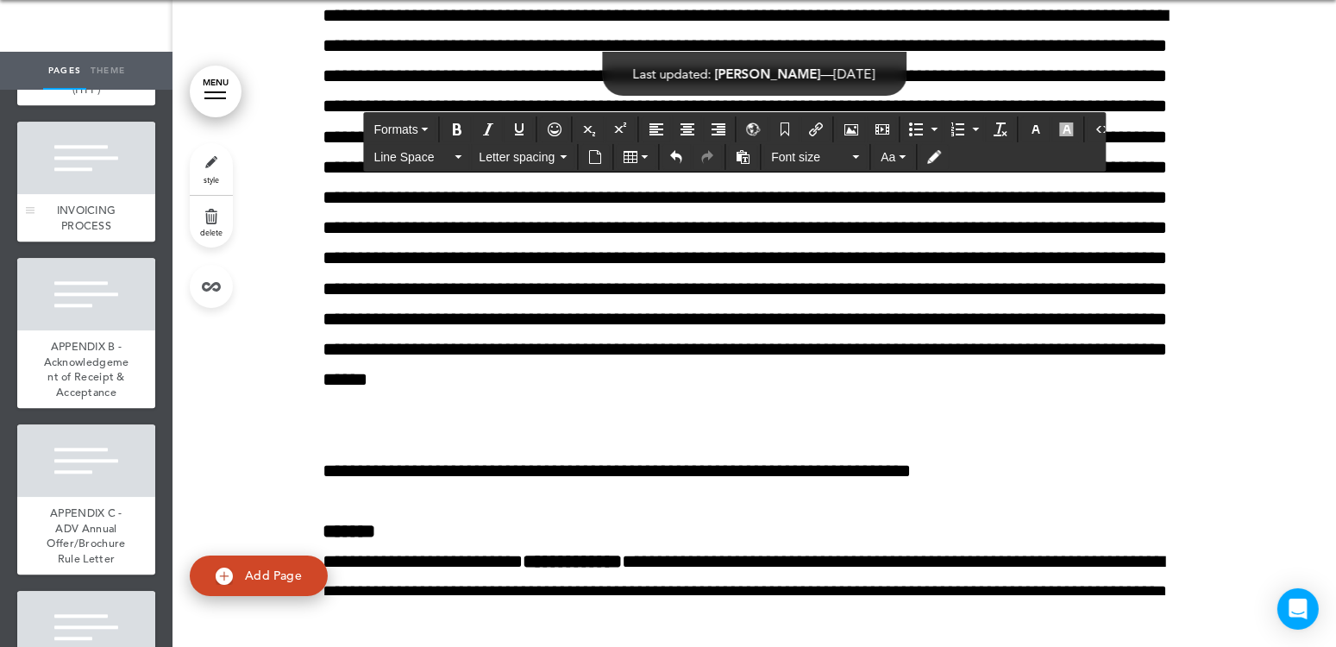
click at [79, 194] on div at bounding box center [86, 158] width 138 height 72
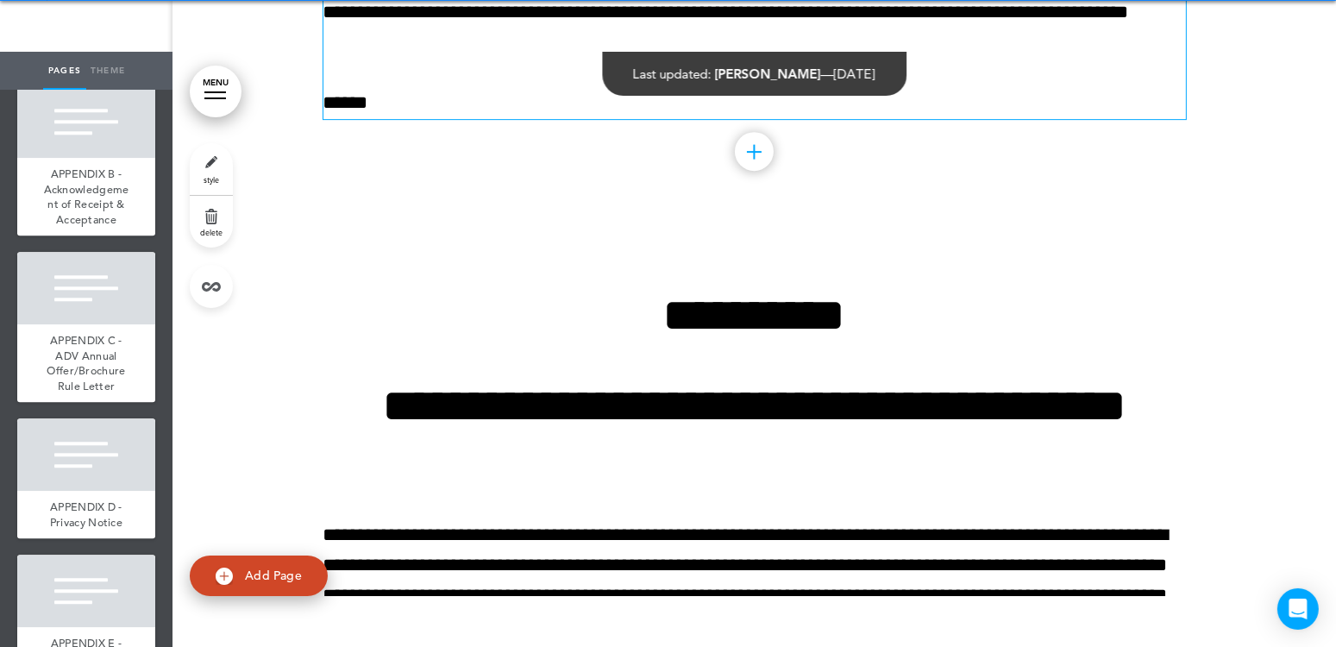
scroll to position [137288, 0]
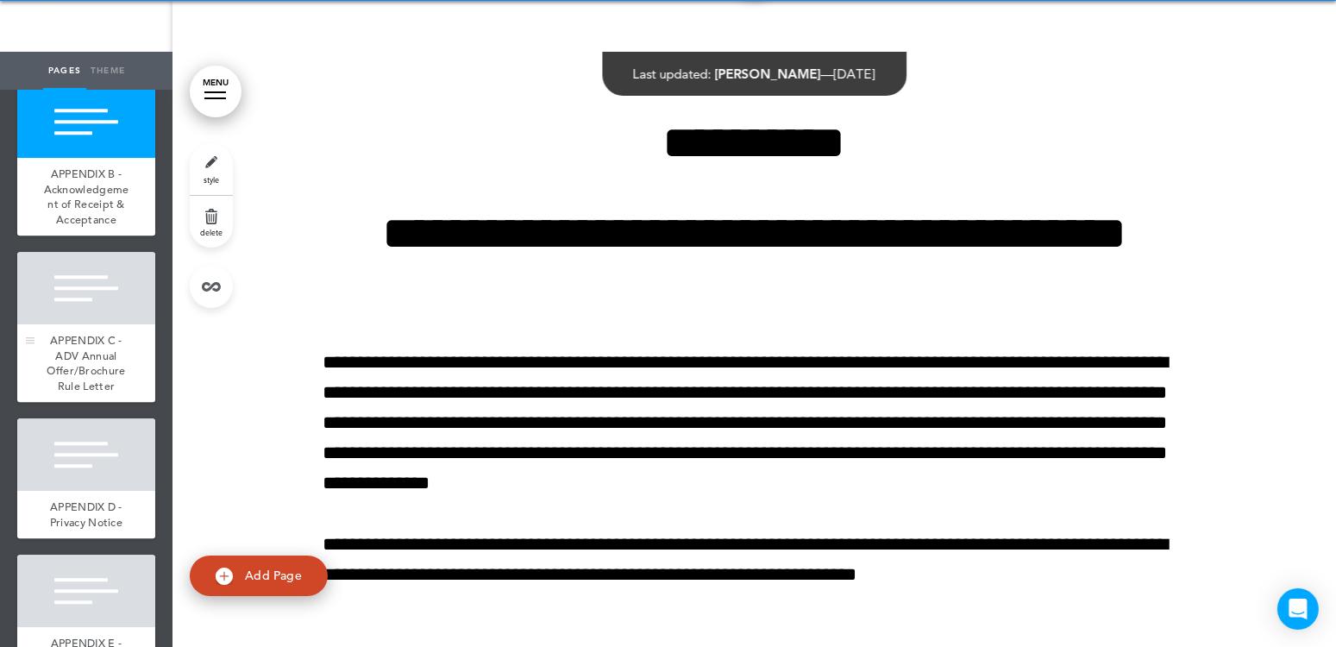
click at [76, 324] on div at bounding box center [86, 288] width 138 height 72
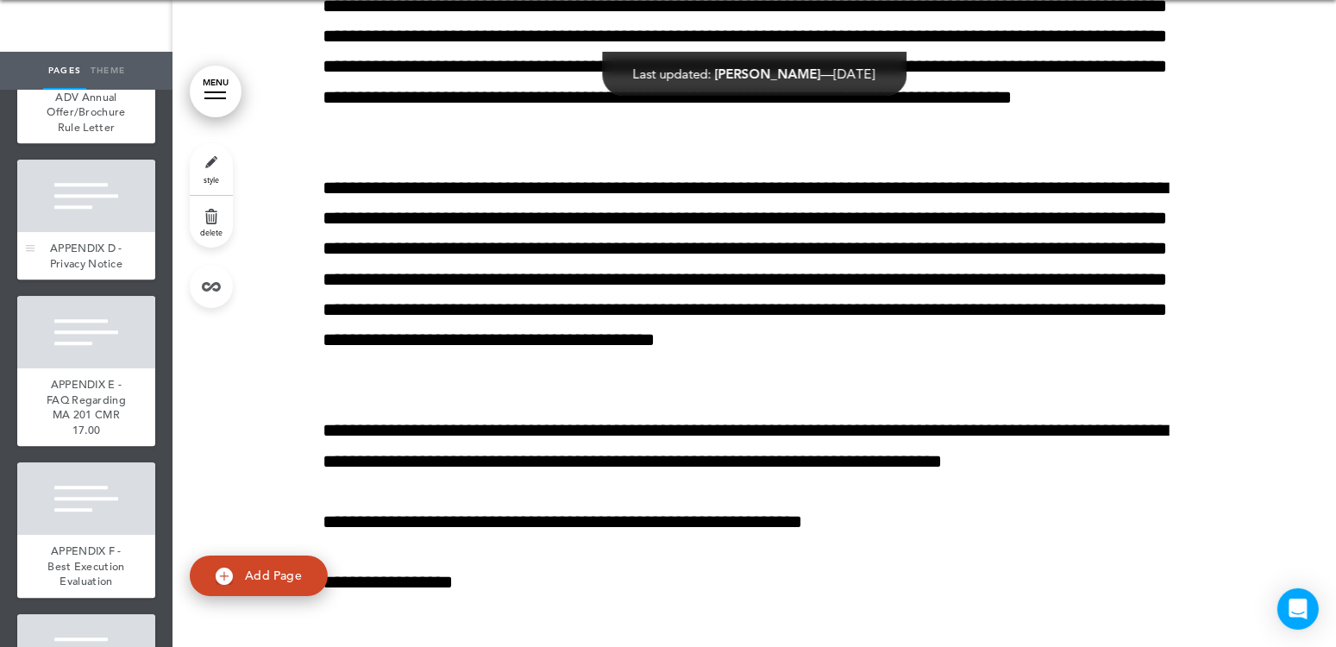
scroll to position [5088, 0]
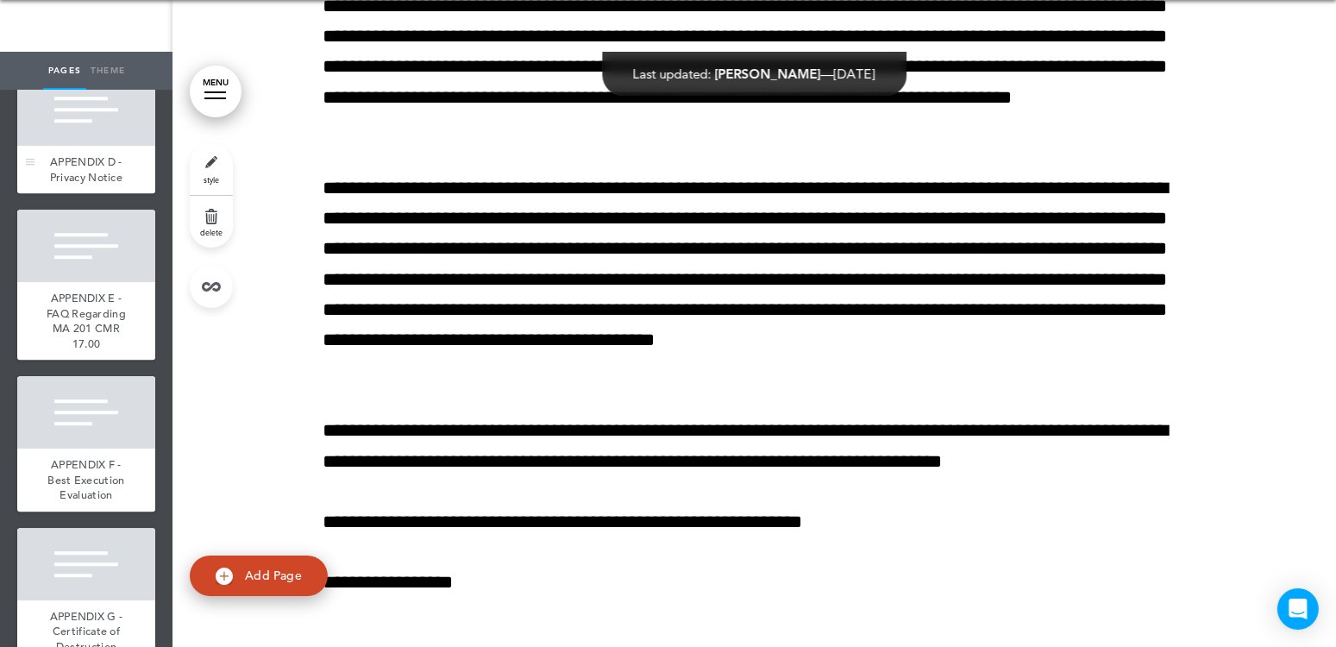
click at [96, 146] on div at bounding box center [86, 109] width 138 height 72
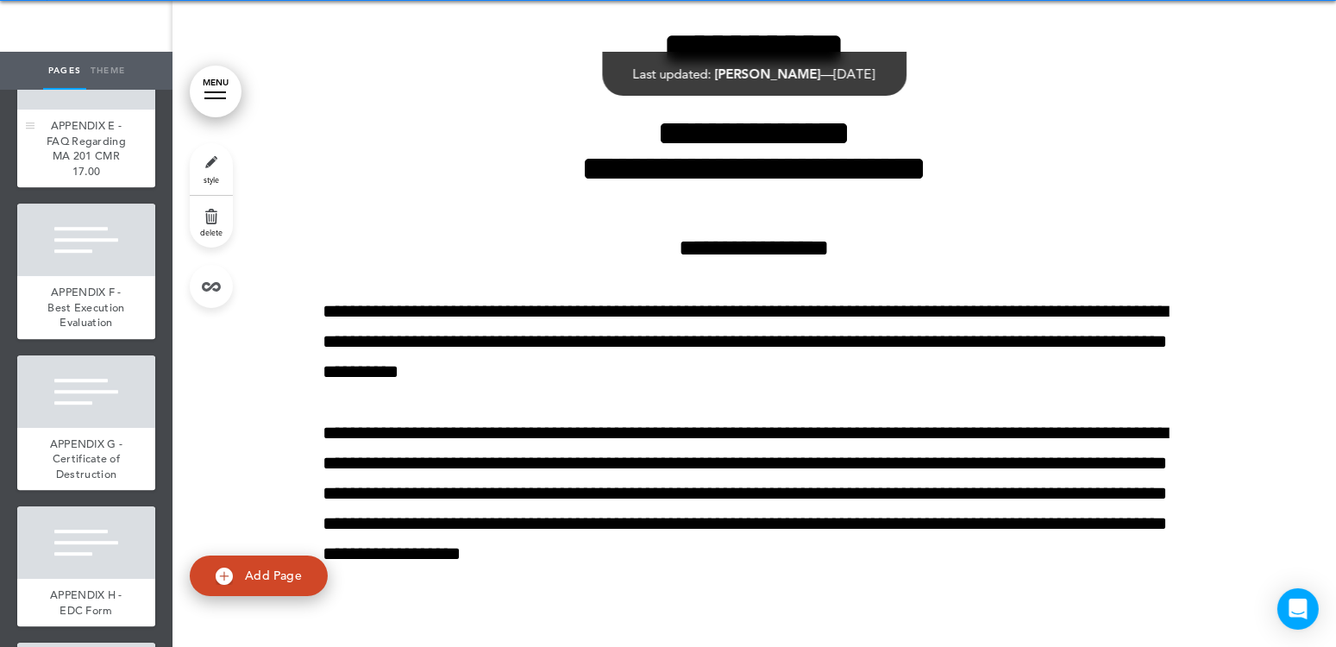
click at [58, 110] on div at bounding box center [86, 73] width 138 height 72
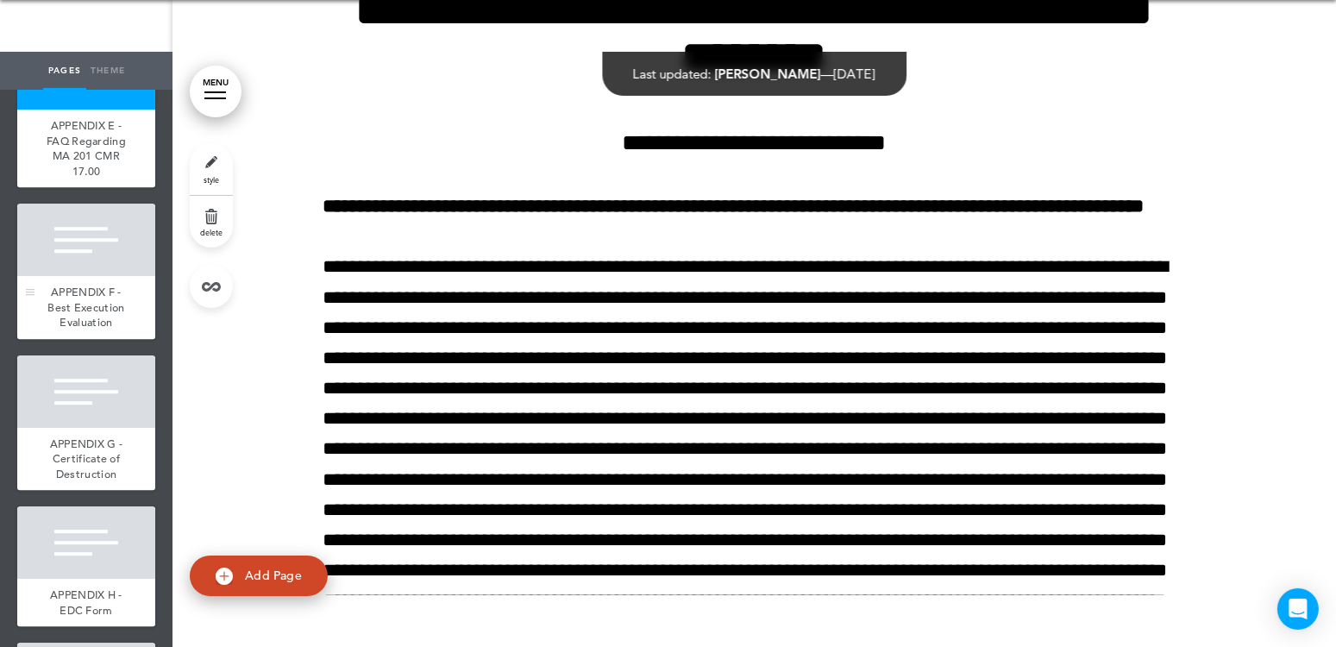
click at [68, 276] on div at bounding box center [86, 240] width 138 height 72
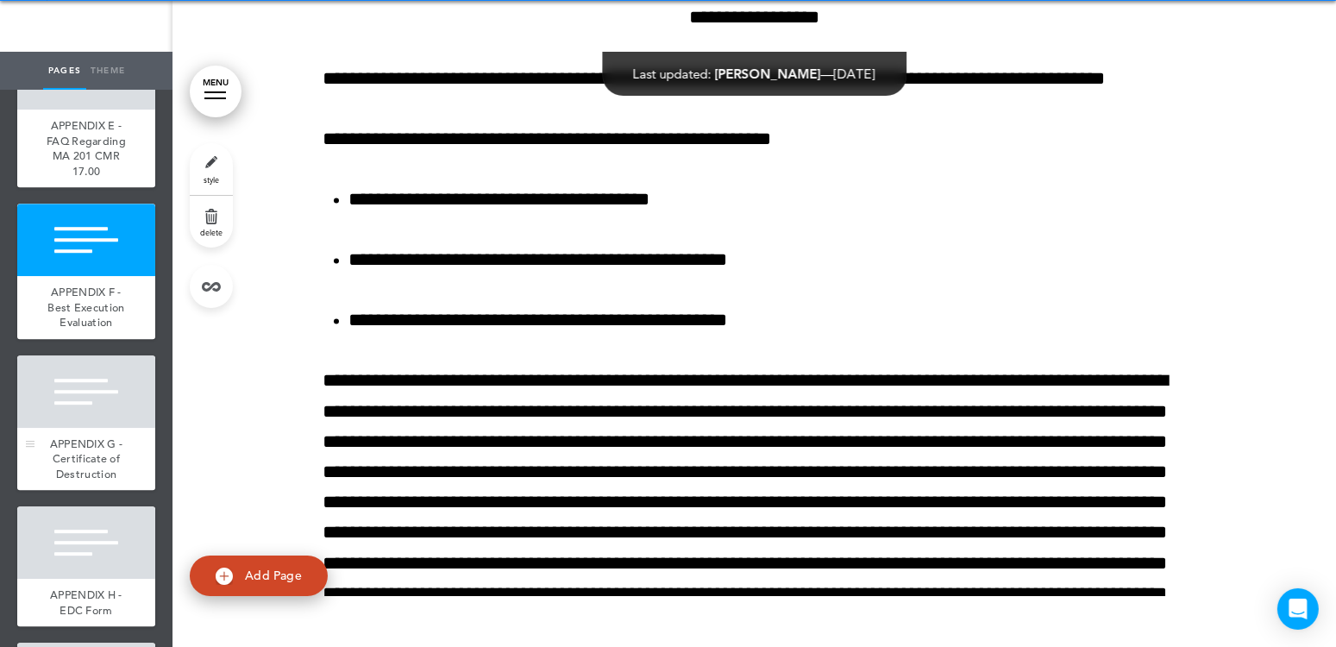
click at [60, 428] on div at bounding box center [86, 391] width 138 height 72
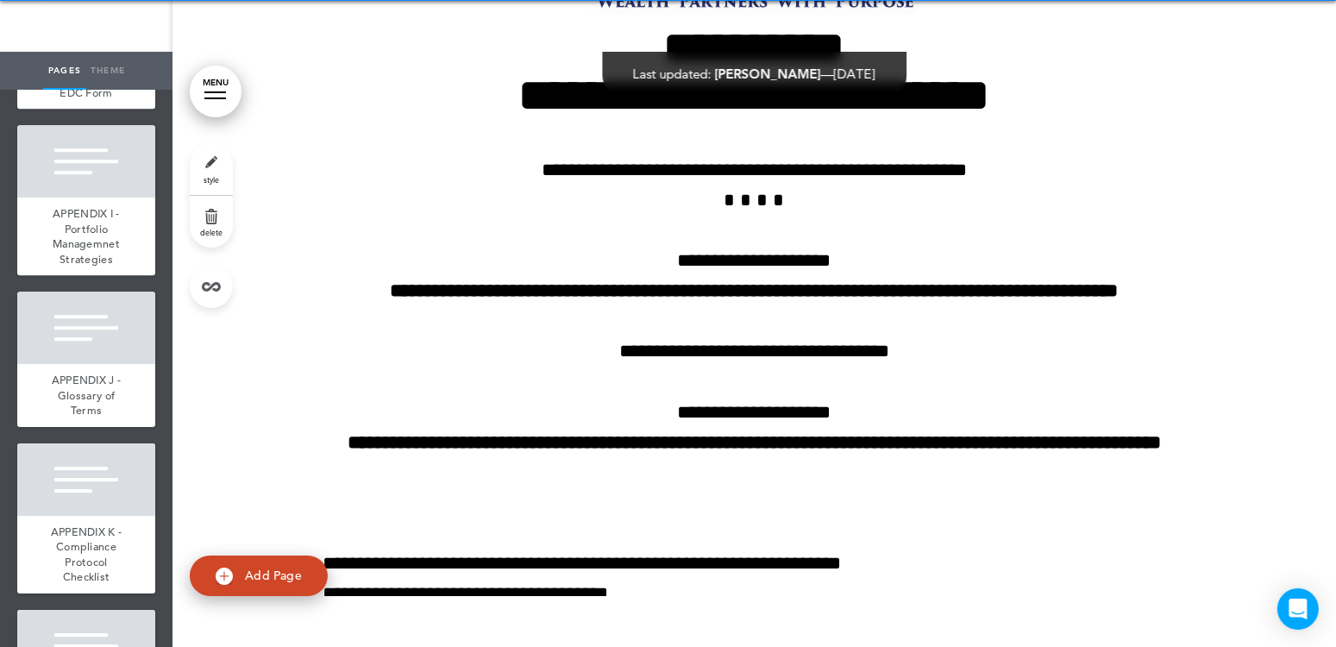
click at [54, 61] on div at bounding box center [86, 25] width 138 height 72
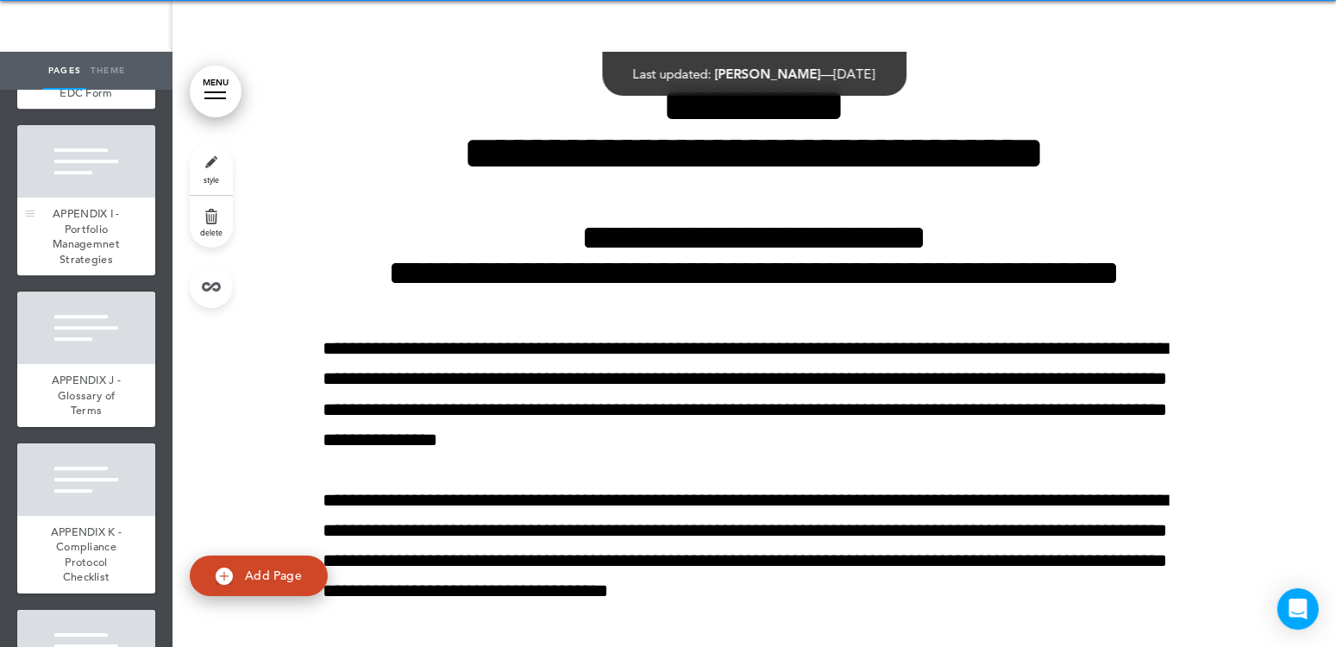
click at [85, 197] on div at bounding box center [86, 161] width 138 height 72
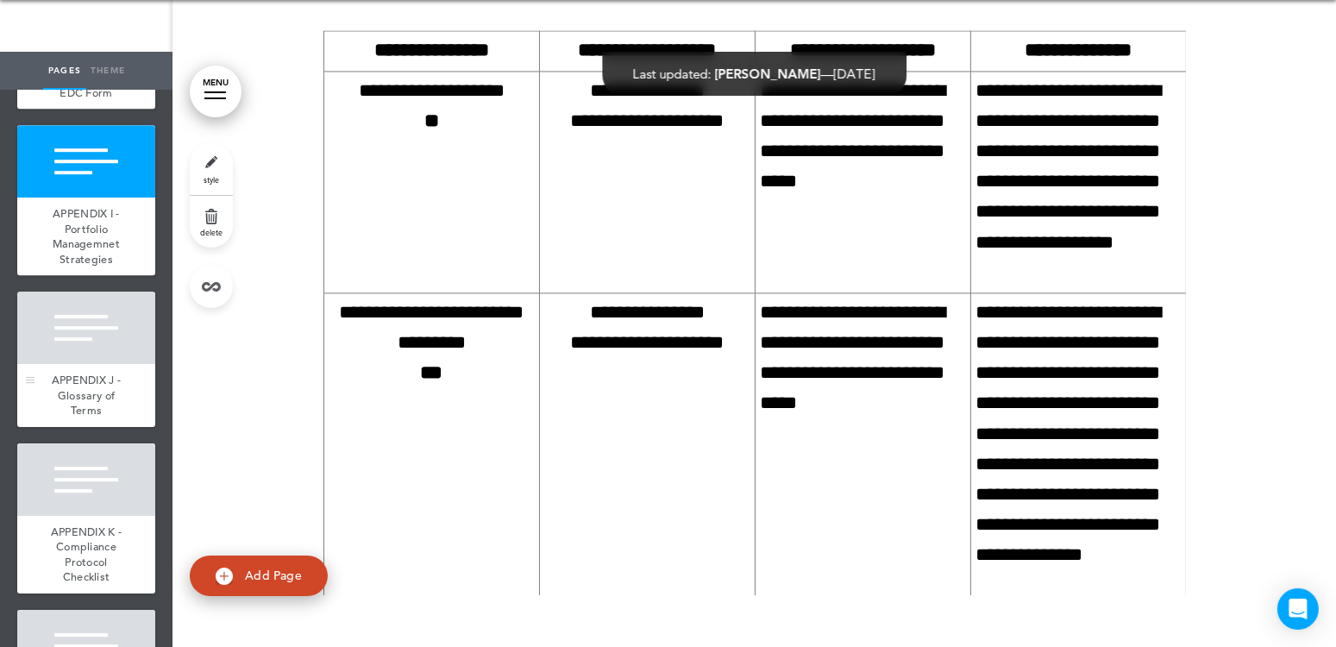
click at [65, 364] on div at bounding box center [86, 327] width 138 height 72
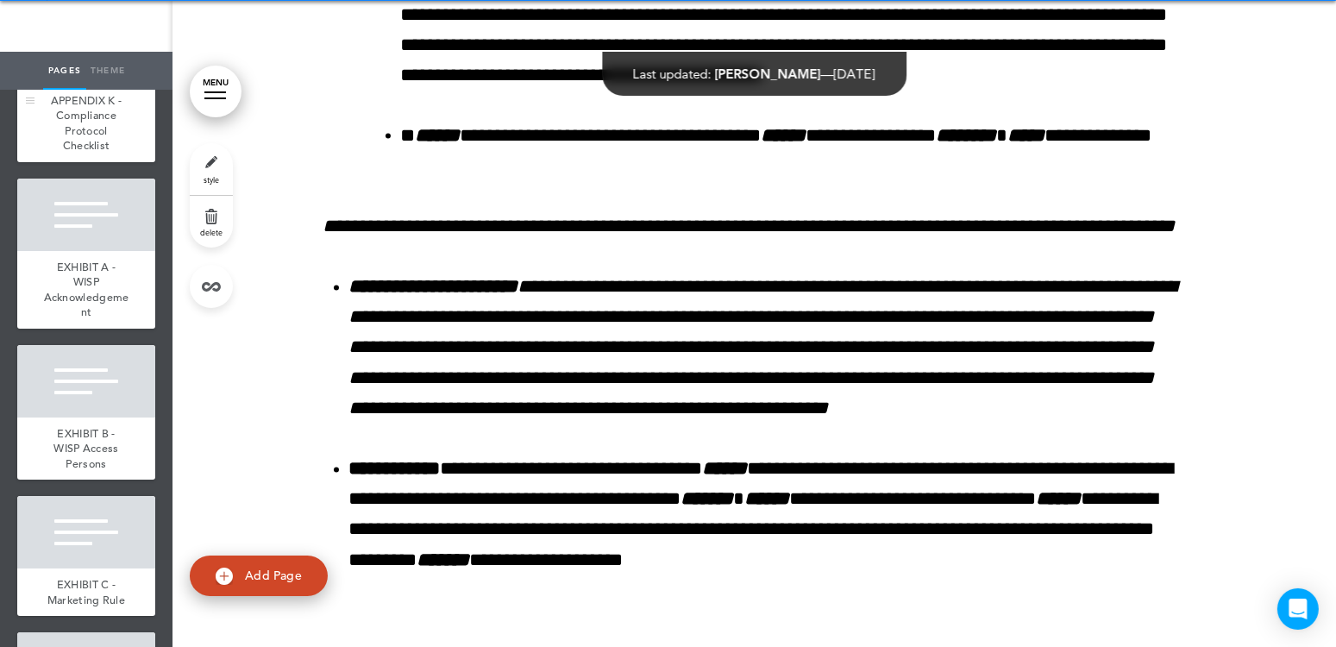
click at [65, 85] on div at bounding box center [86, 48] width 138 height 72
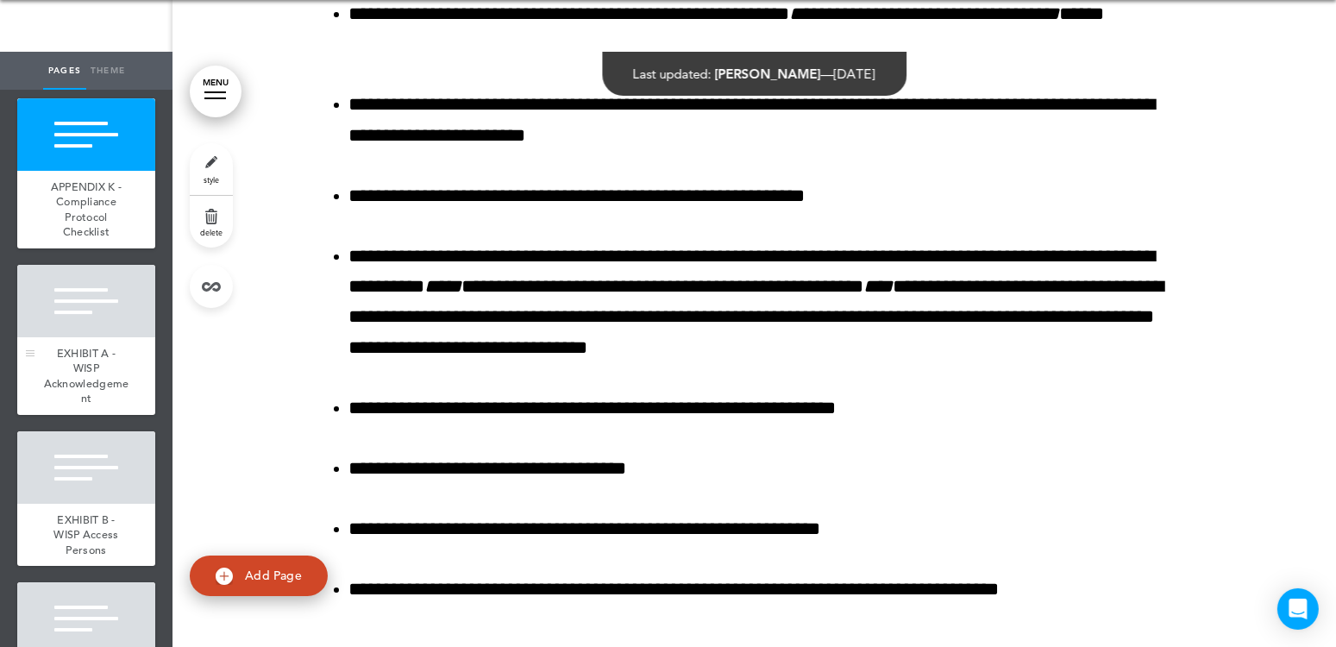
click at [99, 337] on div at bounding box center [86, 301] width 138 height 72
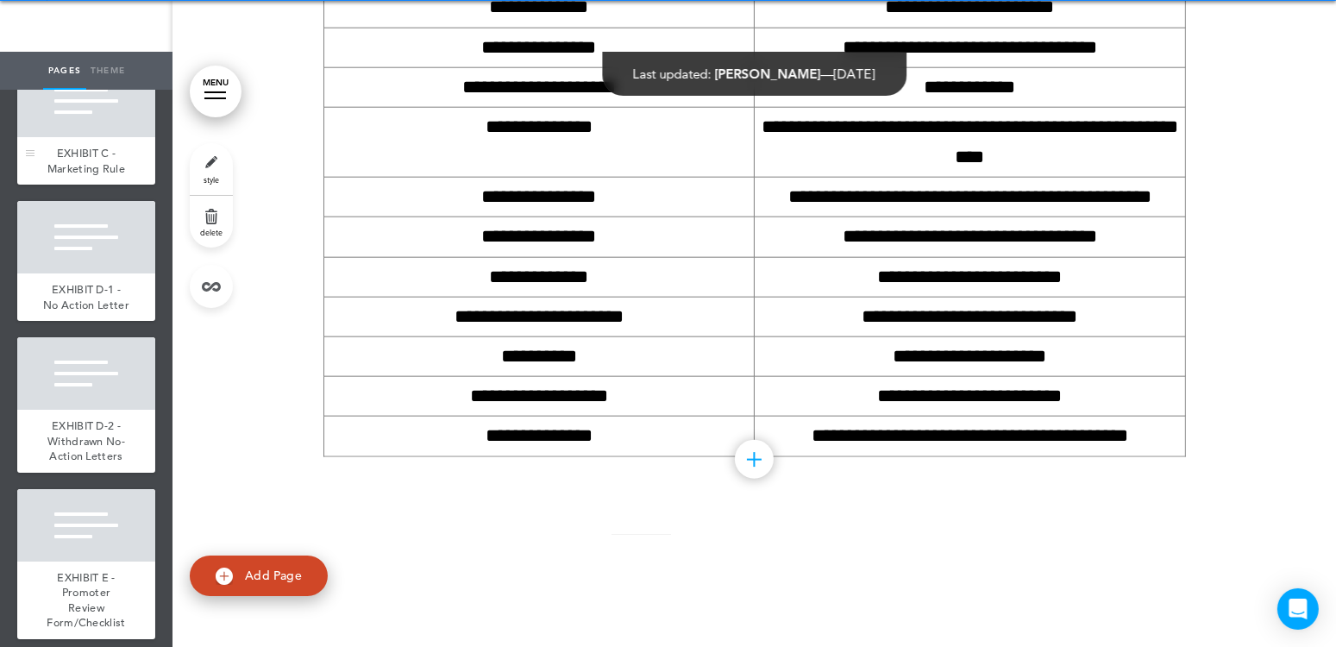
click at [78, 137] on div at bounding box center [86, 101] width 138 height 72
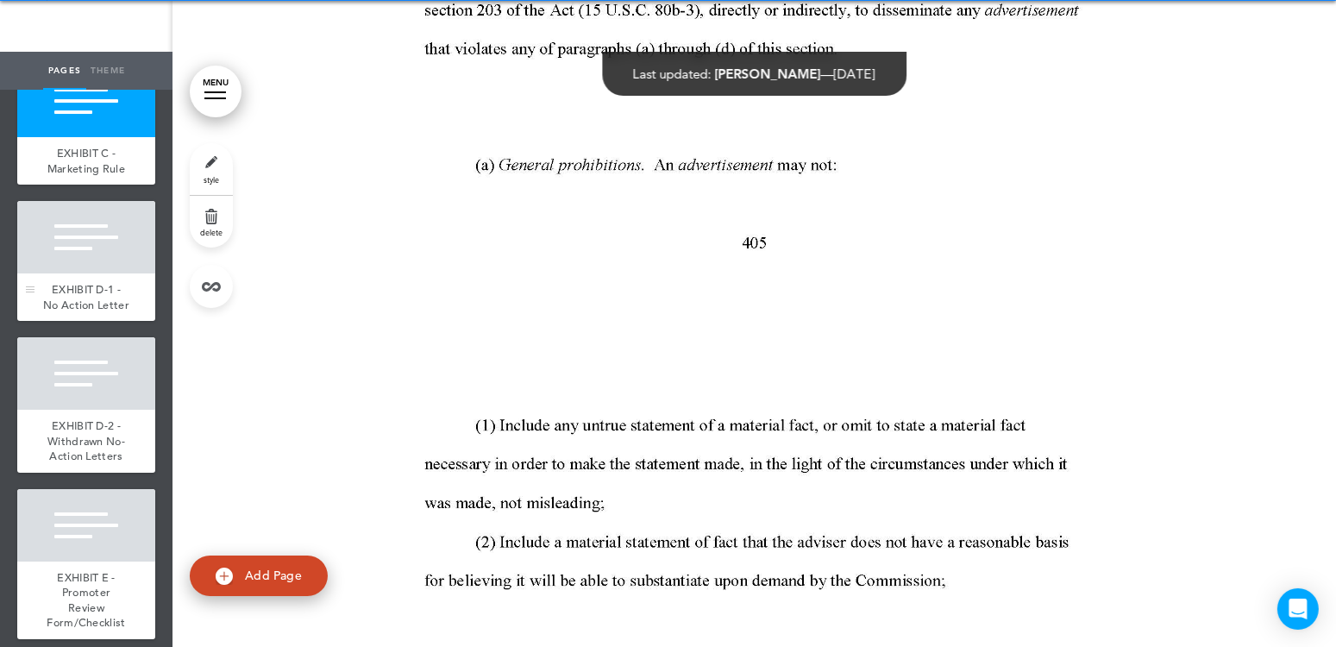
click at [72, 273] on div at bounding box center [86, 237] width 138 height 72
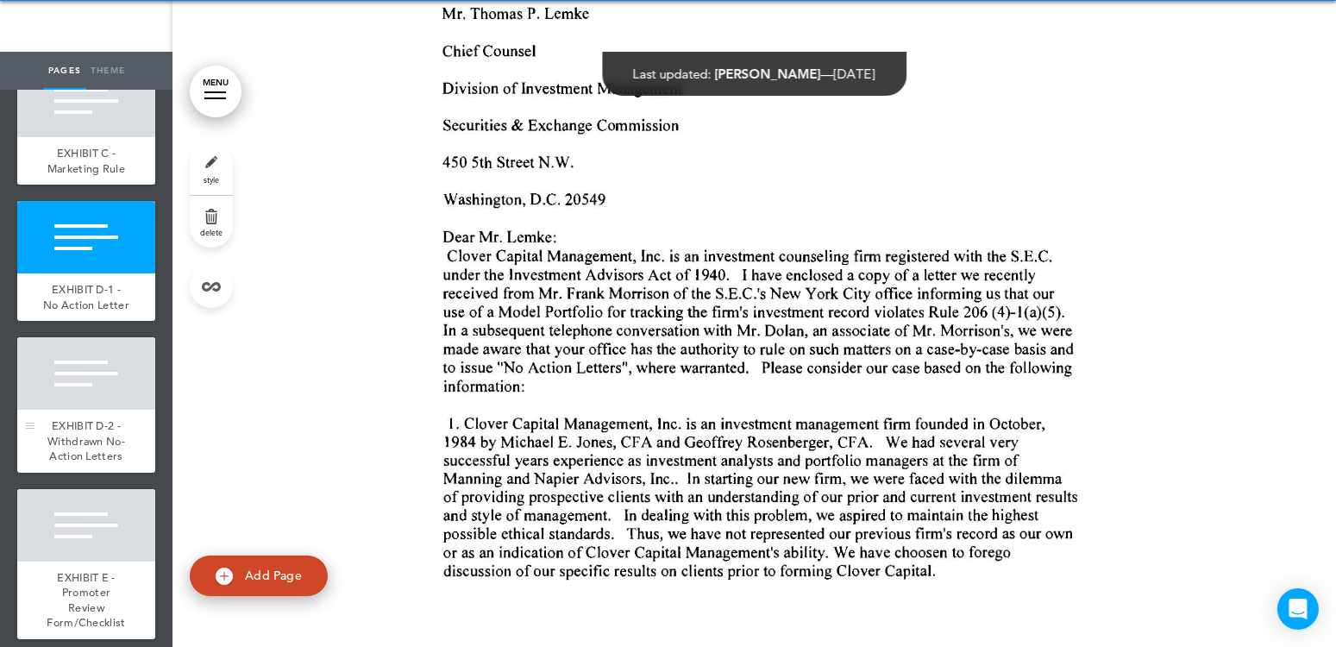
click at [57, 410] on div at bounding box center [86, 373] width 138 height 72
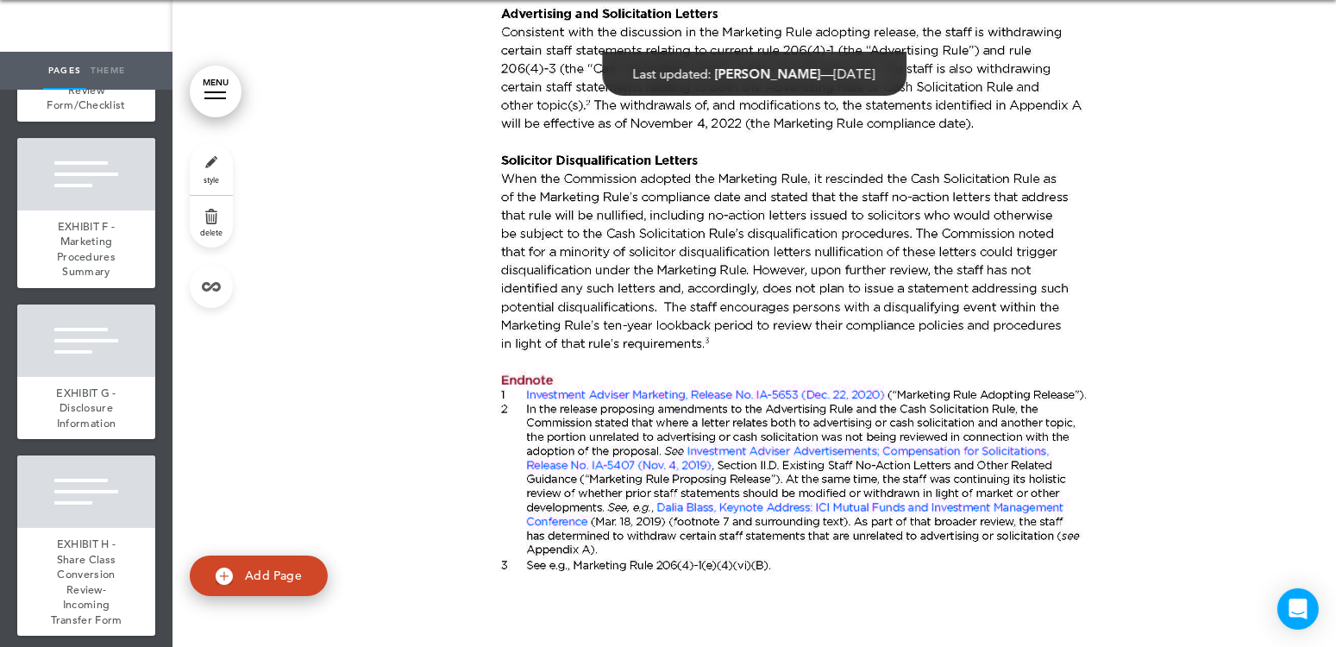
click at [89, 44] on div at bounding box center [86, 8] width 138 height 72
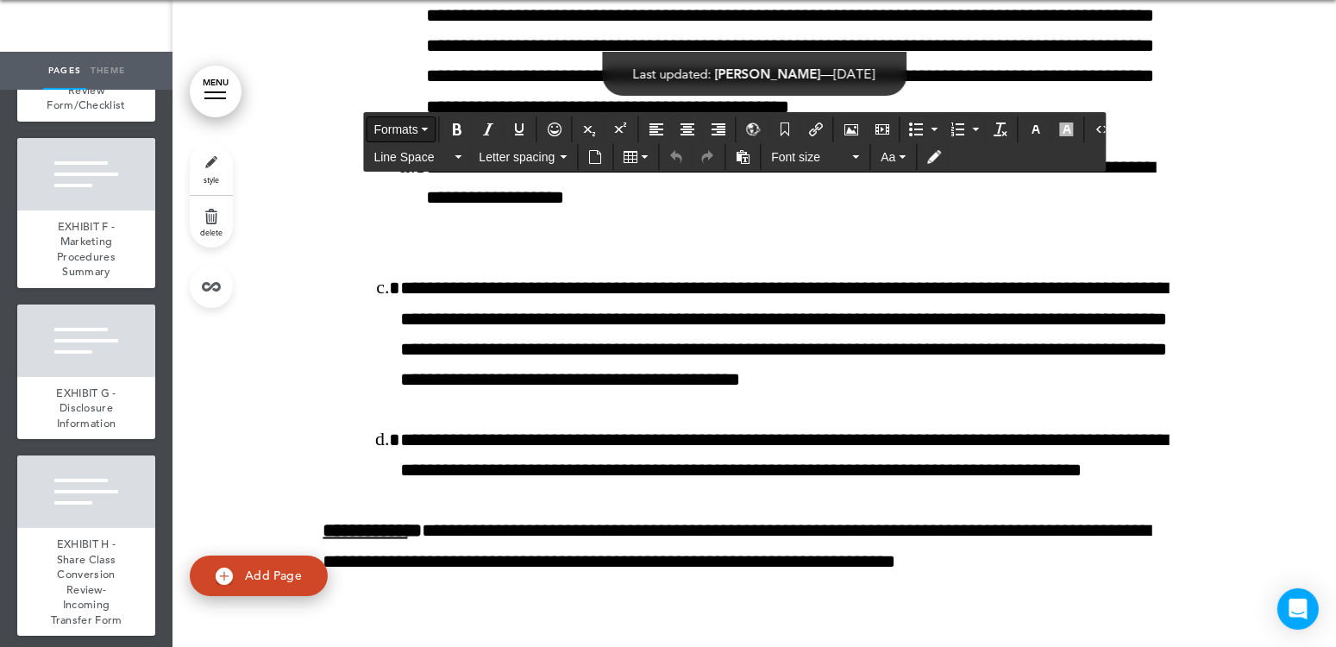
drag, startPoint x: 379, startPoint y: 133, endPoint x: 366, endPoint y: 135, distance: 13.2
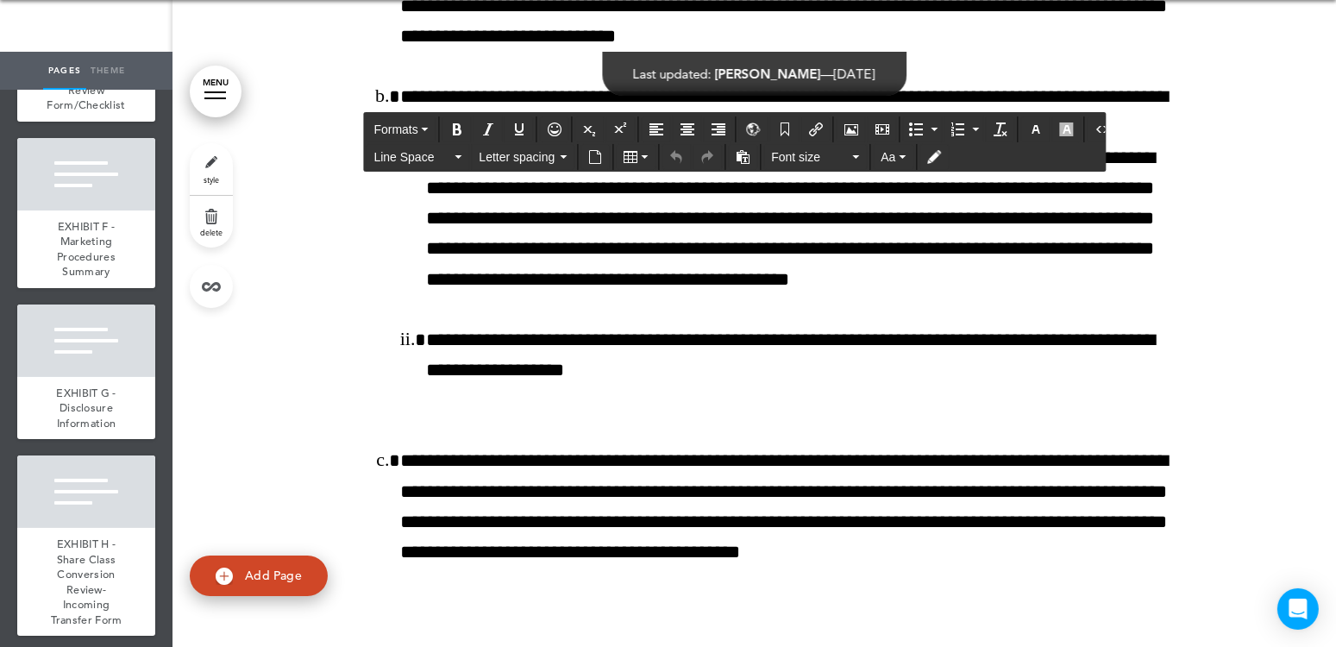
drag, startPoint x: 376, startPoint y: 306, endPoint x: 364, endPoint y: 309, distance: 12.3
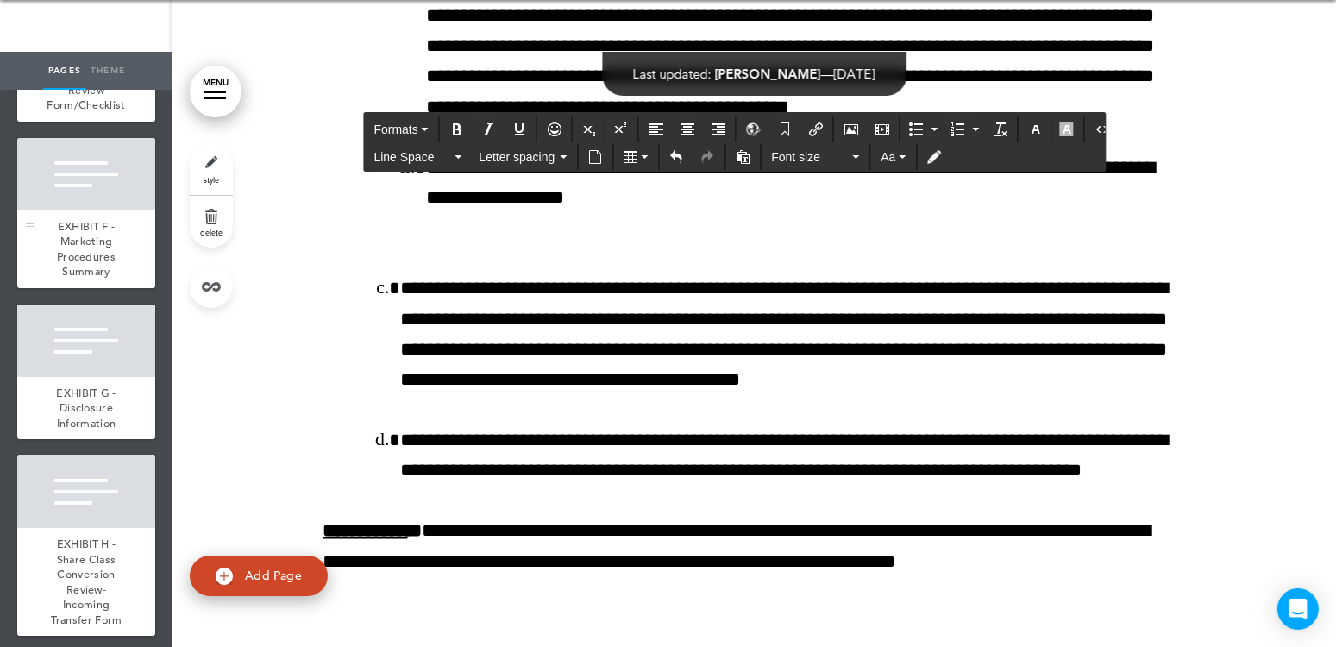
click at [94, 210] on div at bounding box center [86, 174] width 138 height 72
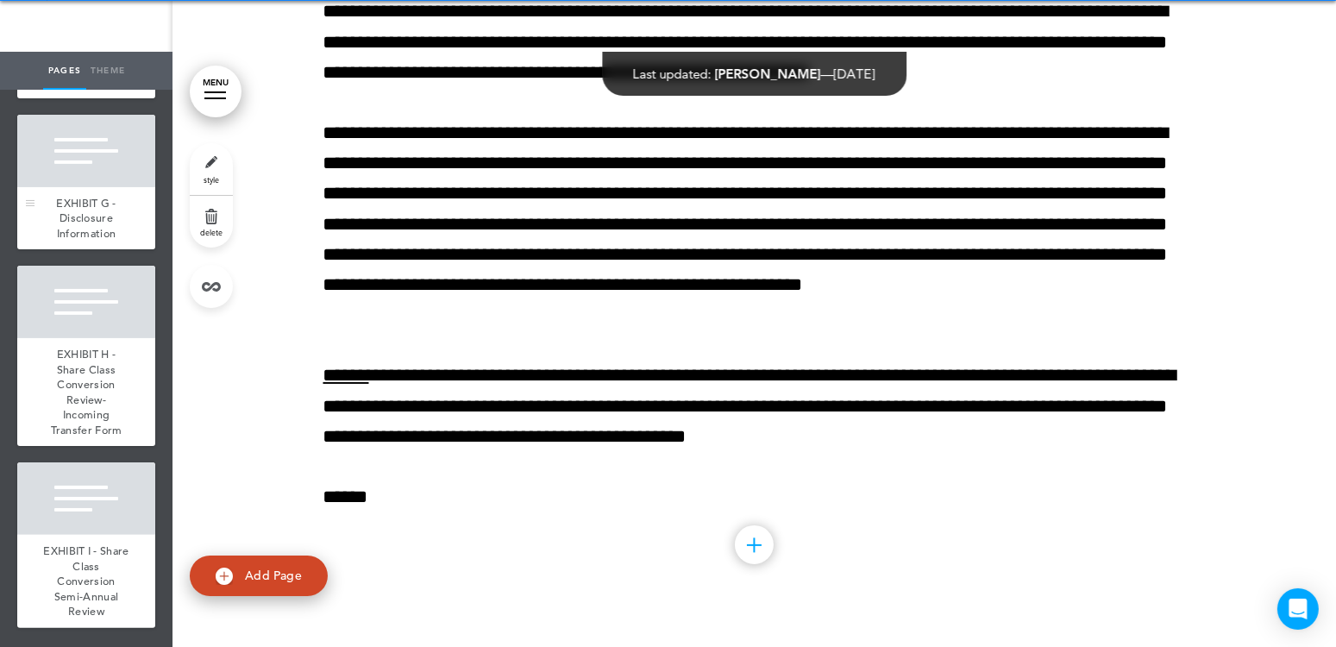
click at [85, 187] on div at bounding box center [86, 151] width 138 height 72
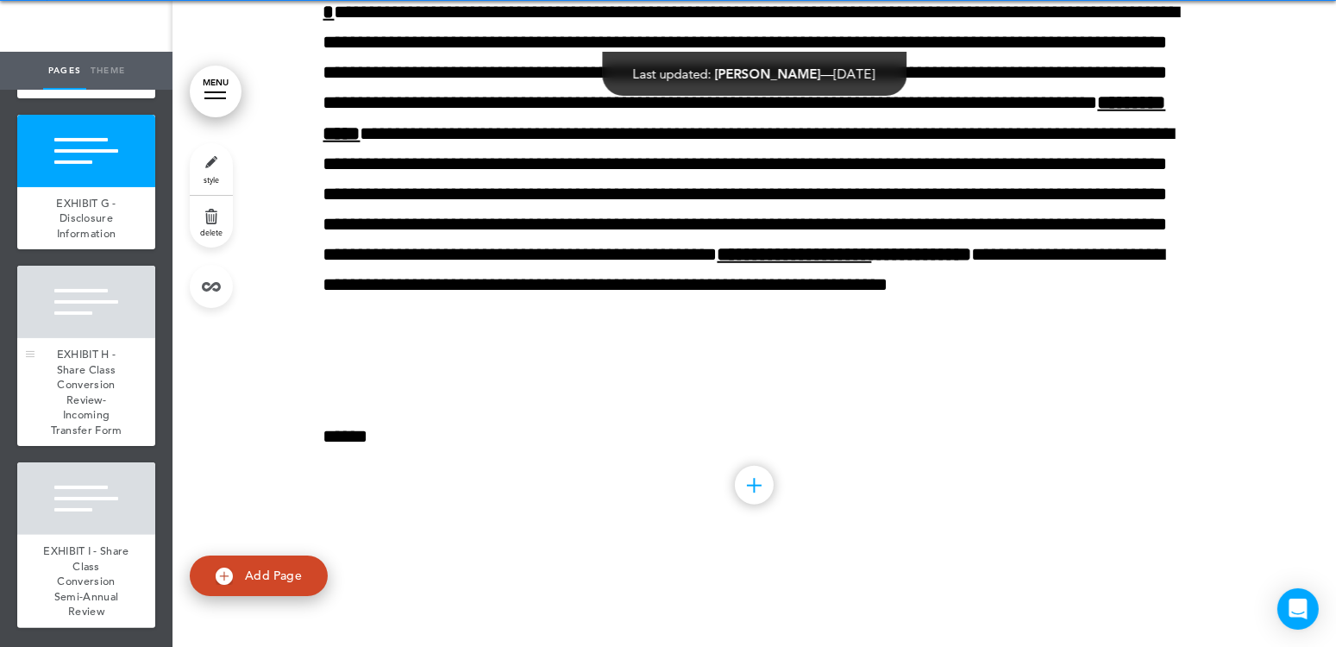
click at [100, 338] on div at bounding box center [86, 302] width 138 height 72
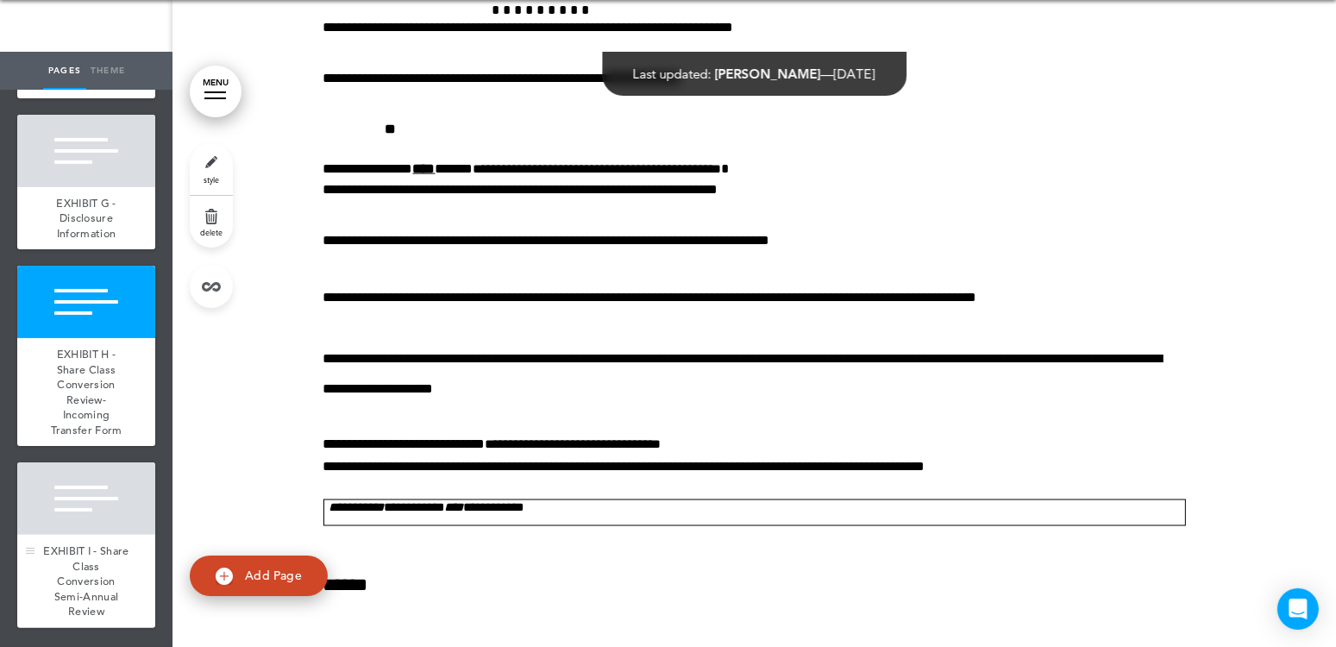
click at [43, 535] on div at bounding box center [86, 498] width 138 height 72
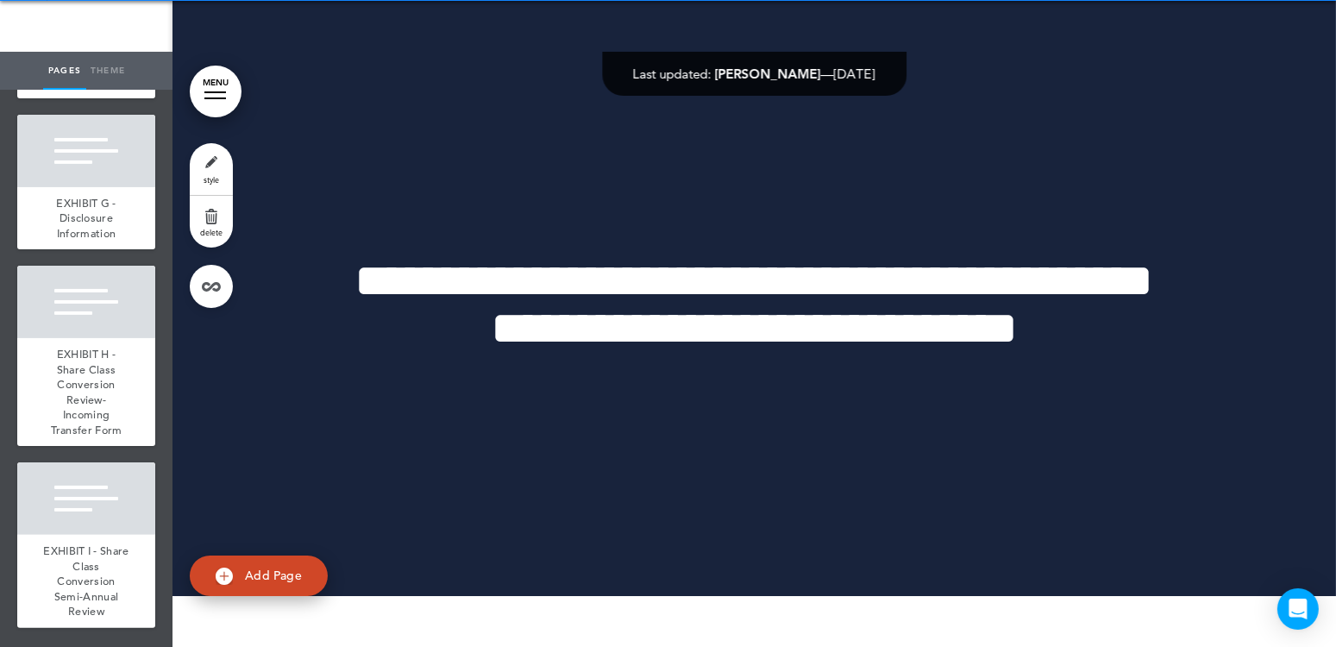
click at [451, 115] on div "**********" at bounding box center [754, 311] width 862 height 418
click at [218, 90] on link "MENU" at bounding box center [216, 92] width 52 height 52
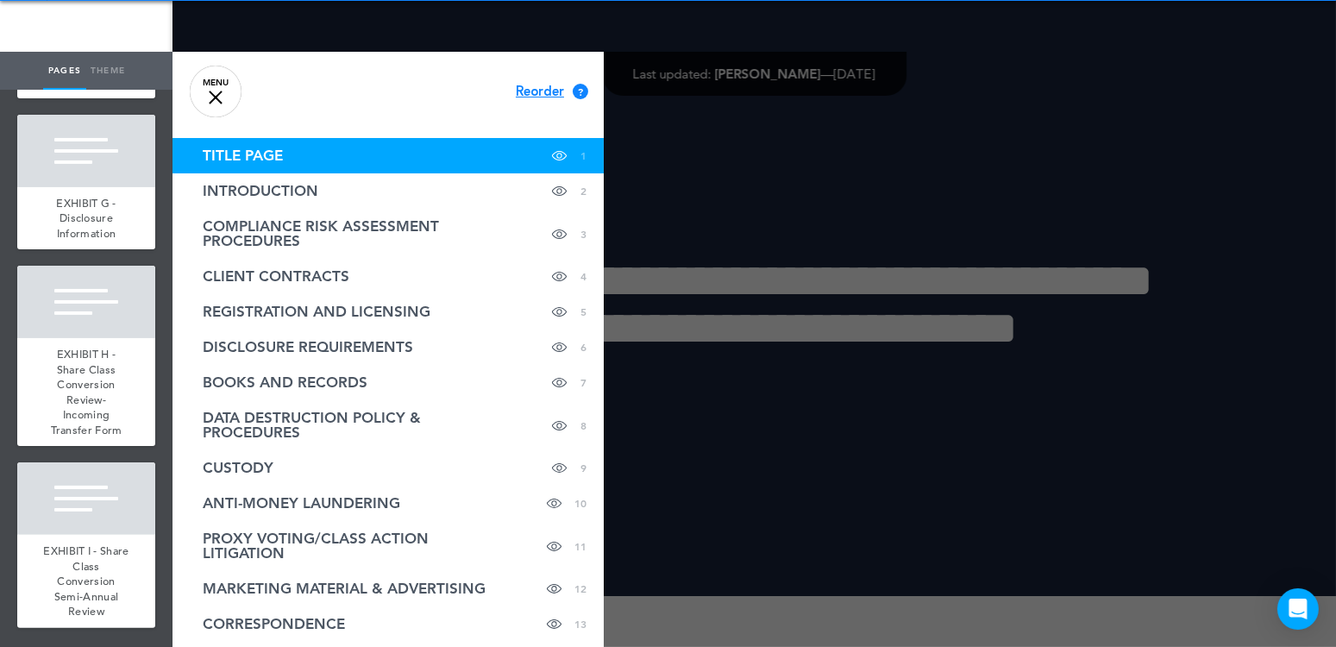
click at [458, 17] on div at bounding box center [840, 323] width 1336 height 647
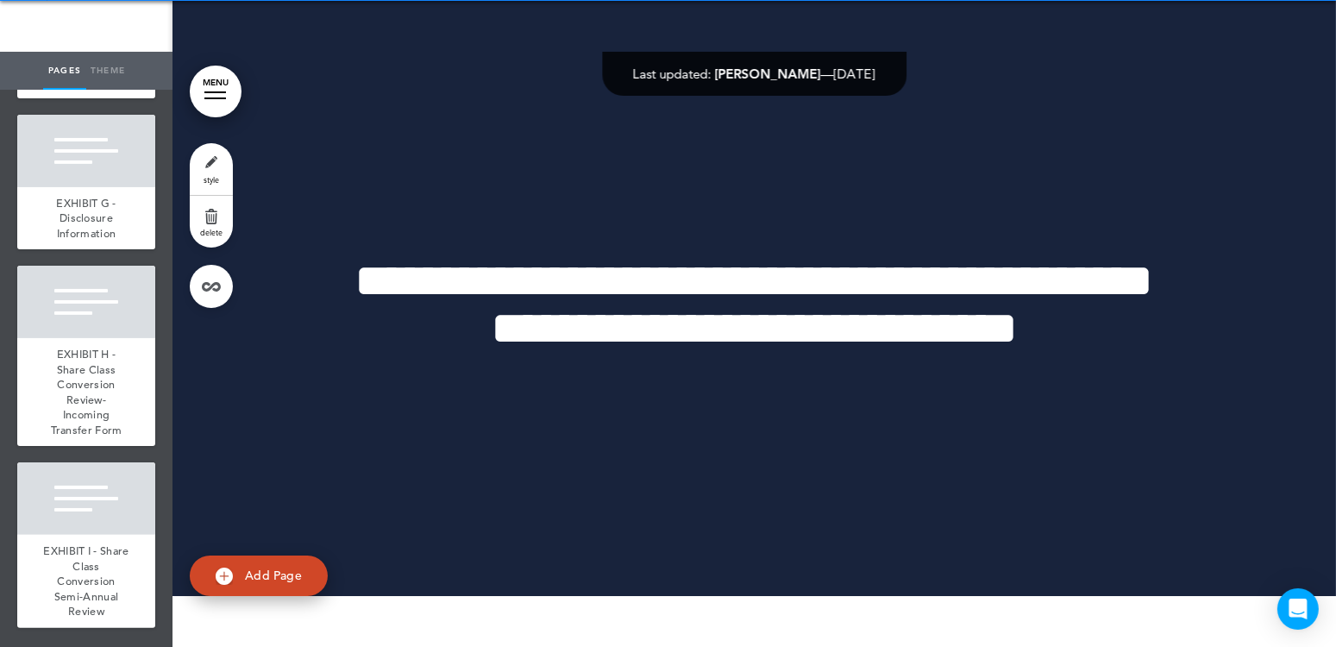
click at [977, 74] on div at bounding box center [753, 311] width 1163 height 621
click at [1187, 38] on div at bounding box center [753, 311] width 1163 height 621
click at [1294, 9] on div at bounding box center [753, 311] width 1163 height 621
drag, startPoint x: 1219, startPoint y: 172, endPoint x: 1127, endPoint y: 414, distance: 259.3
click at [1218, 179] on div at bounding box center [753, 311] width 1163 height 621
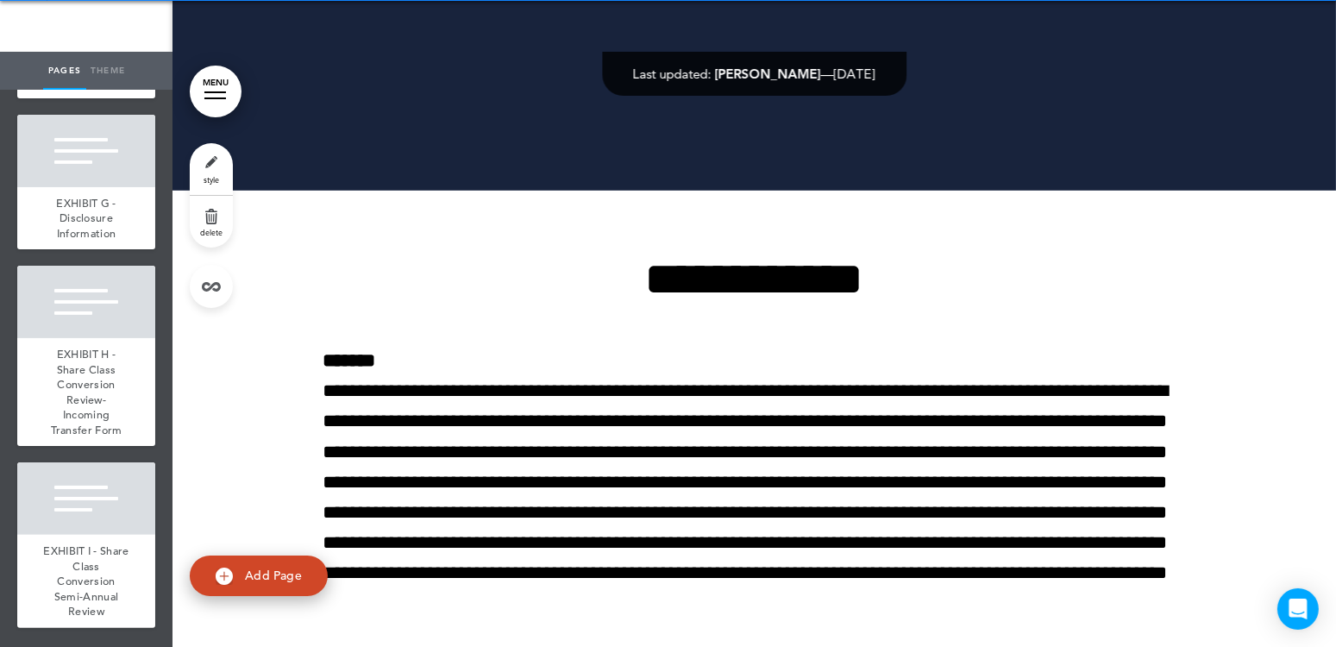
scroll to position [690, 0]
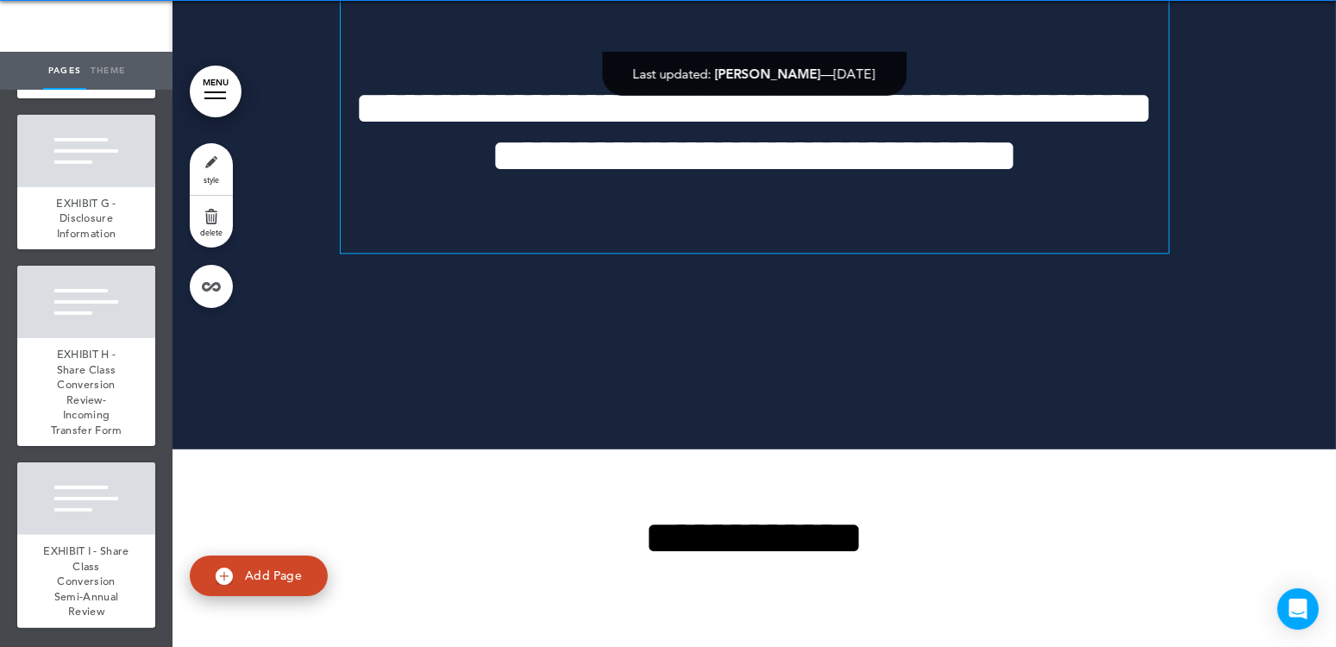
scroll to position [0, 0]
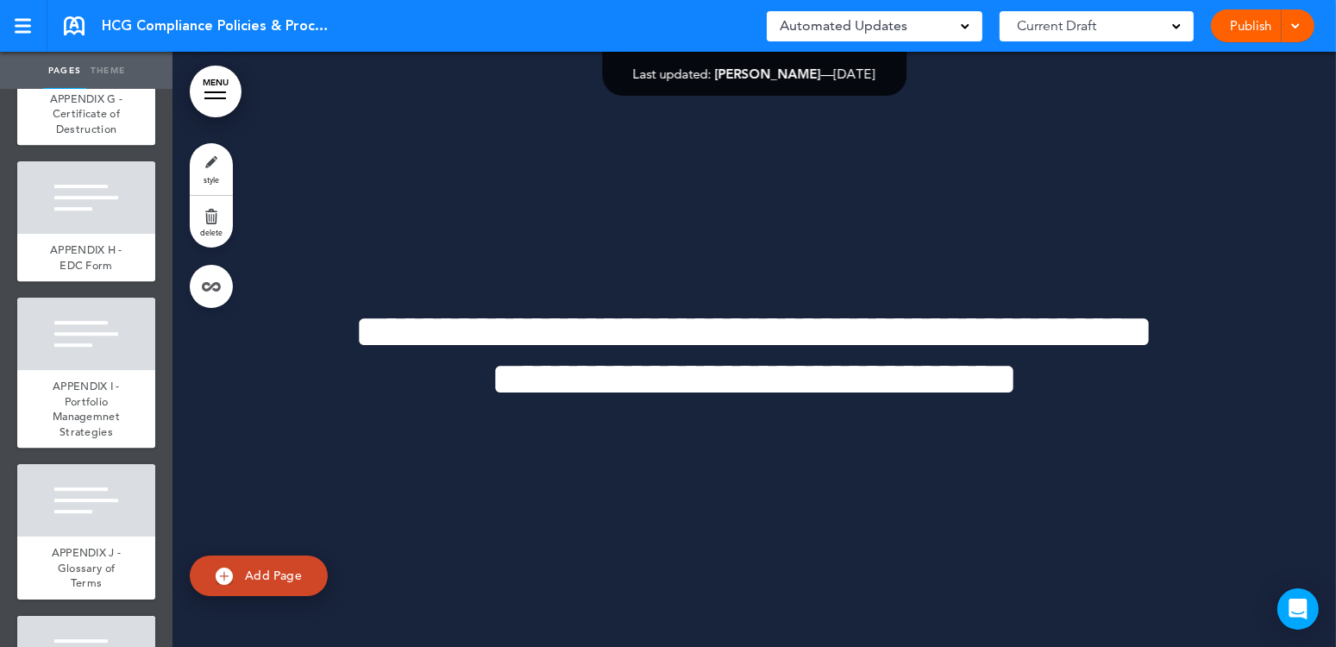
scroll to position [5691, 0]
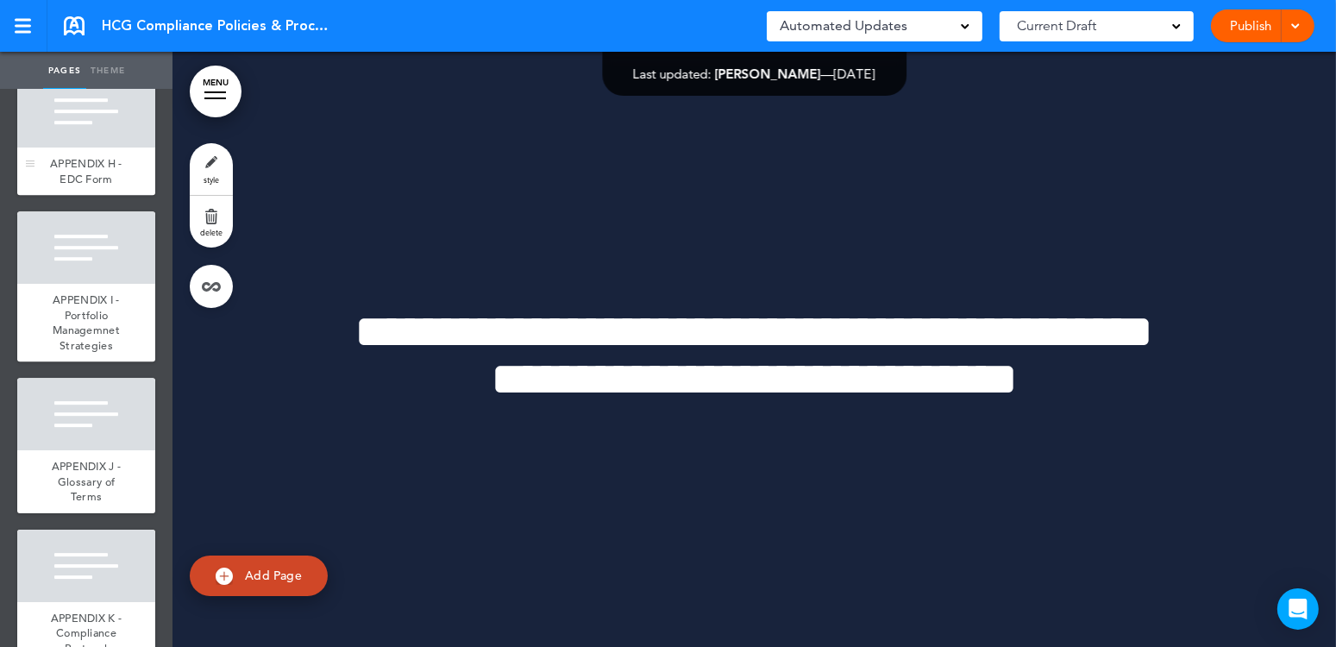
click at [91, 147] on div at bounding box center [86, 111] width 138 height 72
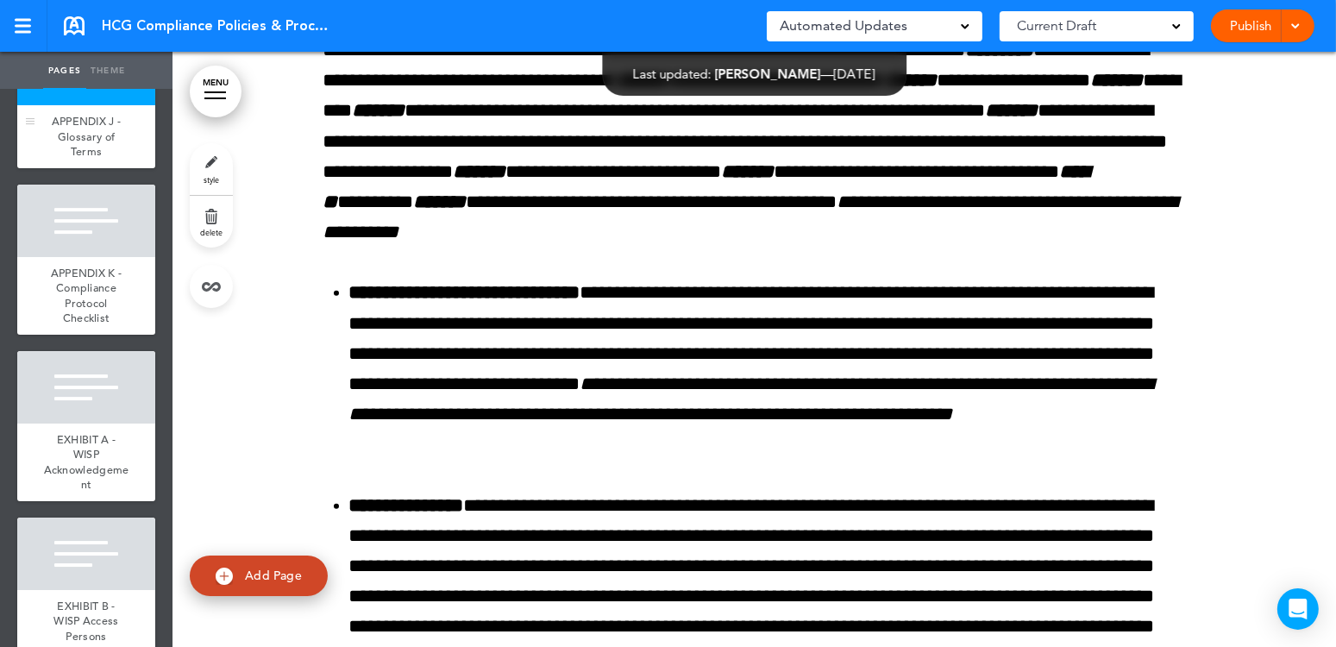
scroll to position [6381, 0]
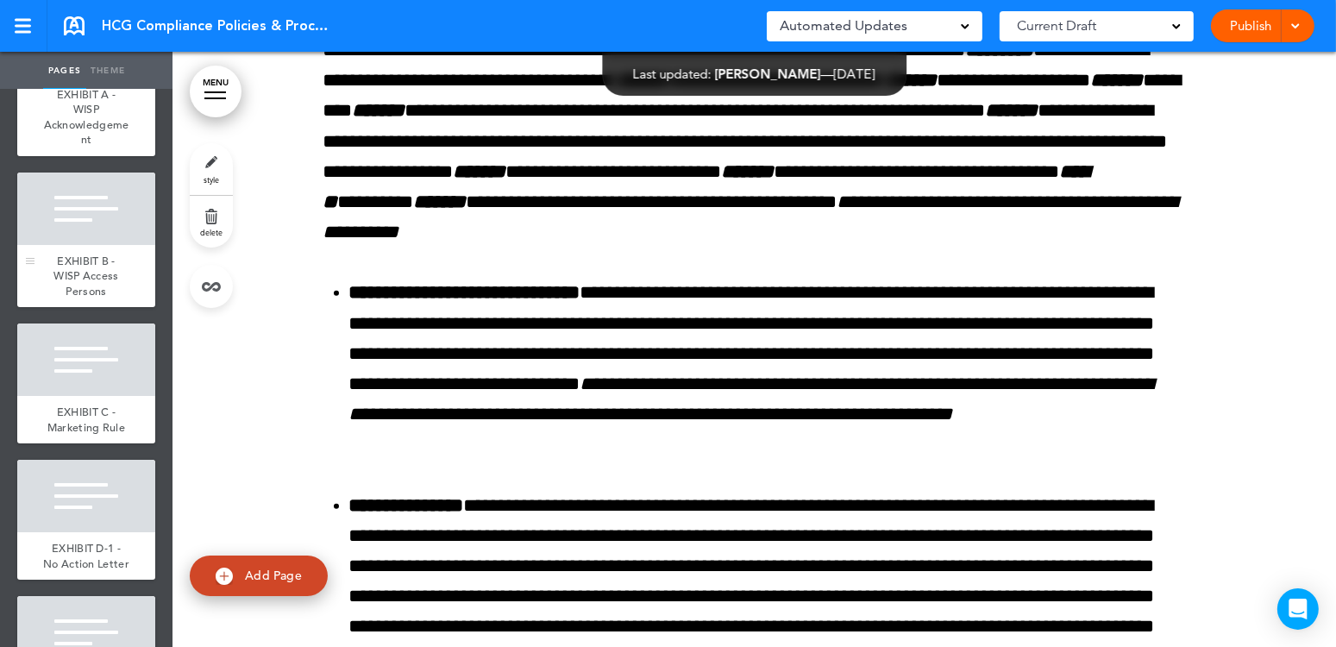
click at [75, 298] on span "EXHIBIT B - WISP Access Persons" at bounding box center [85, 276] width 65 height 45
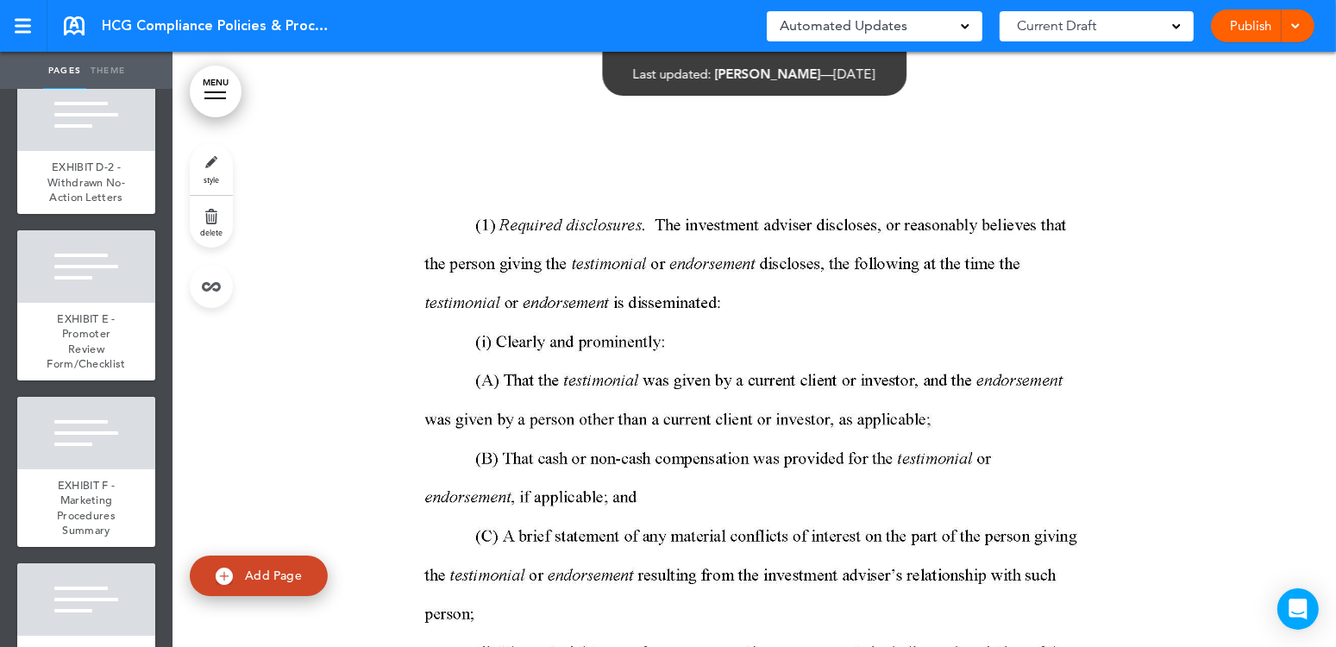
scroll to position [6985, 0]
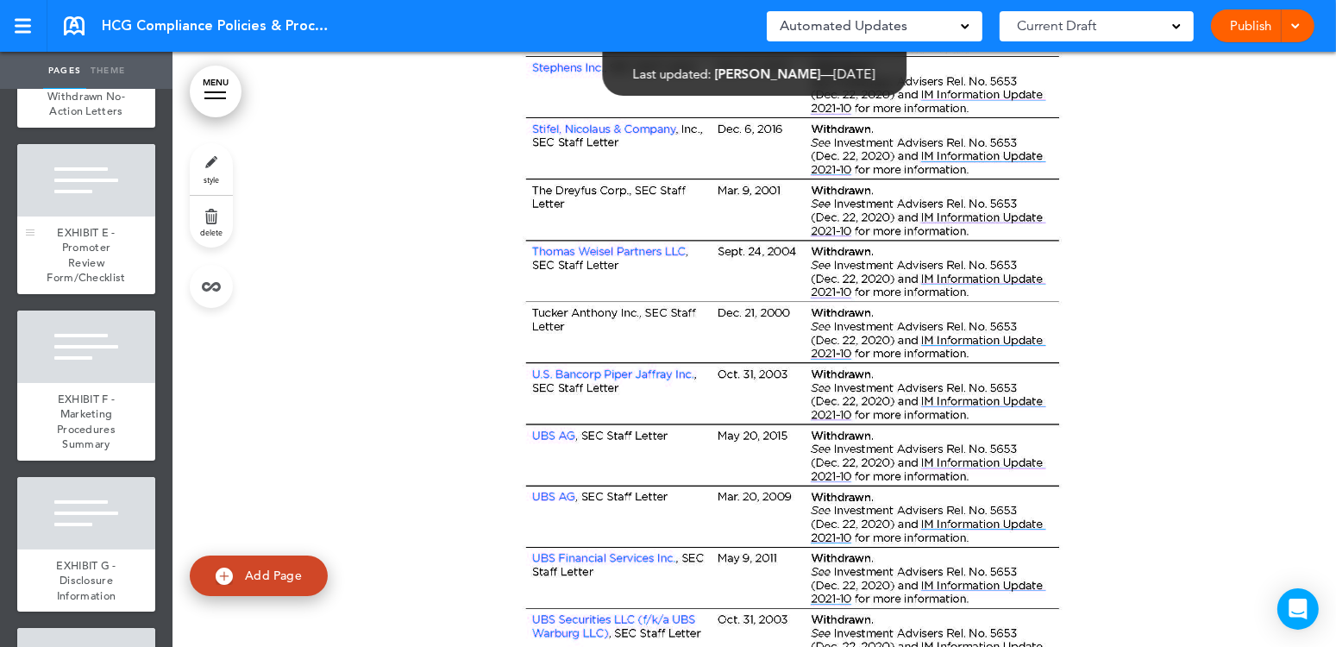
click at [78, 216] on div at bounding box center [86, 180] width 138 height 72
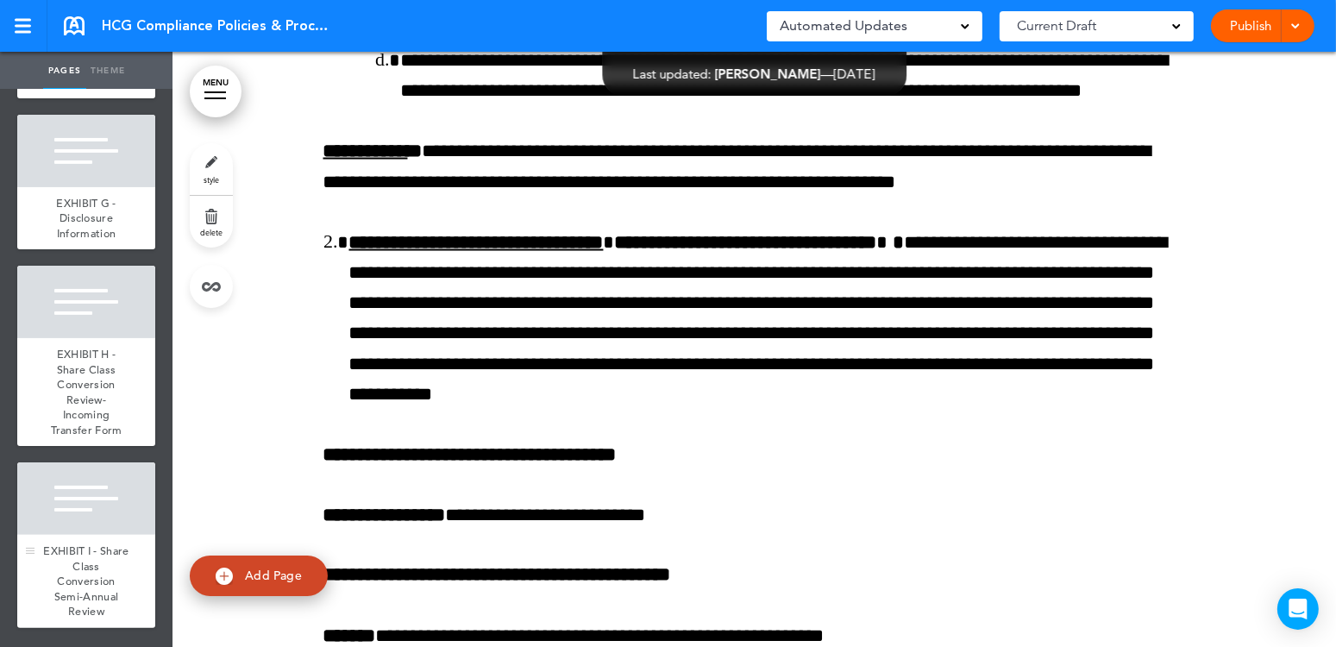
scroll to position [7630, 0]
click at [92, 297] on div at bounding box center [86, 302] width 138 height 72
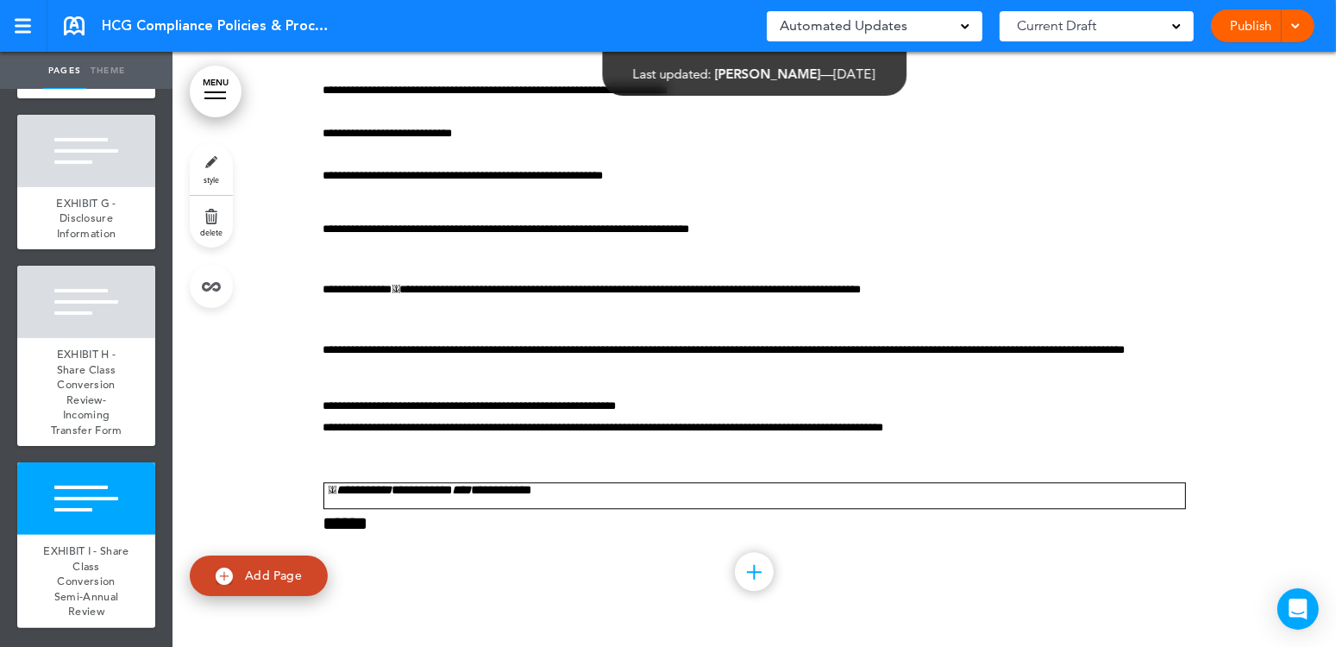
scroll to position [240213, 0]
